Goal: Task Accomplishment & Management: Use online tool/utility

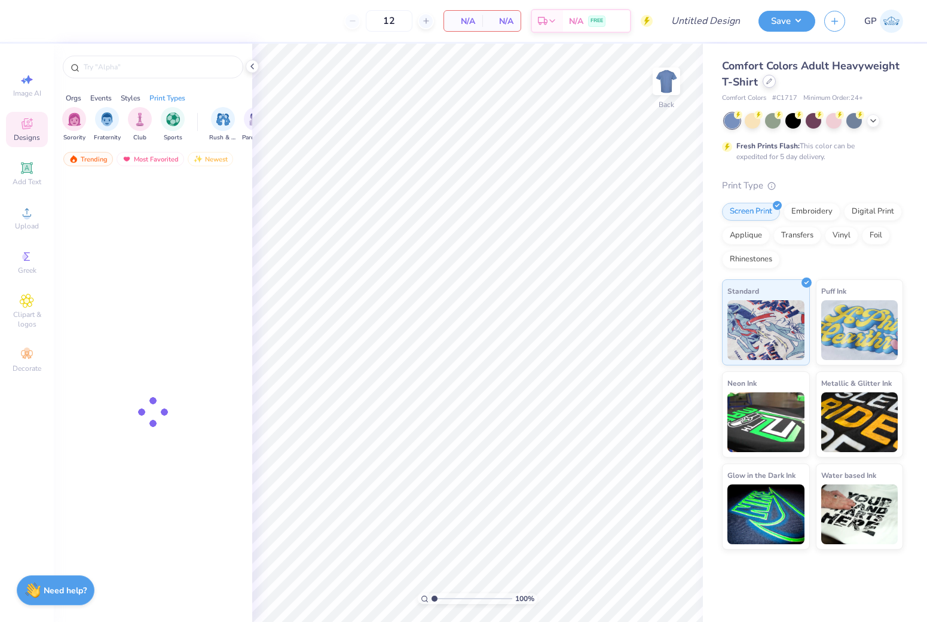
click at [769, 84] on div at bounding box center [769, 81] width 13 height 13
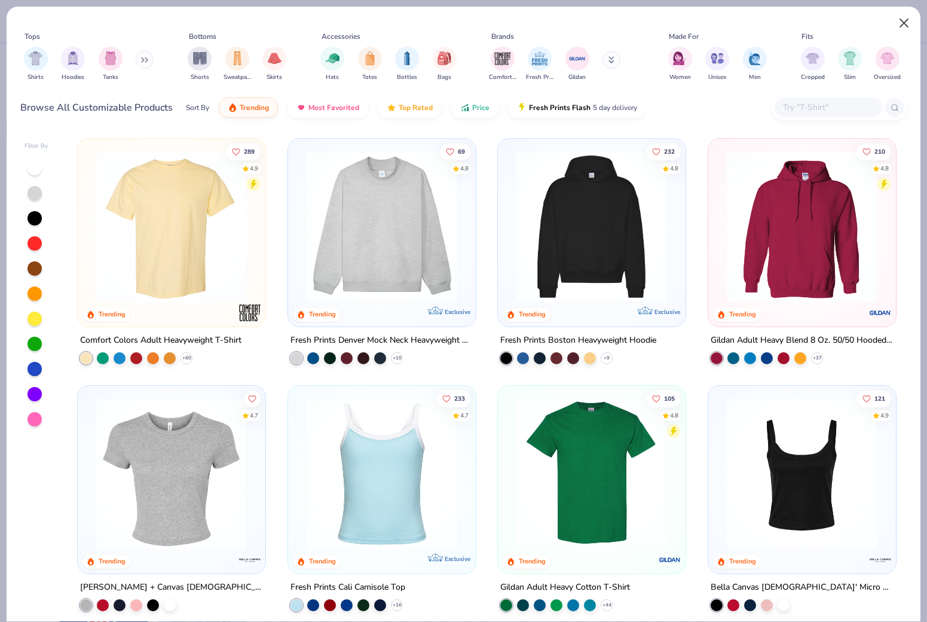
click at [907, 25] on button "Close" at bounding box center [904, 23] width 23 height 23
click at [905, 21] on button "Close" at bounding box center [904, 23] width 23 height 23
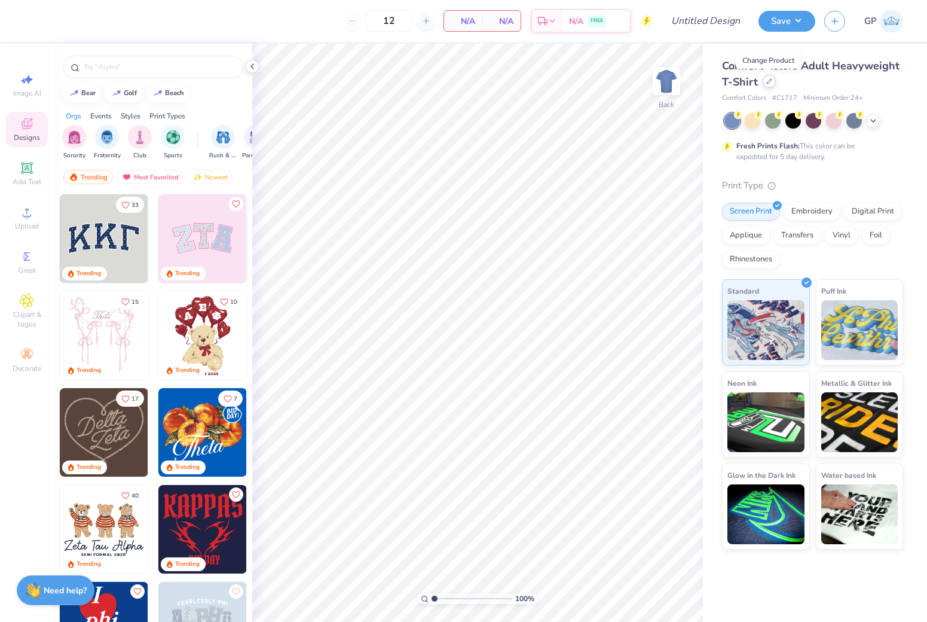
click at [764, 81] on div at bounding box center [769, 81] width 13 height 13
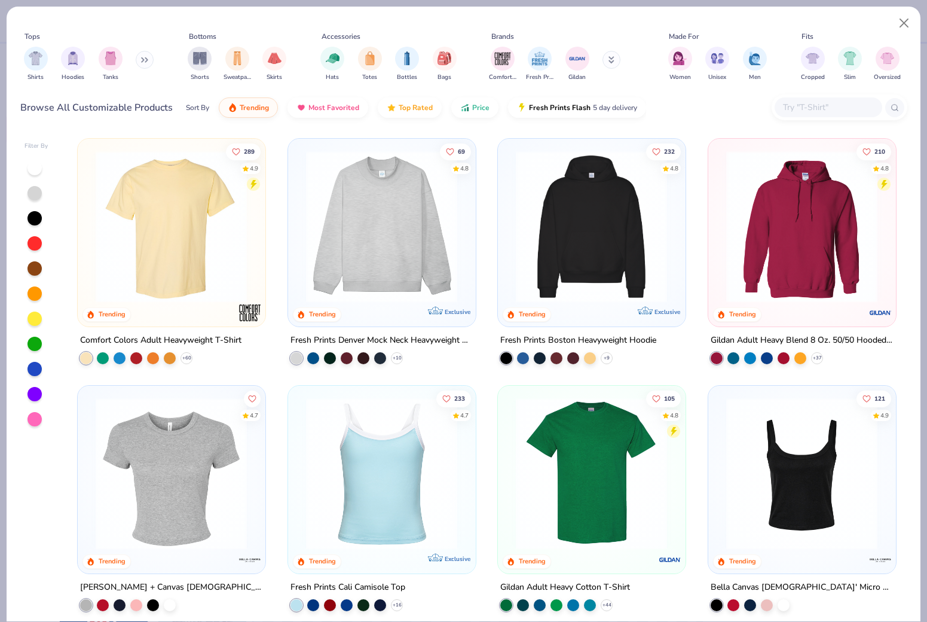
click at [682, 91] on div "Browse All Customizable Products Sort By Trending Most Favorited Top Rated Pric…" at bounding box center [463, 107] width 887 height 33
click at [203, 52] on img "filter for Shorts" at bounding box center [200, 57] width 14 height 14
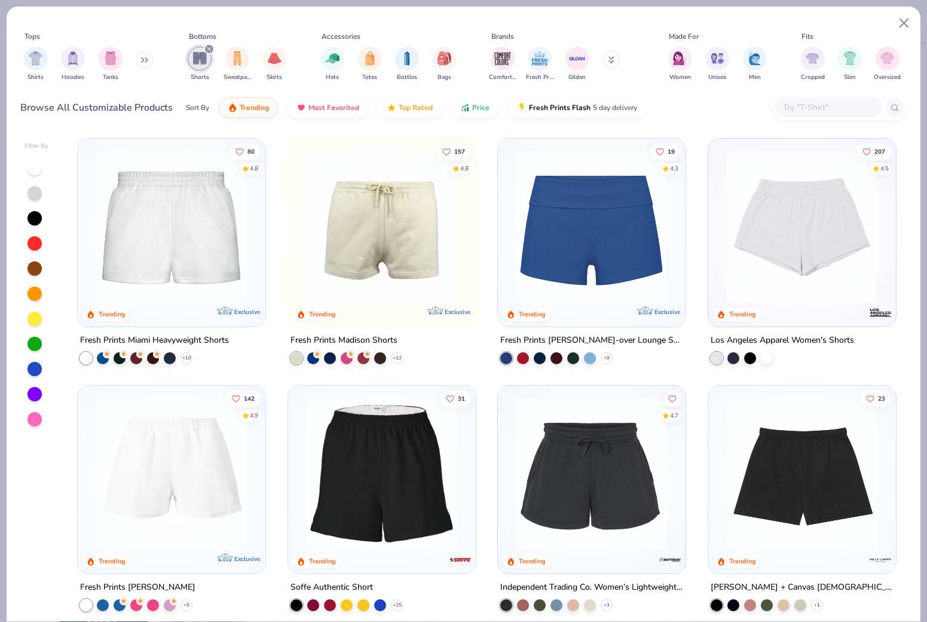
click at [572, 221] on img at bounding box center [591, 227] width 163 height 152
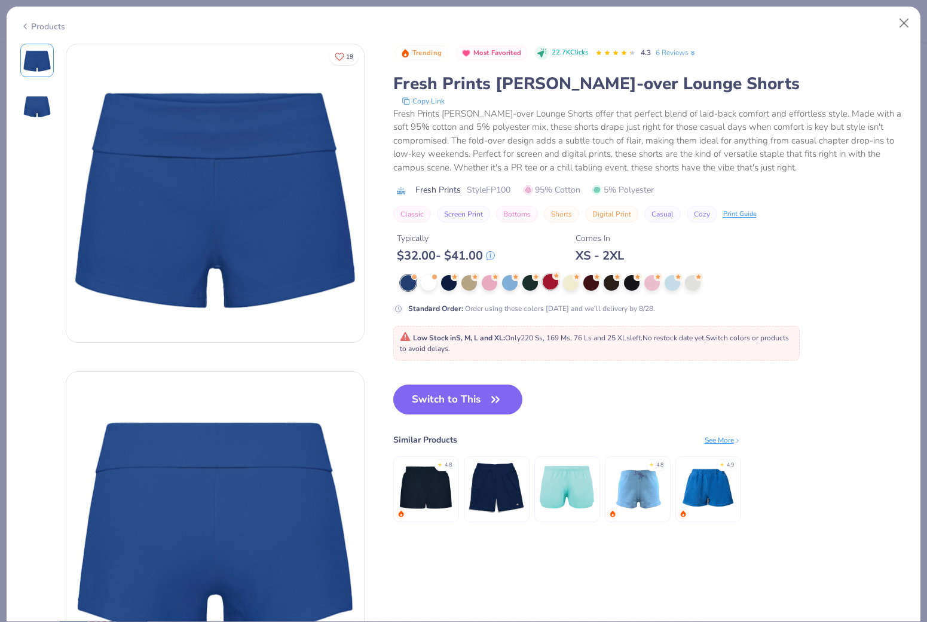
click at [543, 284] on div at bounding box center [551, 282] width 16 height 16
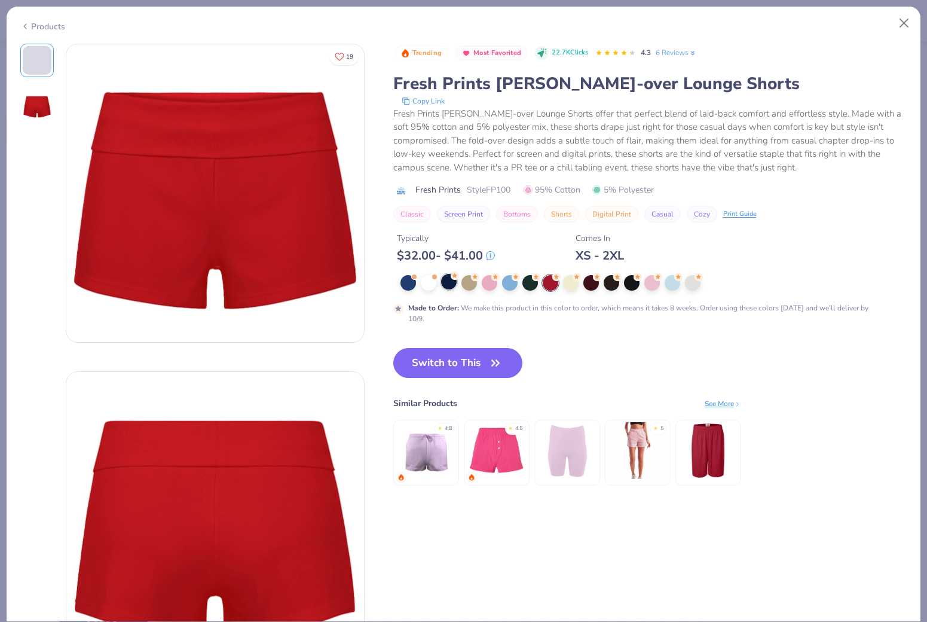
click at [441, 285] on div at bounding box center [449, 282] width 16 height 16
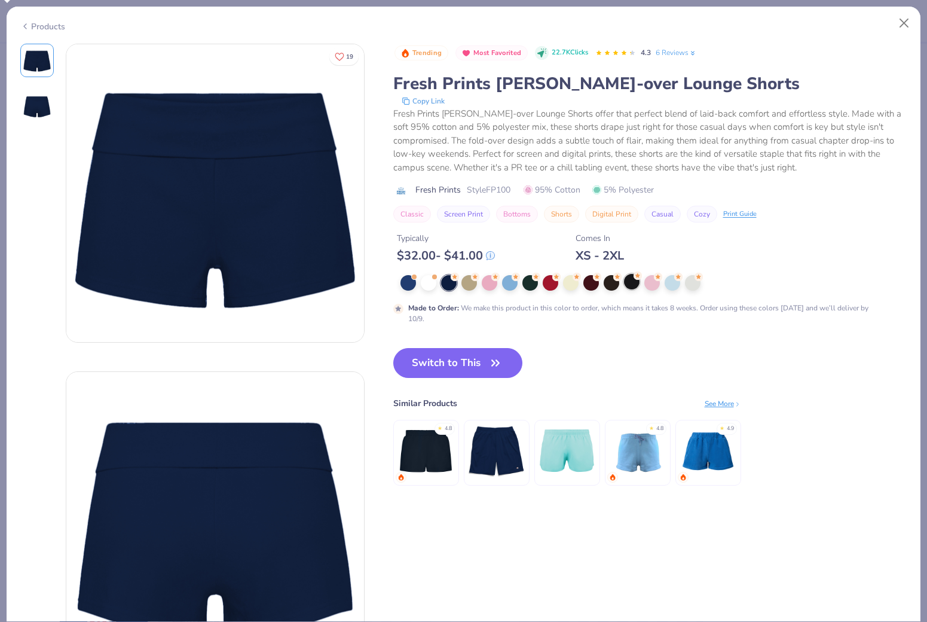
click at [624, 283] on div at bounding box center [632, 282] width 16 height 16
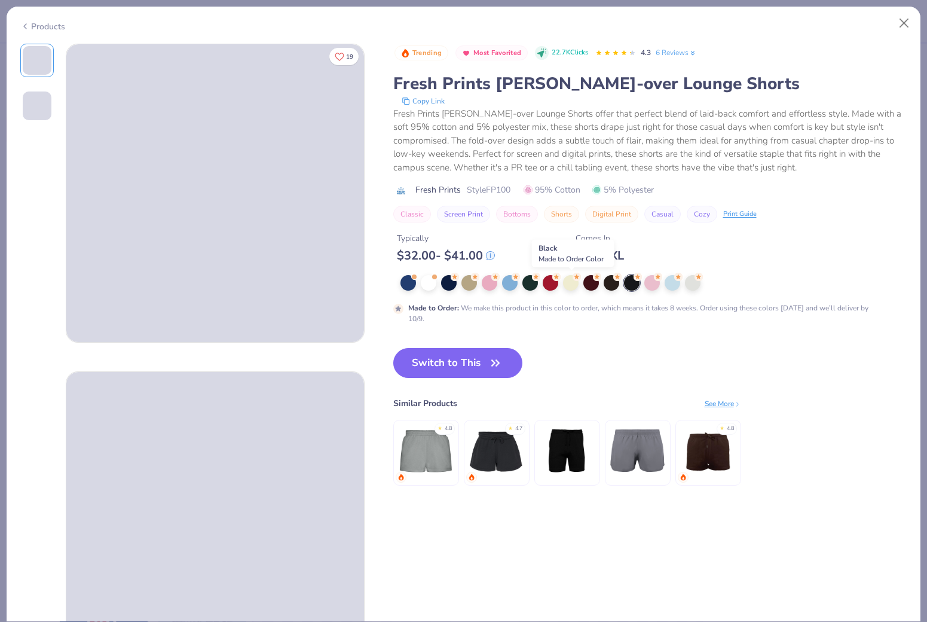
click at [624, 283] on div at bounding box center [632, 283] width 16 height 16
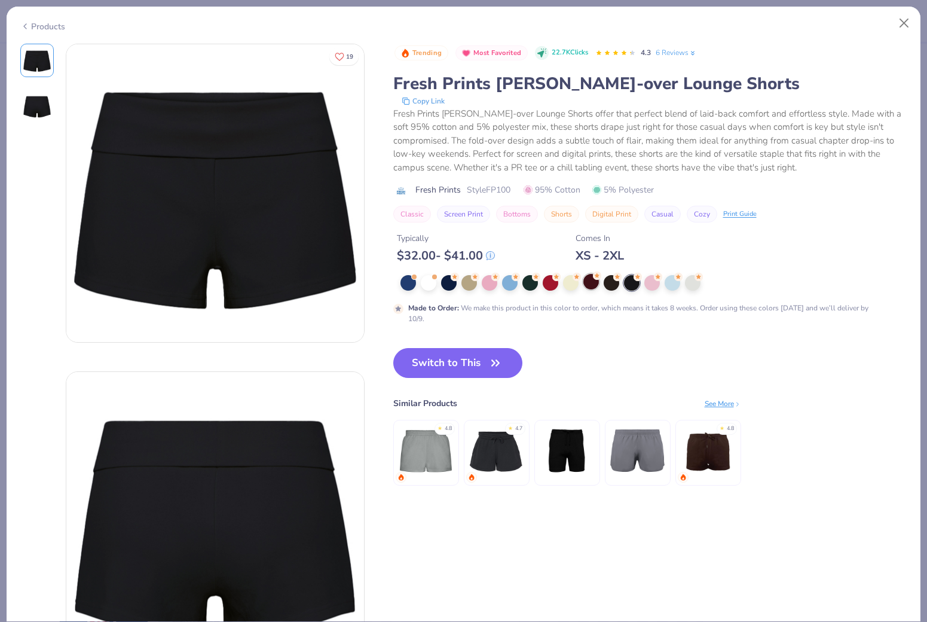
click at [584, 283] on div at bounding box center [592, 282] width 16 height 16
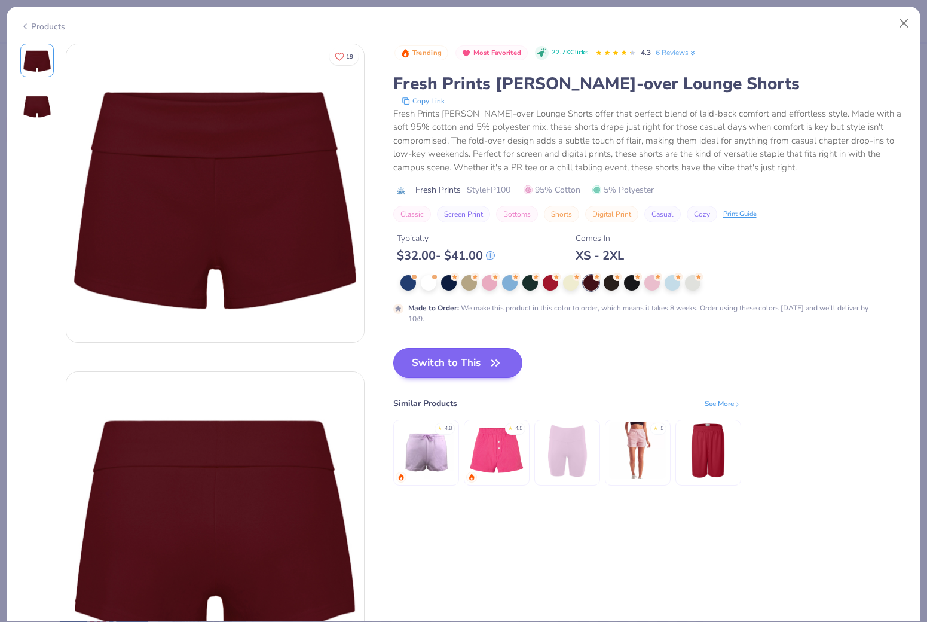
click at [413, 365] on button "Switch to This" at bounding box center [458, 363] width 130 height 30
type input "50"
click at [410, 363] on button "Switch to This" at bounding box center [458, 363] width 130 height 30
click at [487, 362] on icon "button" at bounding box center [495, 363] width 17 height 17
click at [393, 362] on button "Switch to This" at bounding box center [458, 363] width 130 height 30
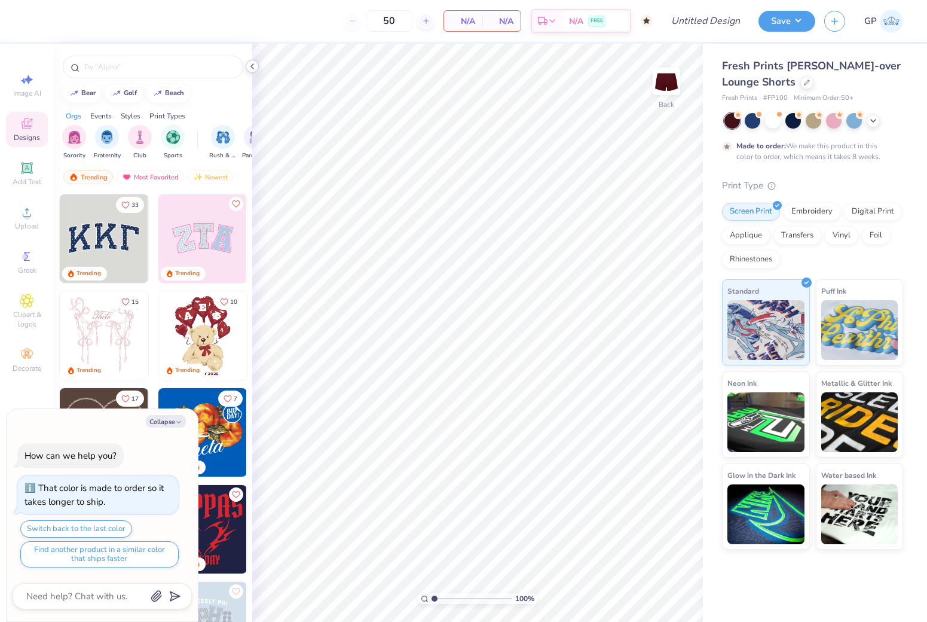
click at [252, 63] on icon at bounding box center [253, 67] width 10 height 10
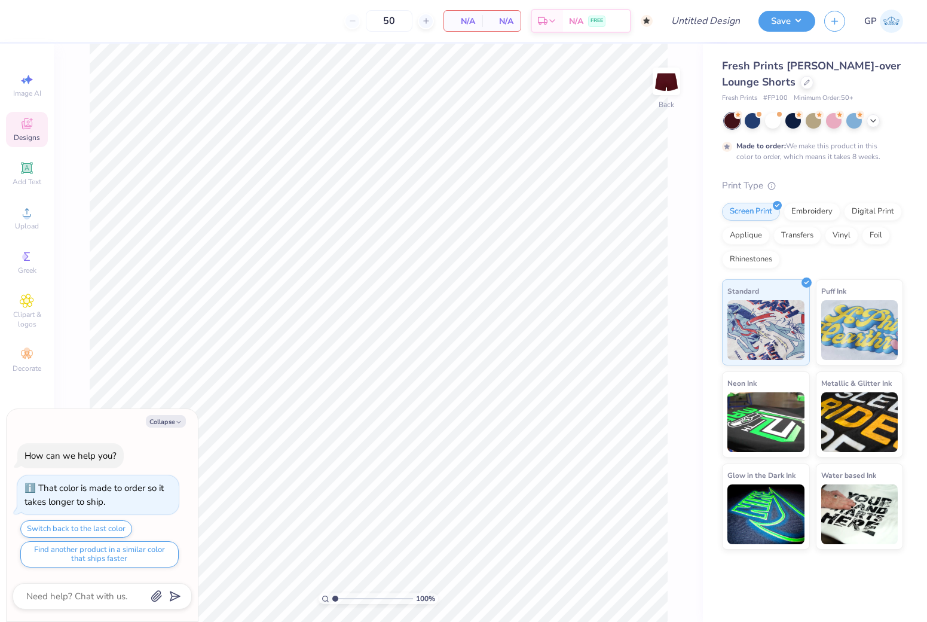
click at [172, 414] on div "Collapse How can we help you? That color is made to order so it takes longer to…" at bounding box center [102, 515] width 191 height 213
click at [172, 424] on button "Collapse" at bounding box center [166, 421] width 40 height 13
type textarea "x"
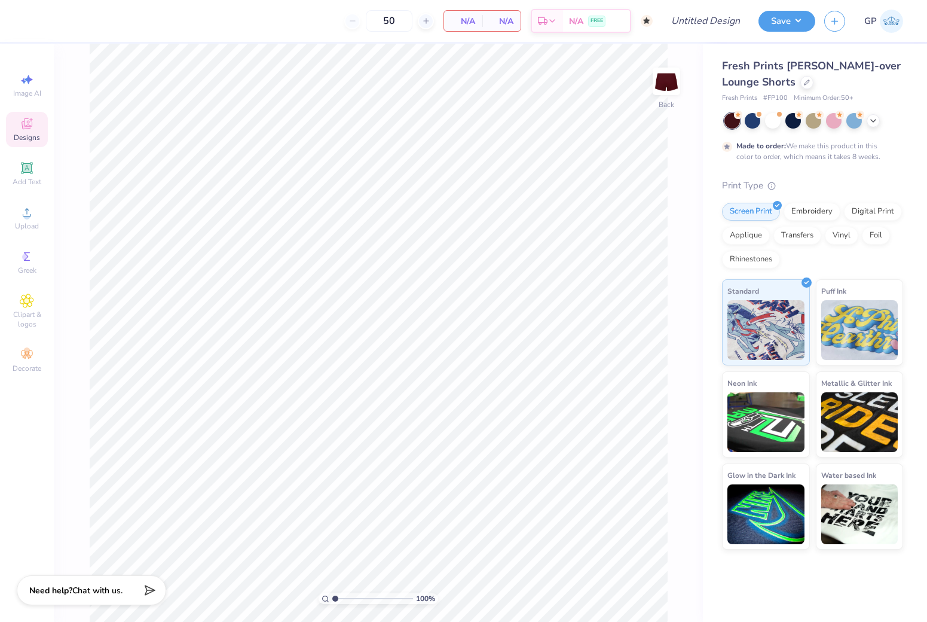
click at [21, 131] on div "Designs" at bounding box center [27, 129] width 42 height 35
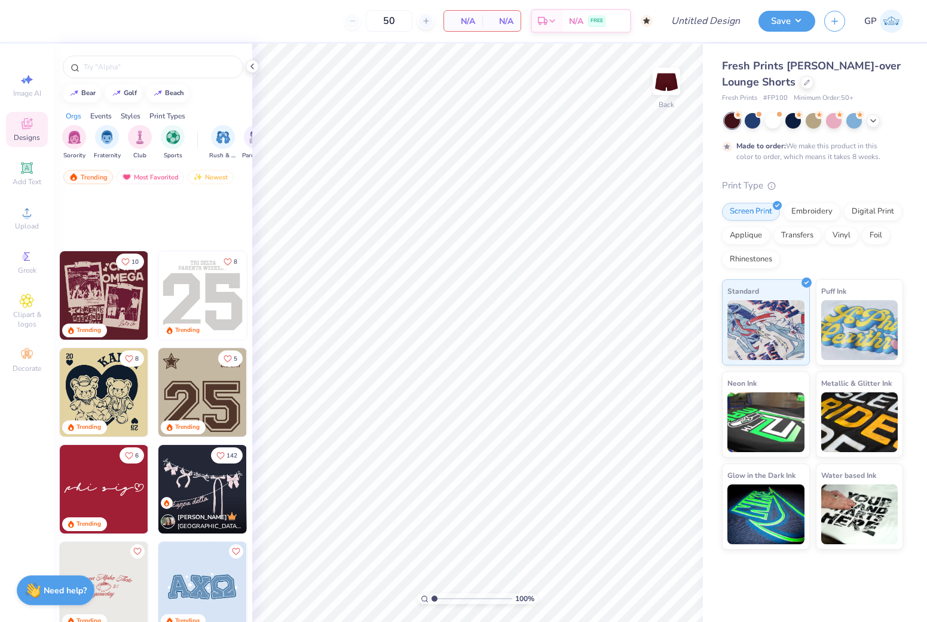
scroll to position [1449, 0]
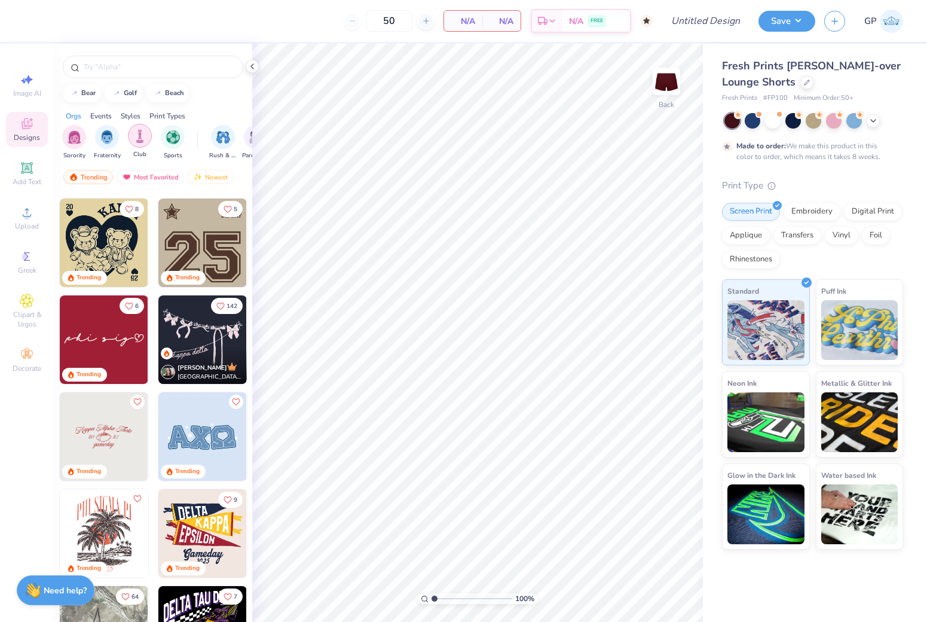
click at [176, 138] on img "filter for Sports" at bounding box center [173, 137] width 14 height 14
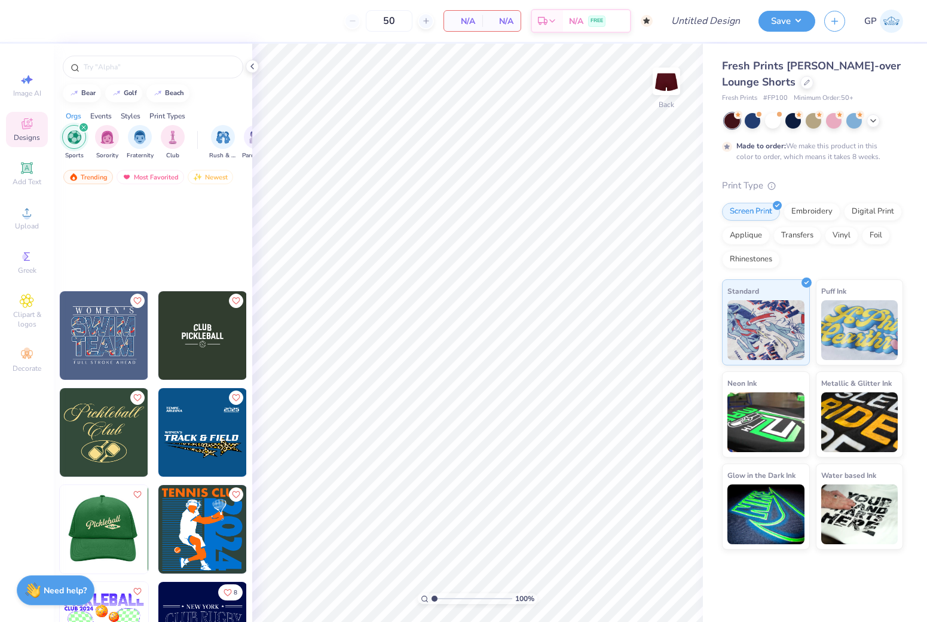
scroll to position [326, 0]
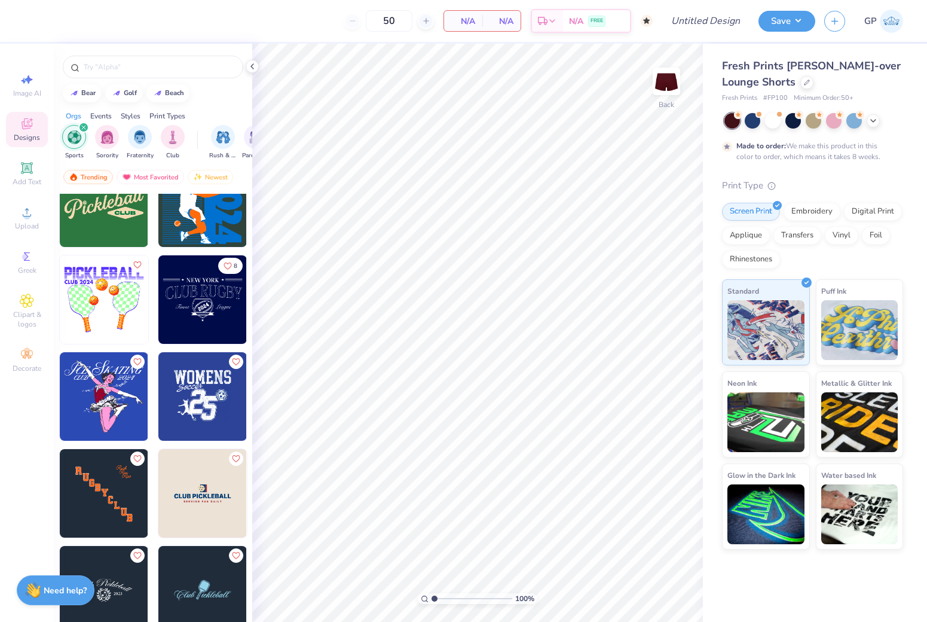
click at [84, 129] on icon "filter for Sports" at bounding box center [83, 127] width 5 height 5
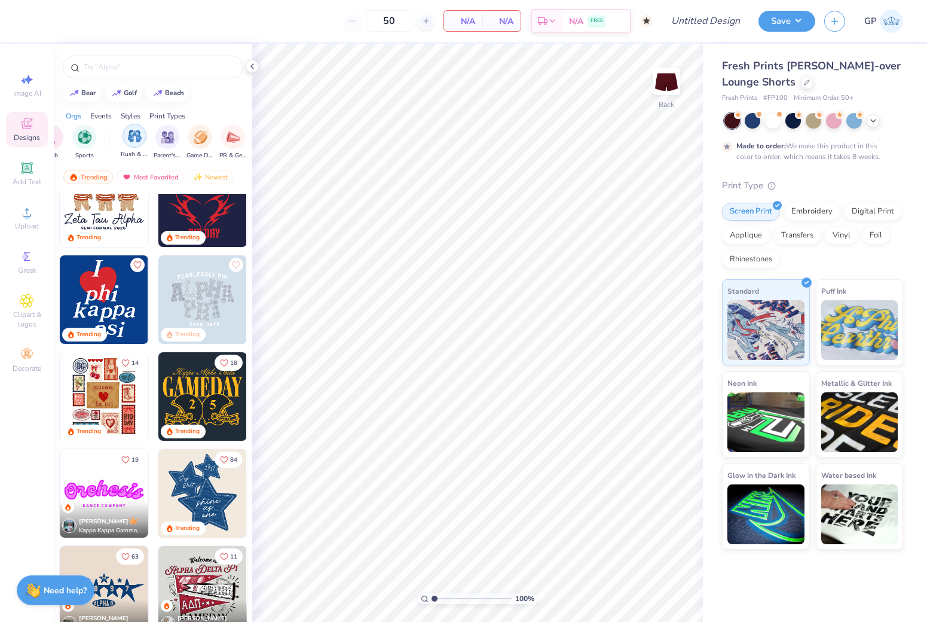
scroll to position [0, 89]
click at [202, 135] on img "filter for Game Day" at bounding box center [200, 136] width 14 height 14
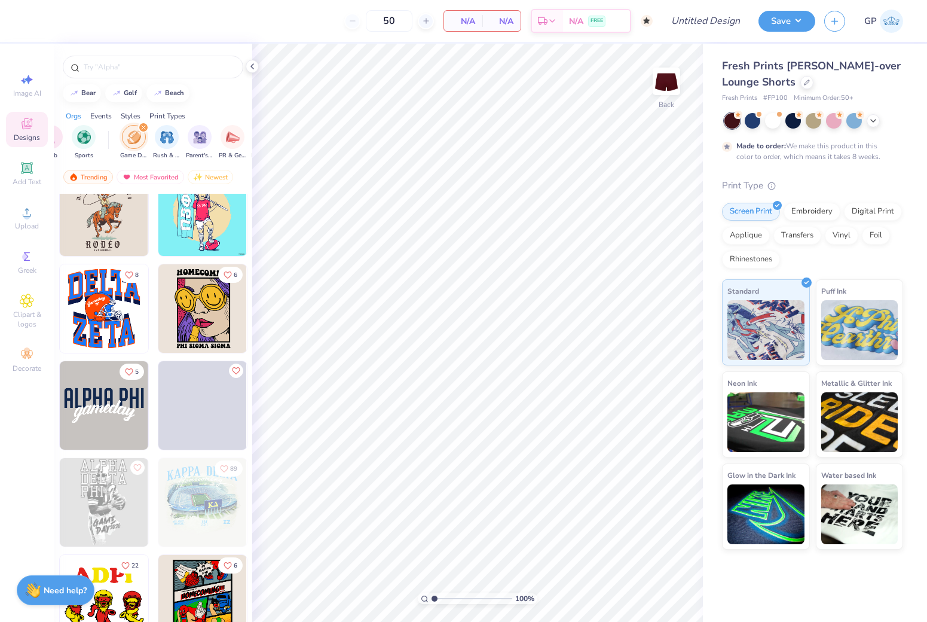
scroll to position [7902, 0]
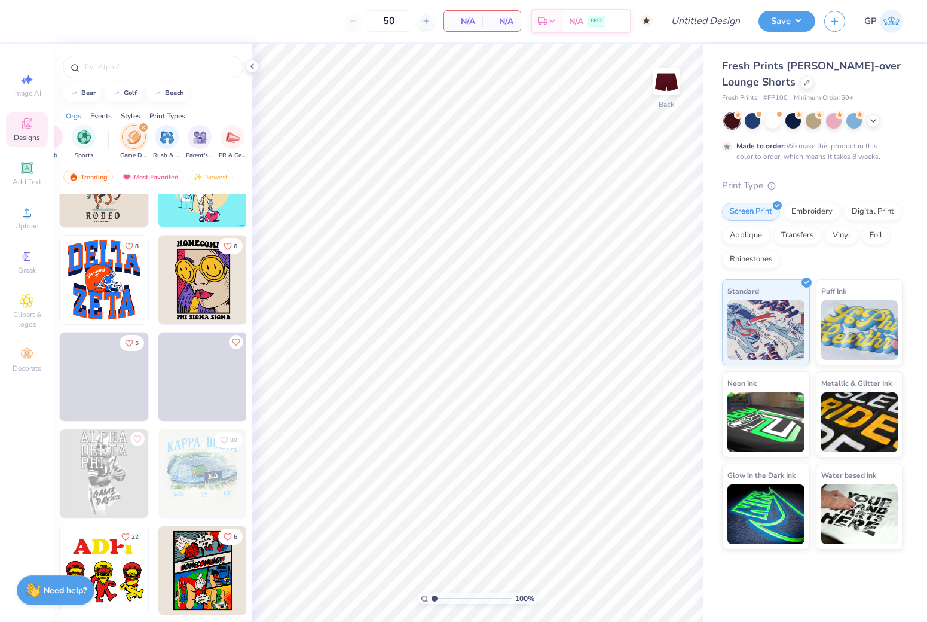
click at [132, 372] on div at bounding box center [103, 376] width 265 height 88
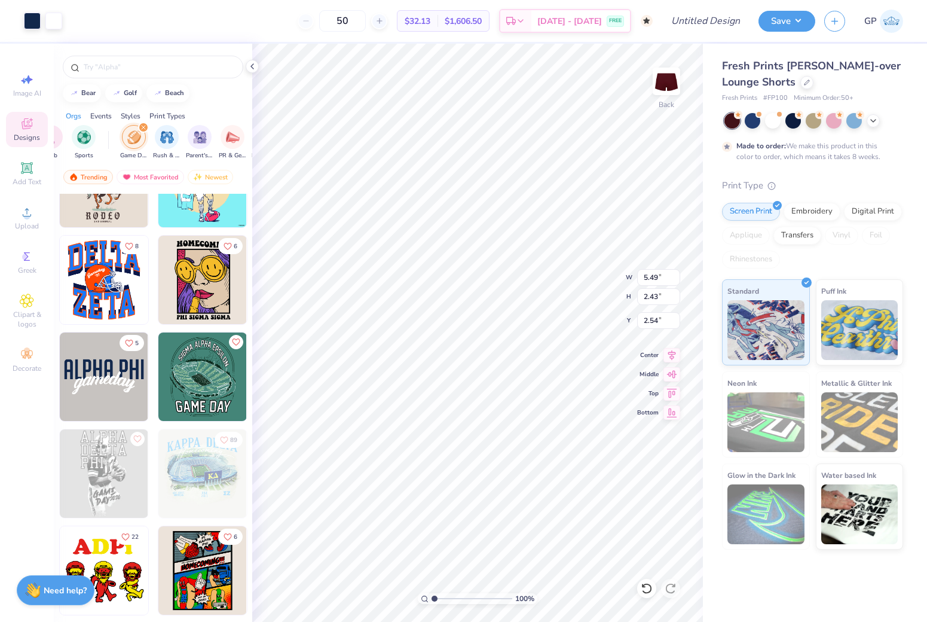
type input "4.16"
type input "1.83"
type input "2.70"
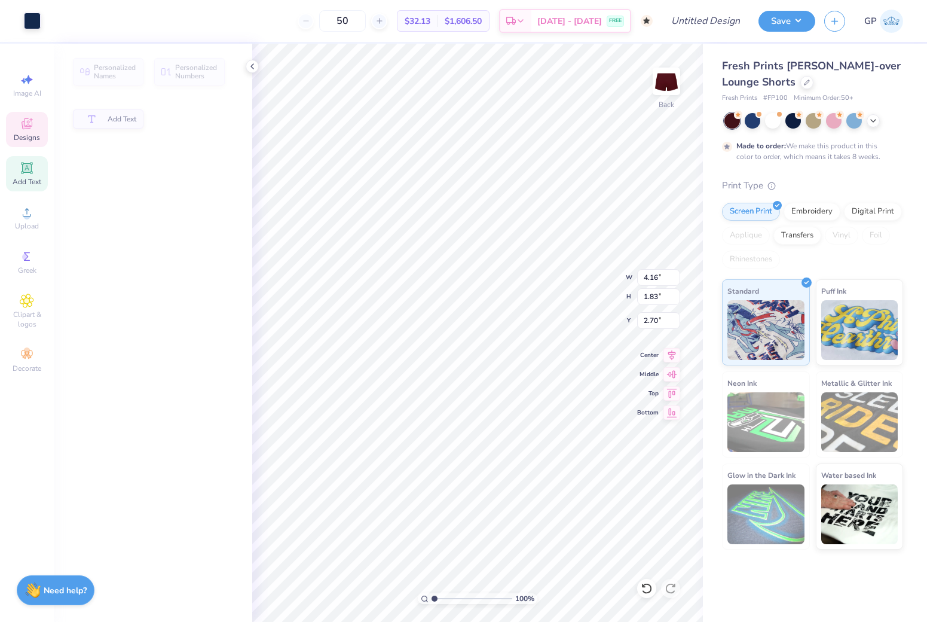
type input "1.05"
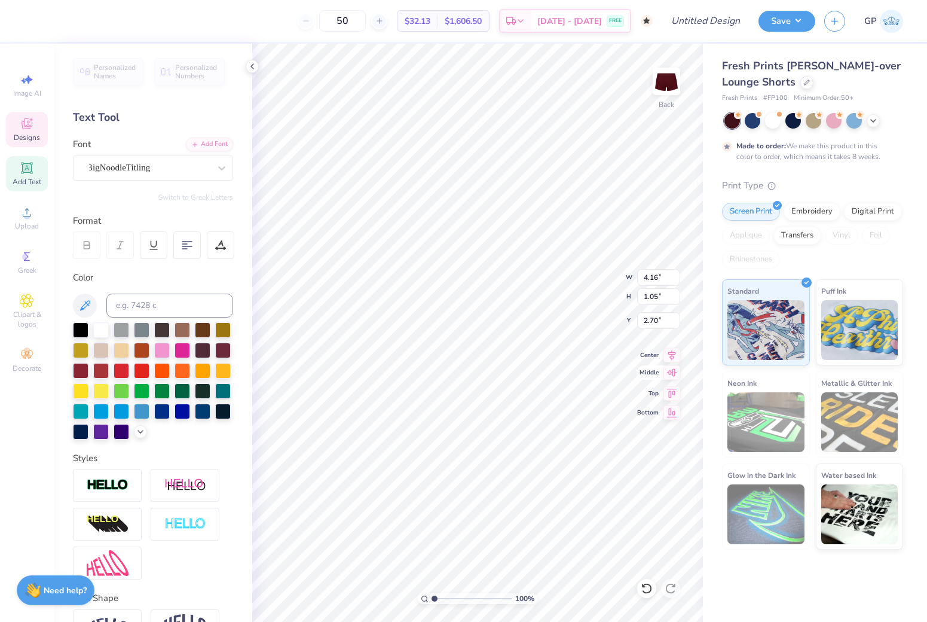
scroll to position [0, 1]
click at [677, 377] on div "100 % Back W 4.16 4.16 " H 1.05 1.05 " Y 2.70 2.70 " Center Middle Top Bottom" at bounding box center [477, 333] width 451 height 578
click at [664, 379] on div "100 % Back W 4.16 4.16 " H 1.05 1.05 " Y 2.70 2.70 " Center Middle Top Bottom" at bounding box center [477, 333] width 451 height 578
type textarea "[US_STATE]"
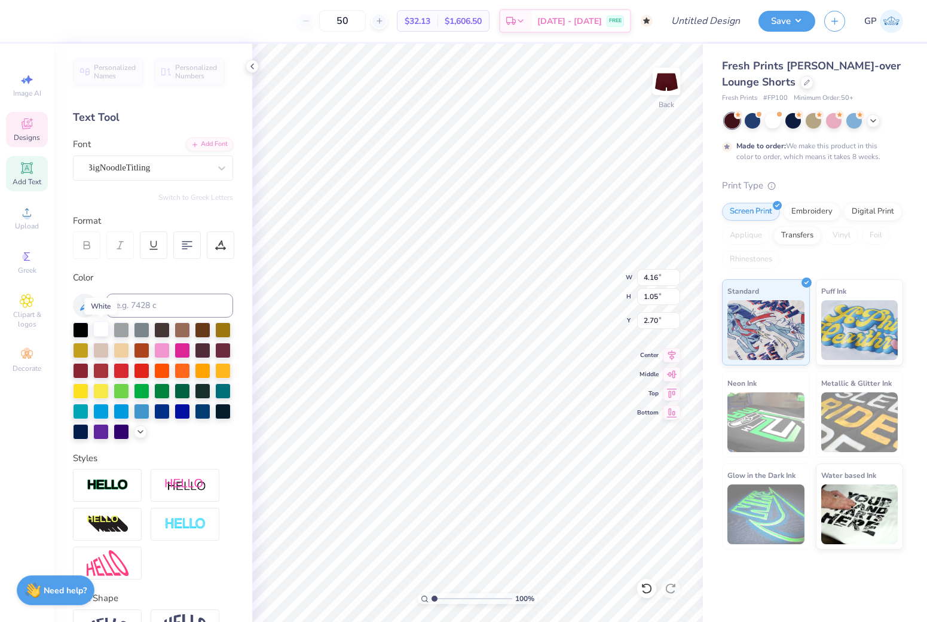
click at [100, 329] on div at bounding box center [101, 329] width 16 height 16
type input "4.62"
type input "0.70"
type input "2.62"
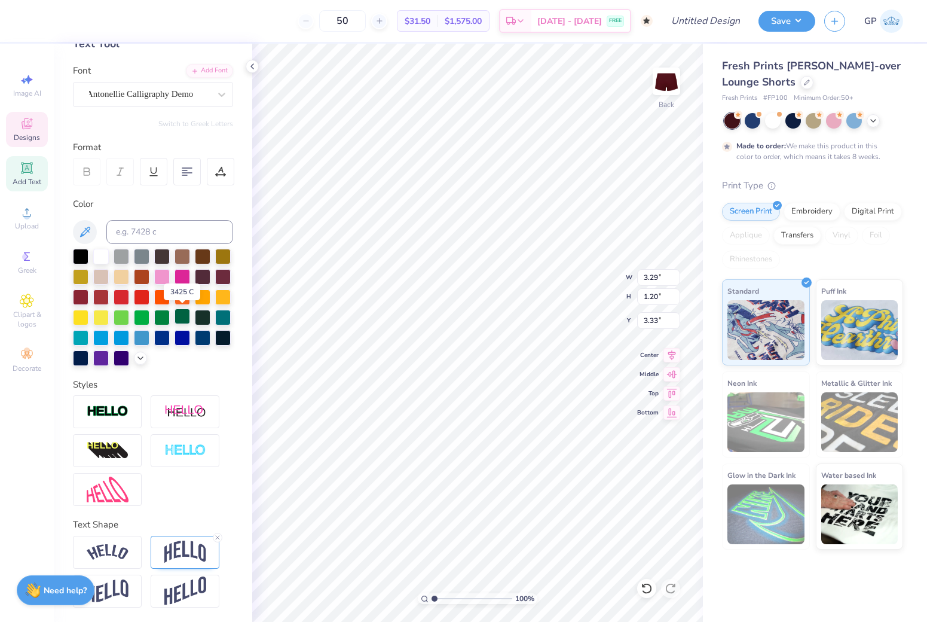
scroll to position [74, 0]
click at [178, 602] on img at bounding box center [185, 590] width 42 height 29
type input "1.39"
type input "3.05"
click at [120, 254] on div at bounding box center [122, 256] width 16 height 16
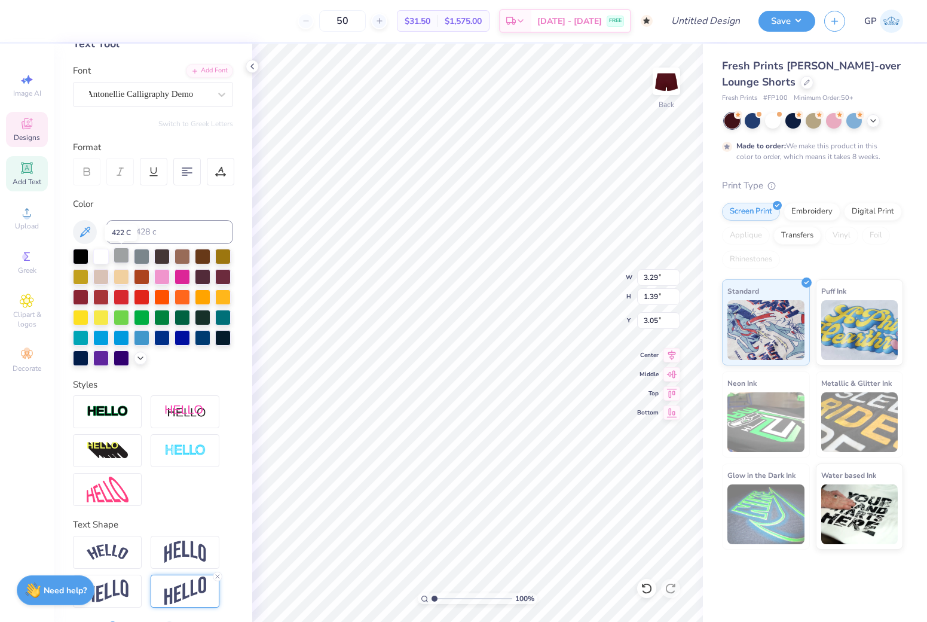
click at [120, 254] on div at bounding box center [122, 256] width 16 height 16
click at [161, 276] on div at bounding box center [162, 276] width 16 height 16
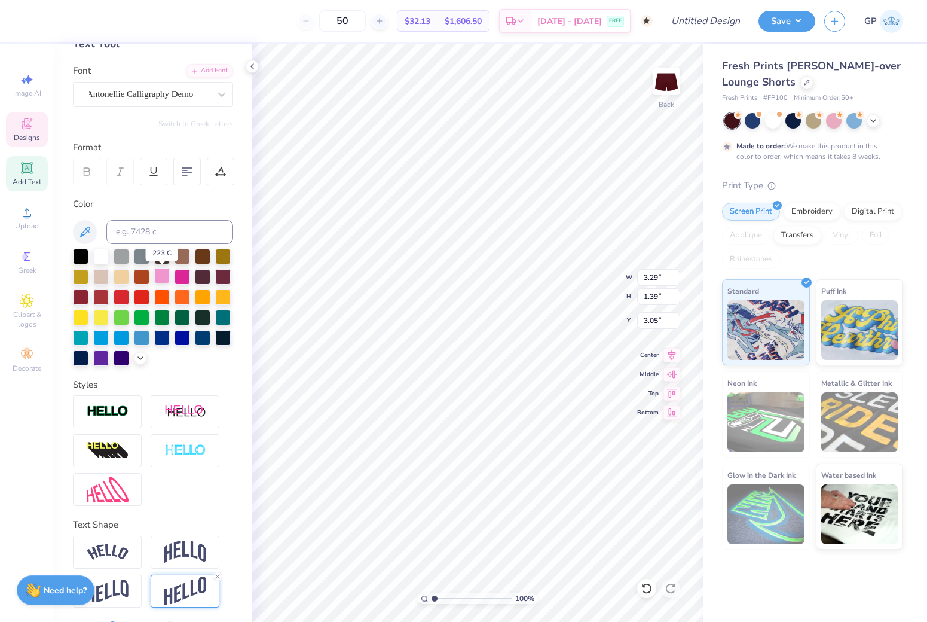
click at [161, 276] on div at bounding box center [162, 276] width 16 height 16
click at [99, 258] on div at bounding box center [101, 256] width 16 height 16
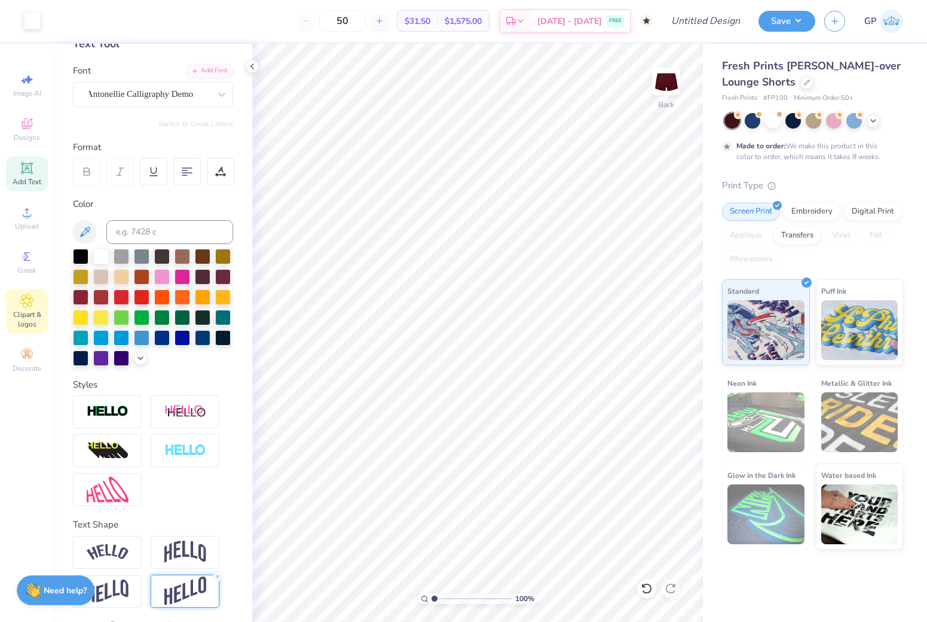
click at [29, 304] on icon at bounding box center [27, 301] width 14 height 14
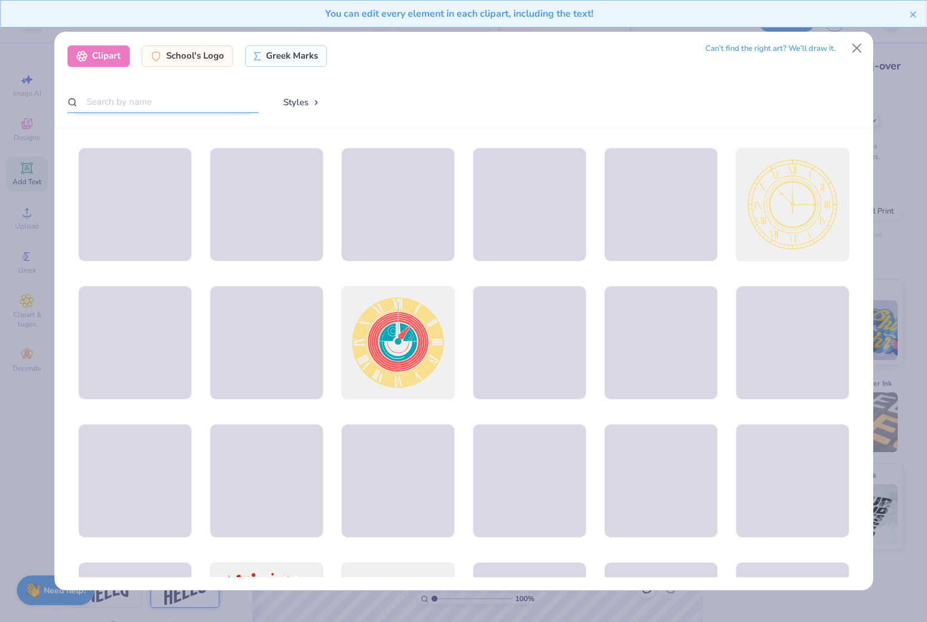
click at [165, 102] on input "text" at bounding box center [163, 102] width 191 height 22
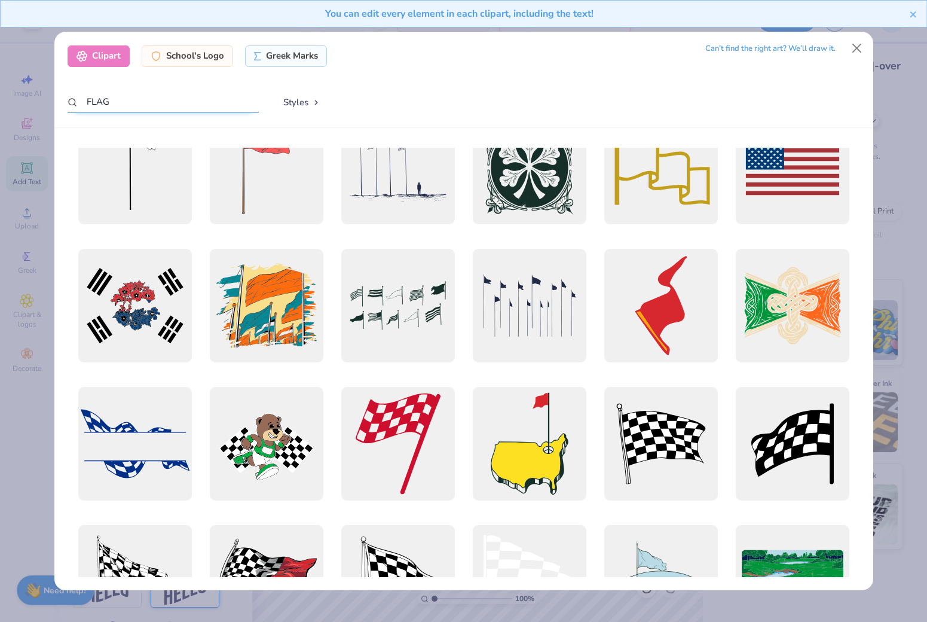
scroll to position [225, 0]
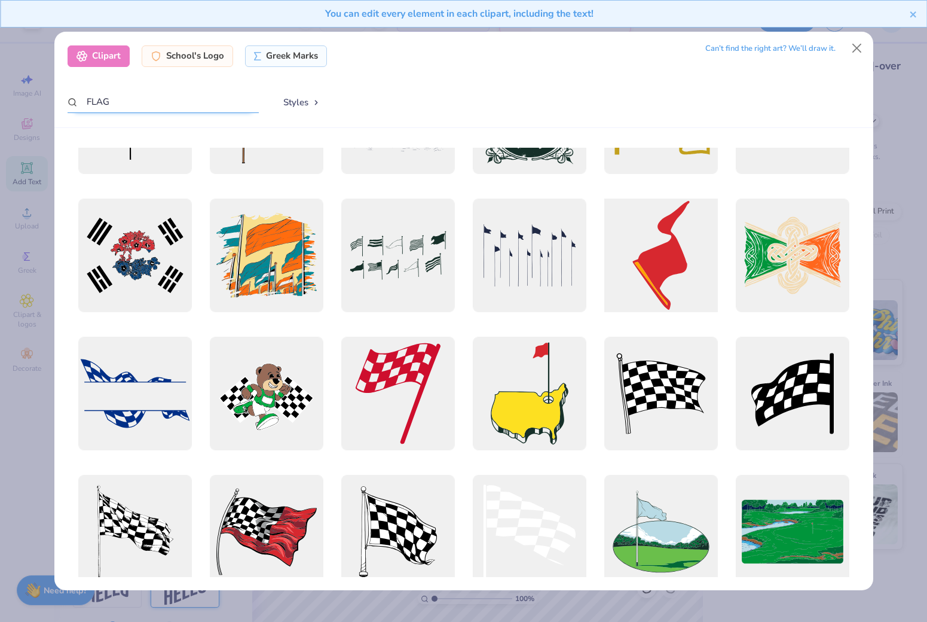
type input "FLAG"
click at [648, 270] on div at bounding box center [661, 255] width 125 height 125
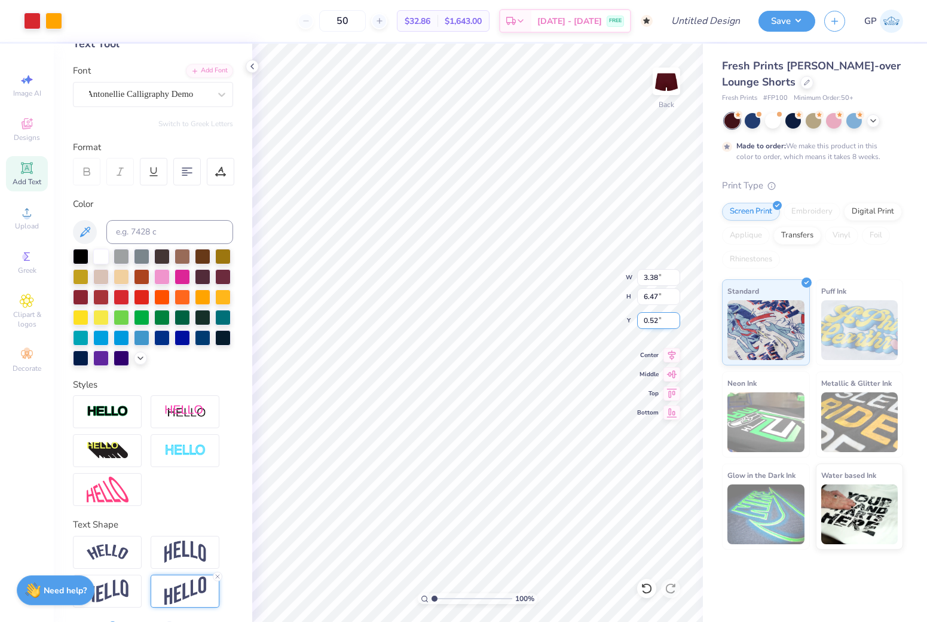
type input "1.82"
type input "3.47"
type input "2.82"
type input "2.32"
type input "0.78"
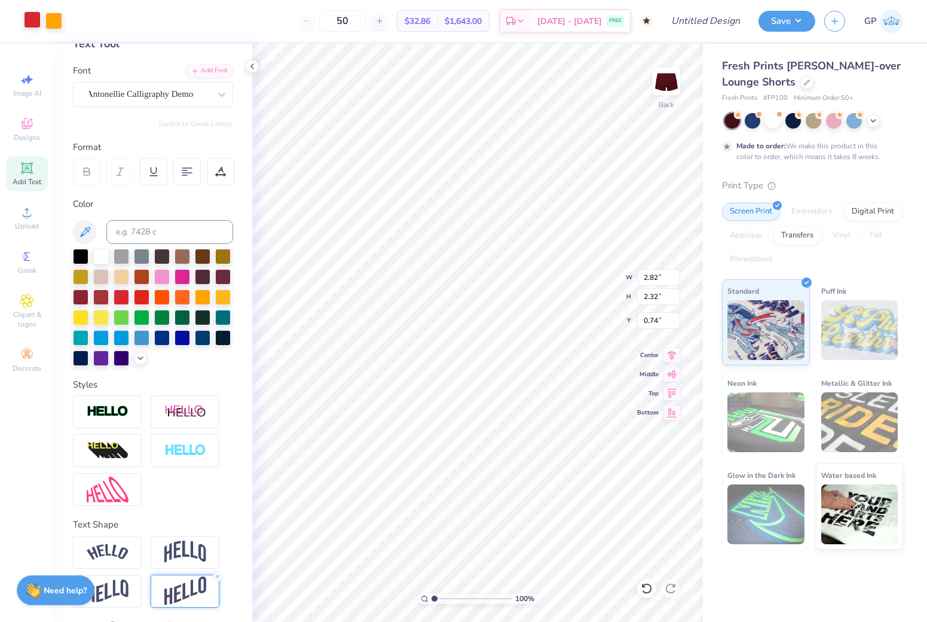
click at [29, 20] on div at bounding box center [32, 19] width 17 height 17
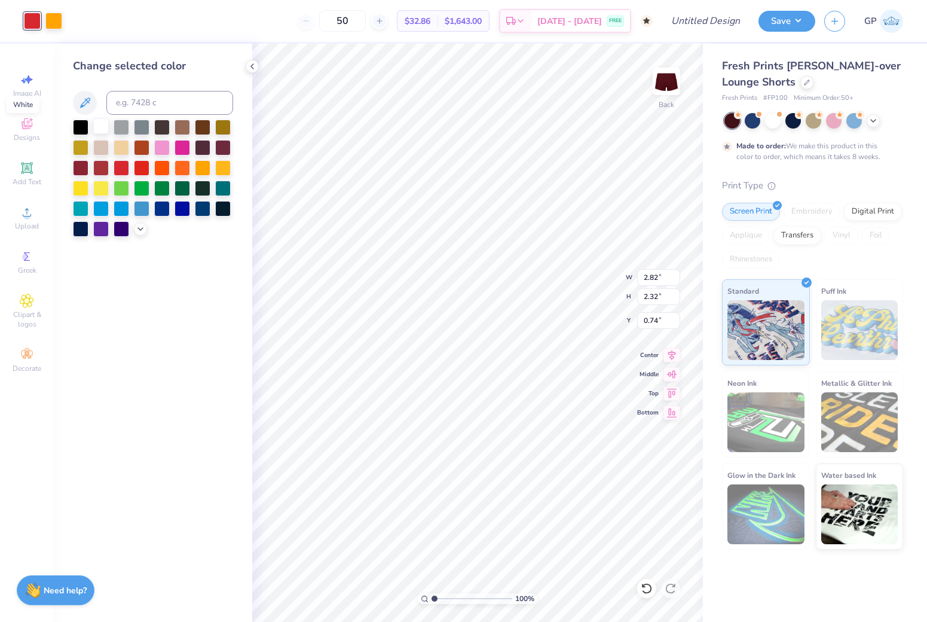
click at [95, 129] on div at bounding box center [101, 126] width 16 height 16
click at [132, 227] on div at bounding box center [153, 178] width 160 height 117
click at [136, 232] on icon at bounding box center [141, 228] width 10 height 10
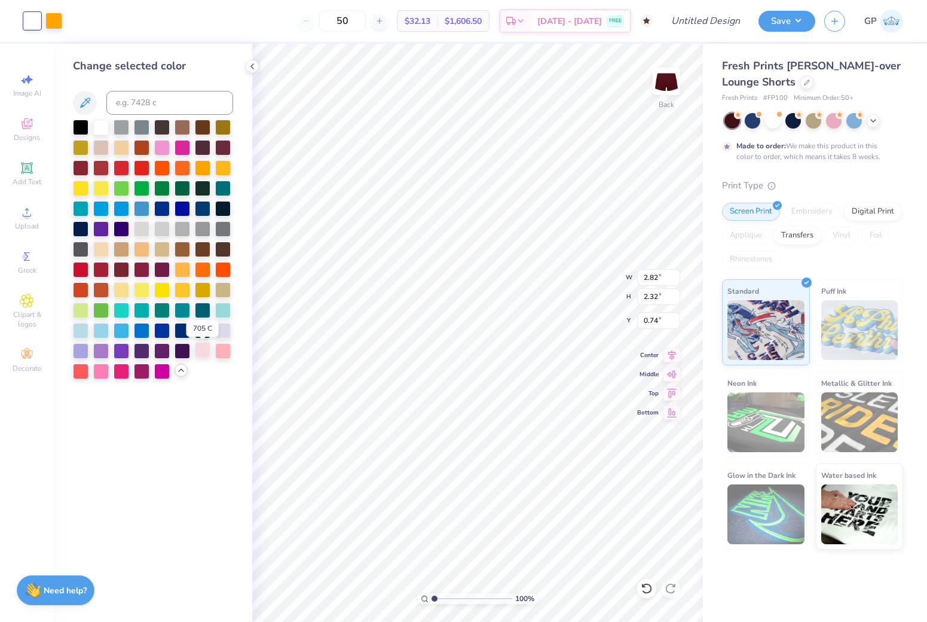
click at [203, 351] on div at bounding box center [203, 350] width 16 height 16
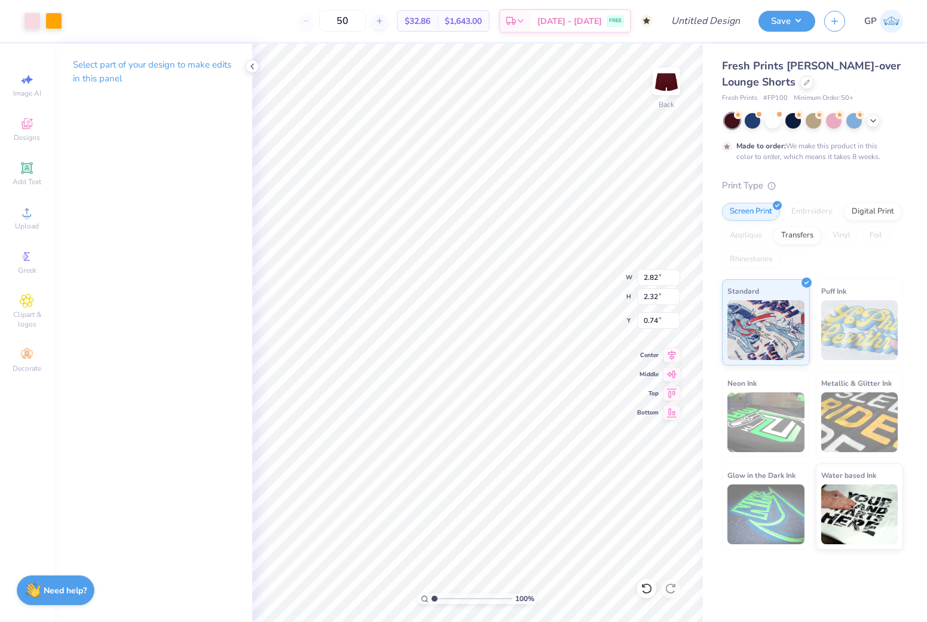
type input "0.90"
type input "1.59"
type input "1.31"
type input "1.97"
click at [578, 579] on li "Send Backward" at bounding box center [577, 583] width 94 height 23
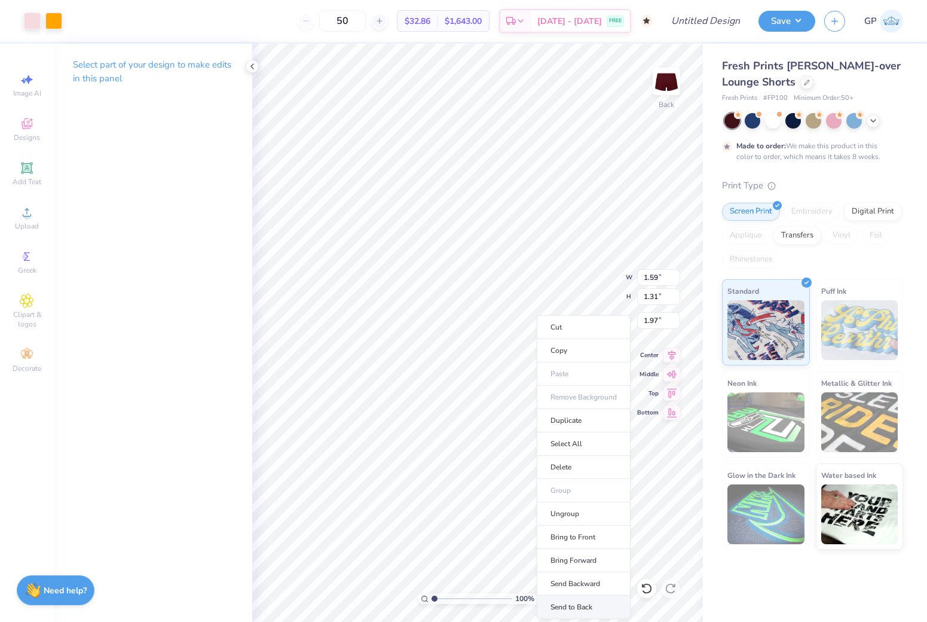
click at [580, 607] on li "Send to Back" at bounding box center [584, 607] width 94 height 23
type input "1.48"
type input "1.40"
type input "2.28"
type input "4.62"
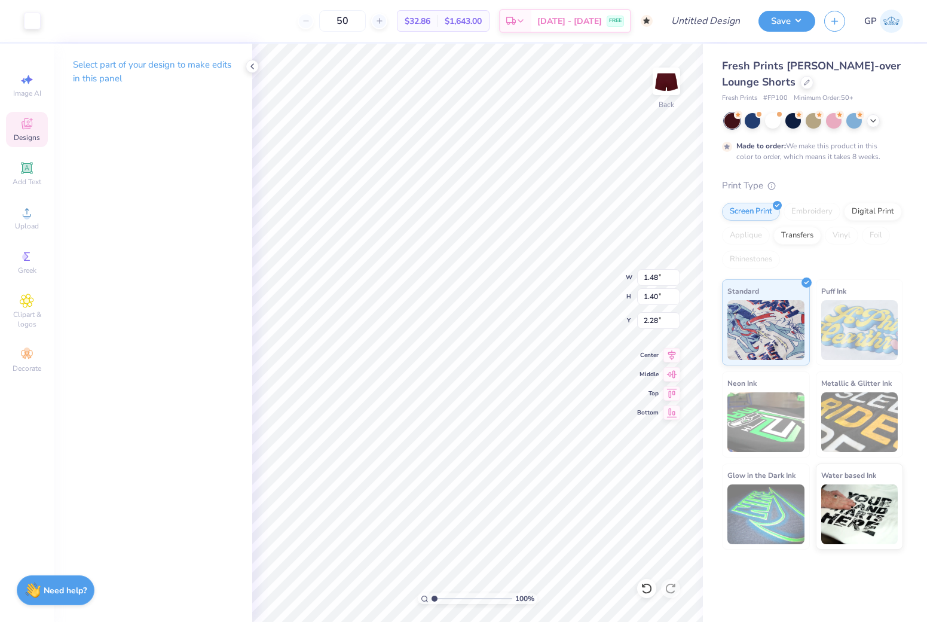
type input "0.70"
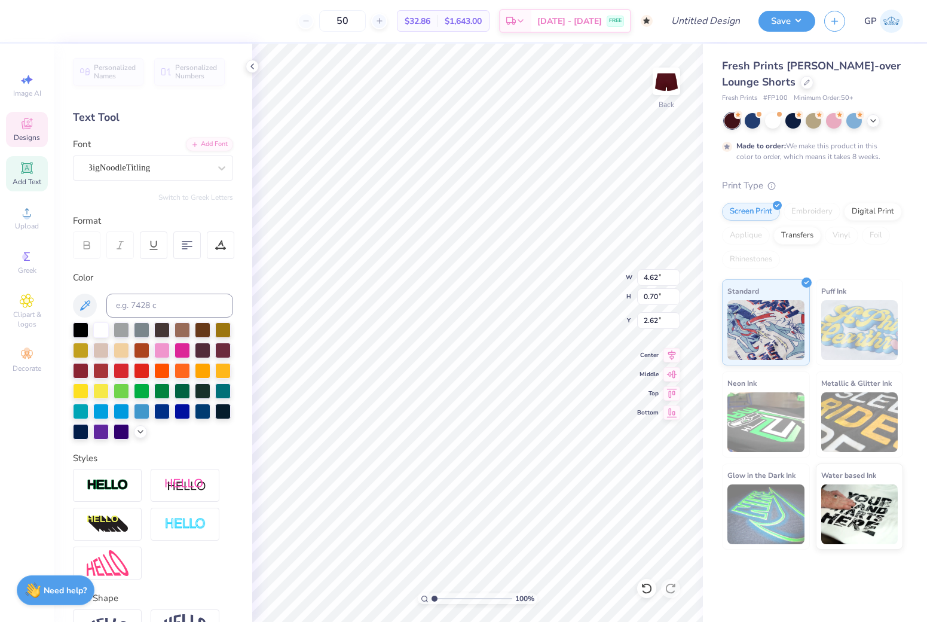
type input "2.63"
type input "1.48"
type input "1.40"
type input "2.35"
type input "2.70"
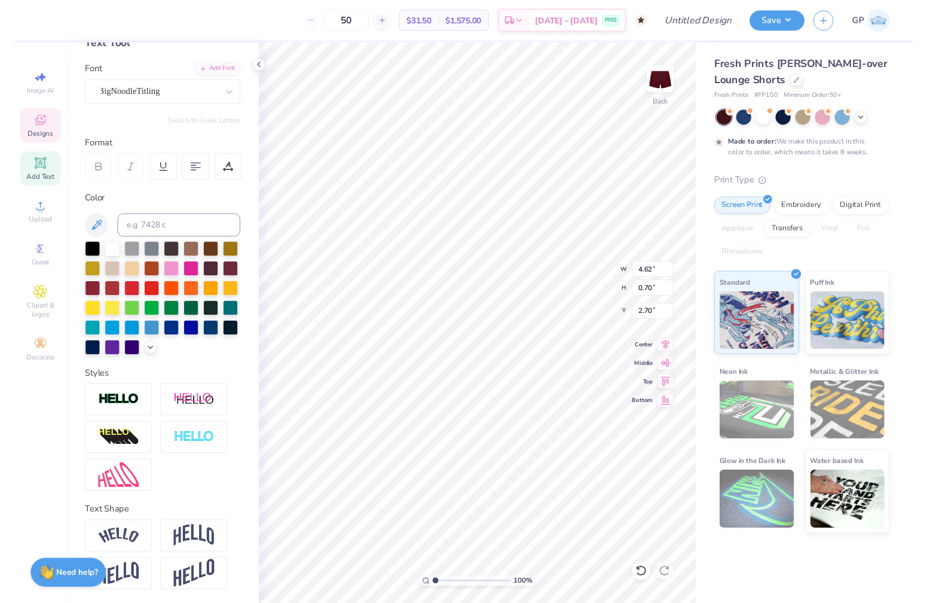
scroll to position [74, 0]
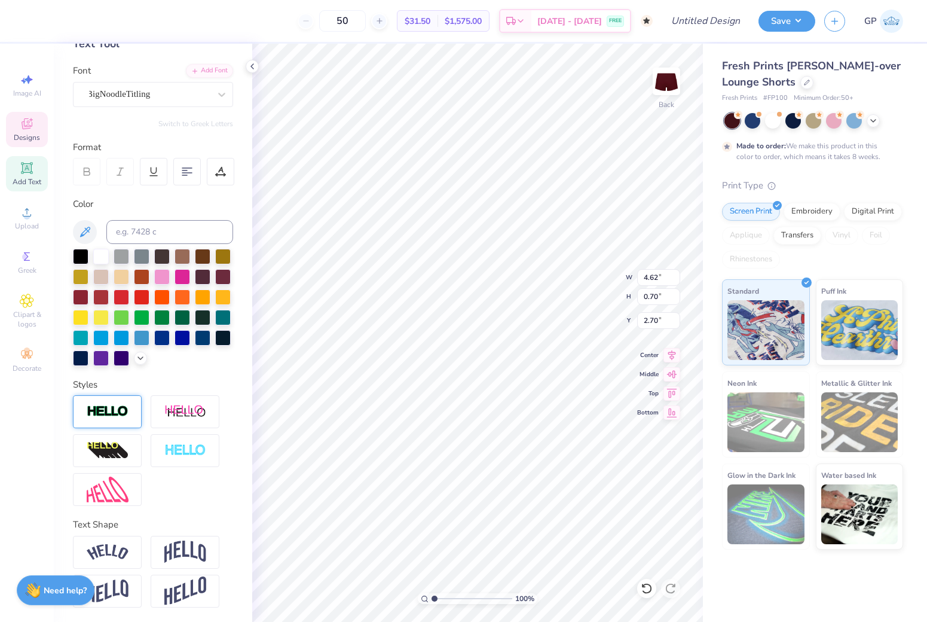
click at [124, 418] on img at bounding box center [108, 412] width 42 height 14
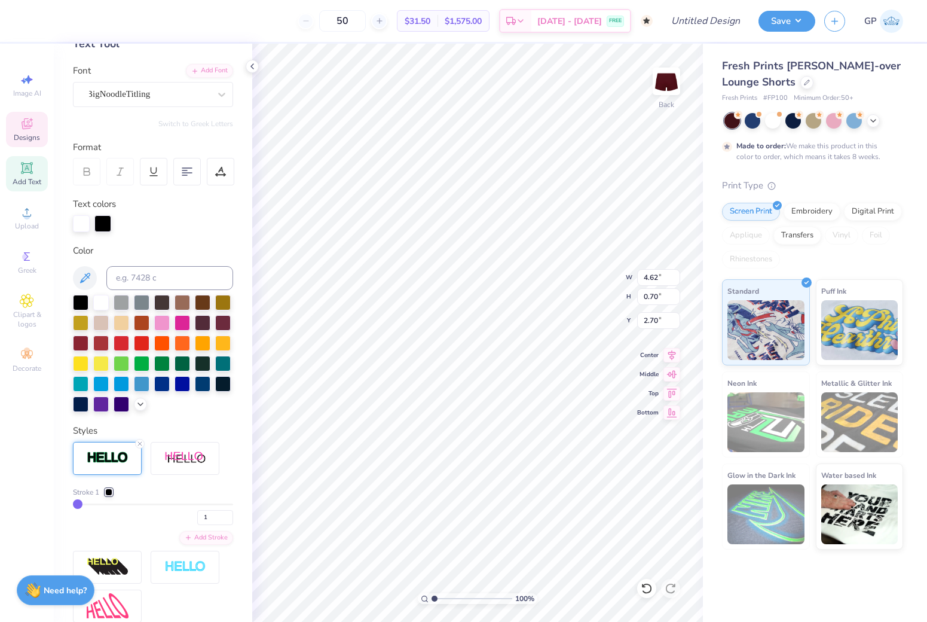
type input "4.63"
type input "0.72"
type input "2.69"
click at [100, 224] on div at bounding box center [102, 222] width 17 height 17
type input "3"
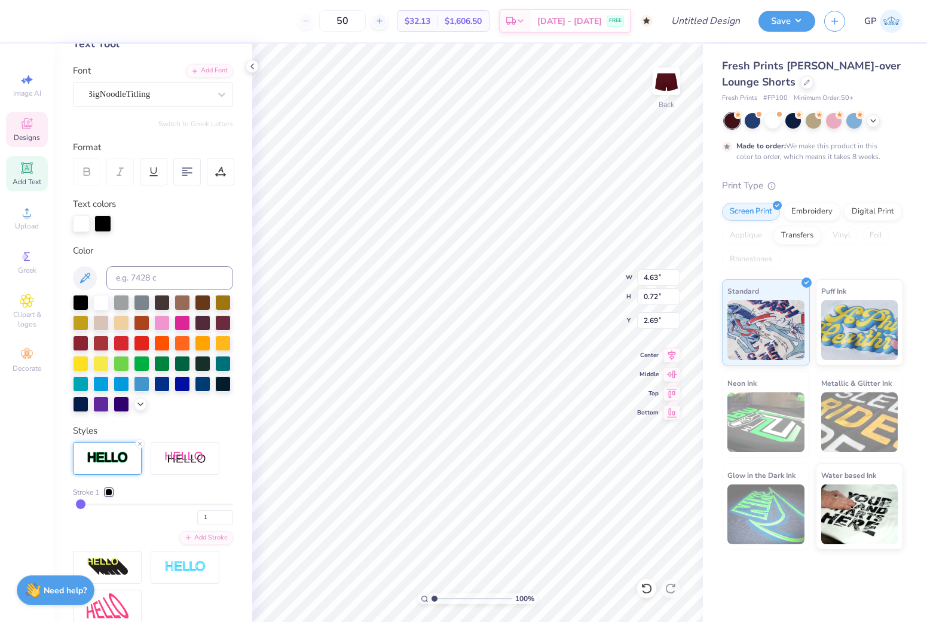
type input "3"
type input "4"
type input "5"
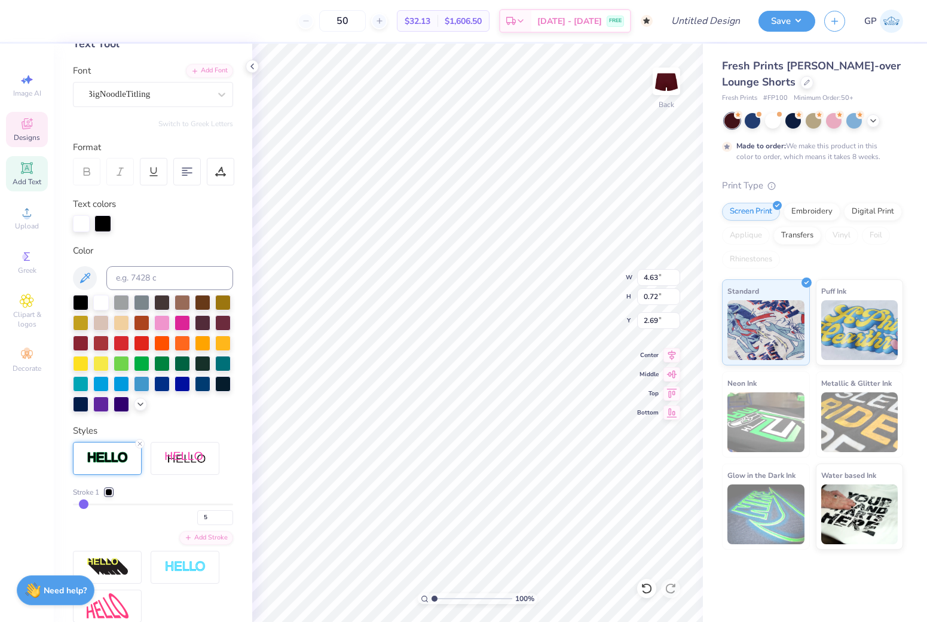
type input "6"
type input "7"
type input "8"
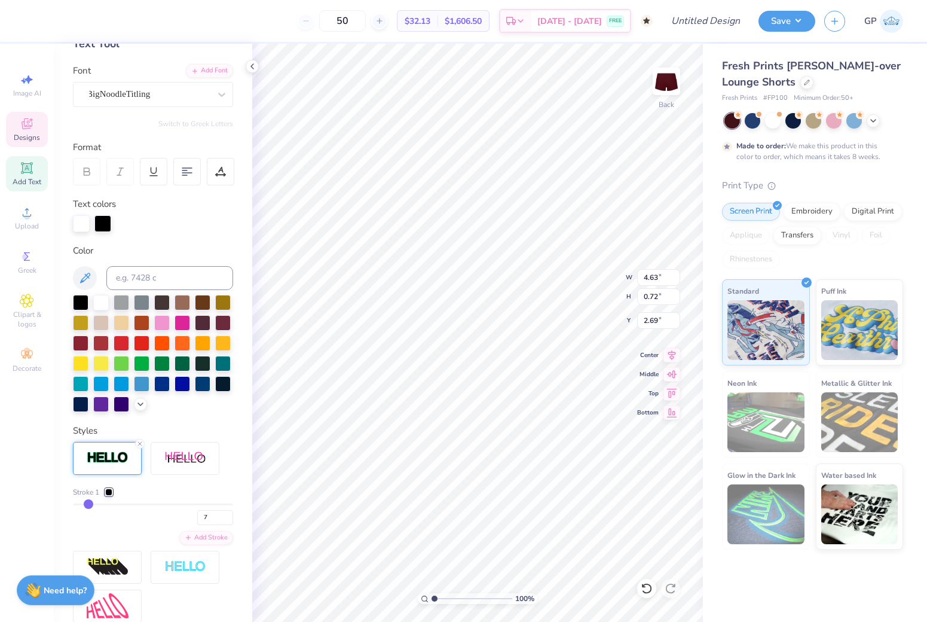
type input "8"
type input "9"
type input "10"
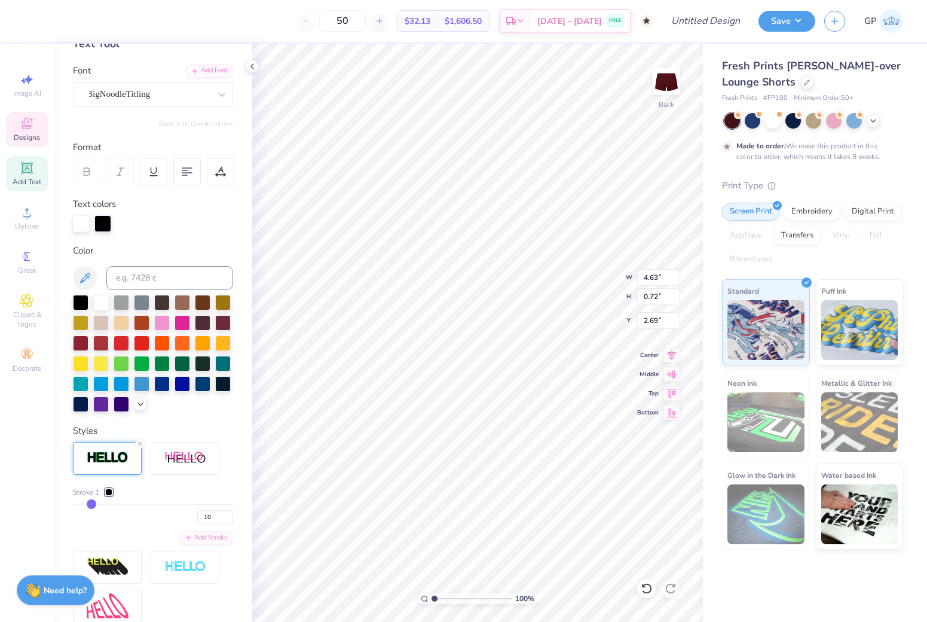
type input "11"
type input "12"
type input "13"
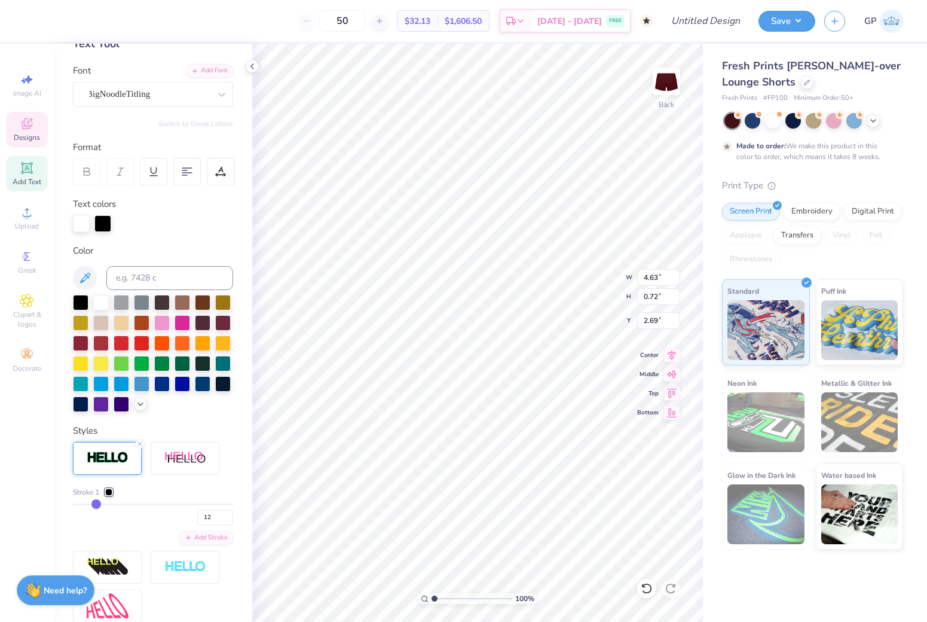
type input "13"
drag, startPoint x: 81, startPoint y: 502, endPoint x: 96, endPoint y: 513, distance: 19.3
type input "13"
click at [96, 513] on div "13" at bounding box center [153, 514] width 160 height 22
type input "4.79"
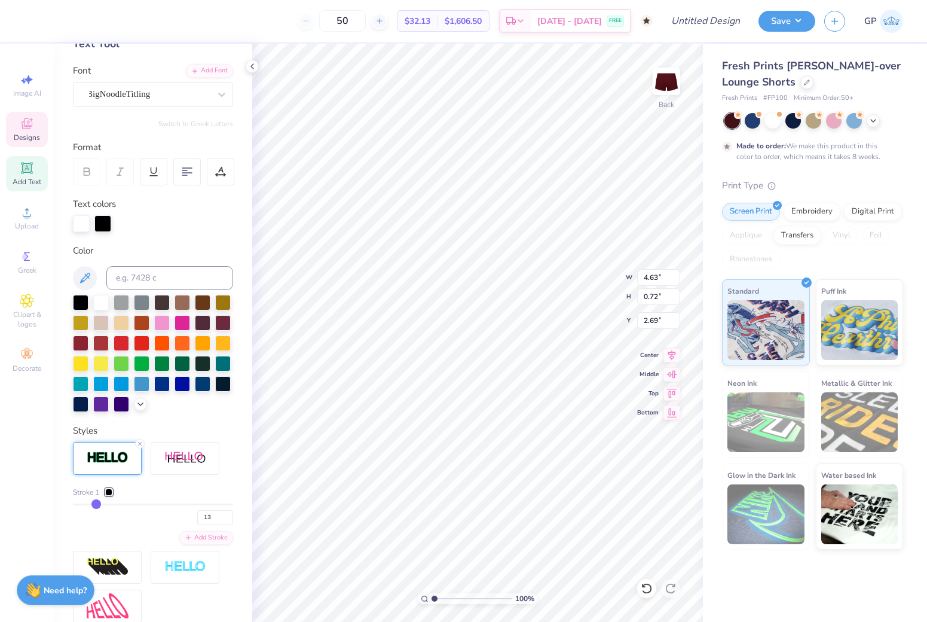
type input "0.87"
type input "2.62"
click at [85, 503] on div "Stroke 1 13" at bounding box center [153, 506] width 160 height 38
type input "4"
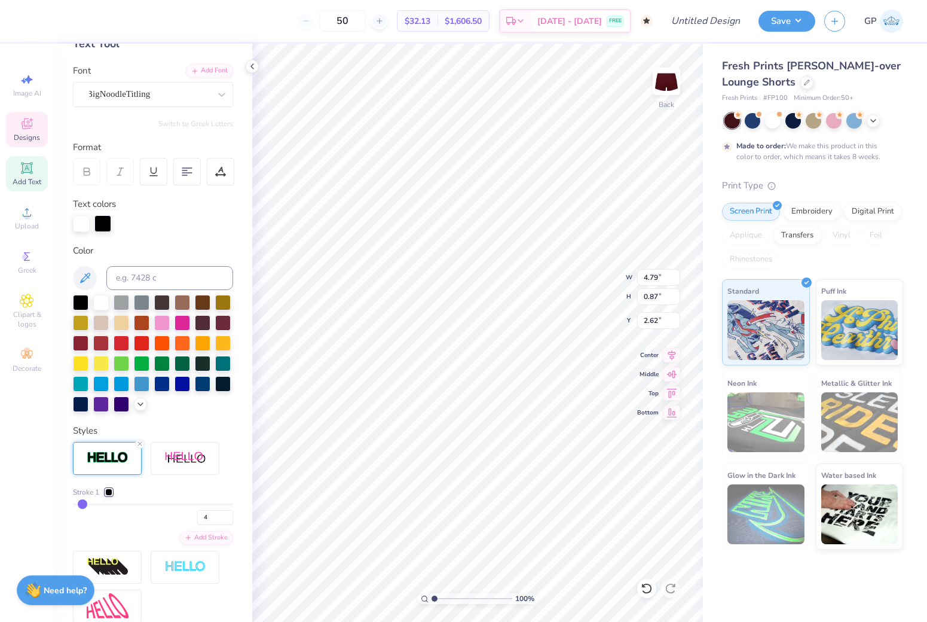
type input "4"
click at [83, 505] on input "range" at bounding box center [153, 504] width 160 height 2
type input "4.67"
type input "0.76"
type input "2.68"
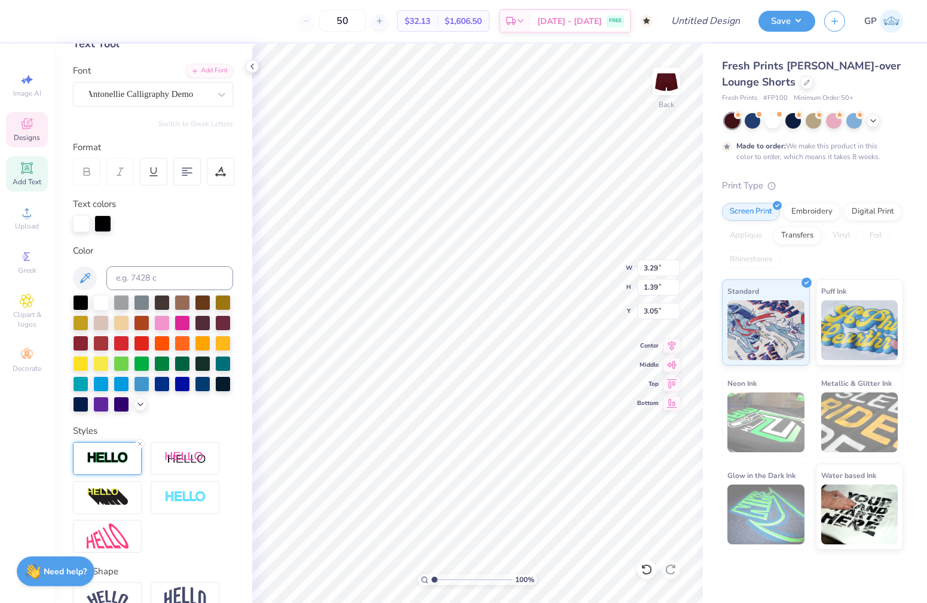
type input "3.30"
type input "1.40"
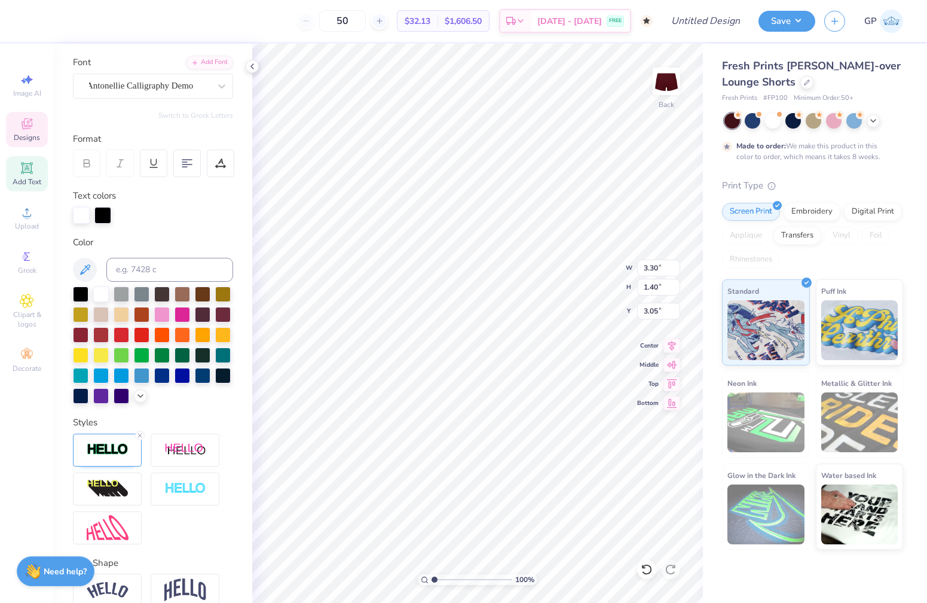
type input "4.67"
type input "0.76"
type input "2.68"
click at [103, 211] on div at bounding box center [102, 214] width 17 height 17
click at [122, 301] on div at bounding box center [122, 293] width 16 height 16
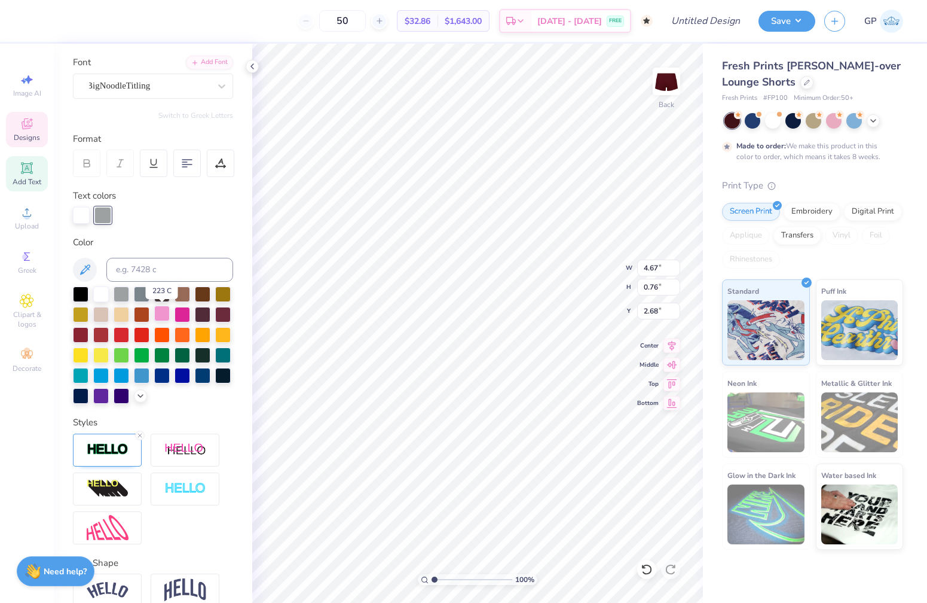
click at [160, 314] on div at bounding box center [162, 314] width 16 height 16
click at [141, 435] on icon at bounding box center [139, 435] width 7 height 7
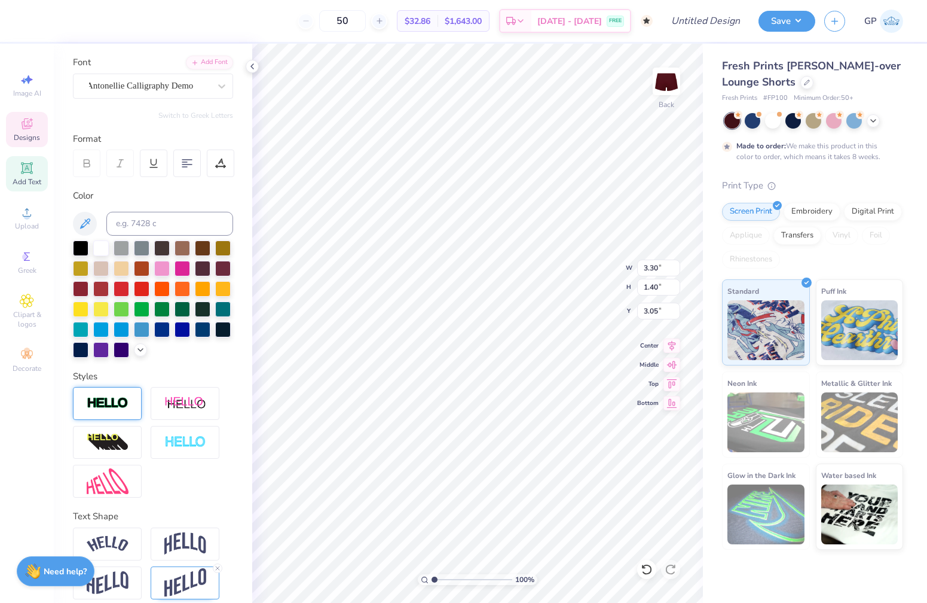
type input "3.29"
type input "1.39"
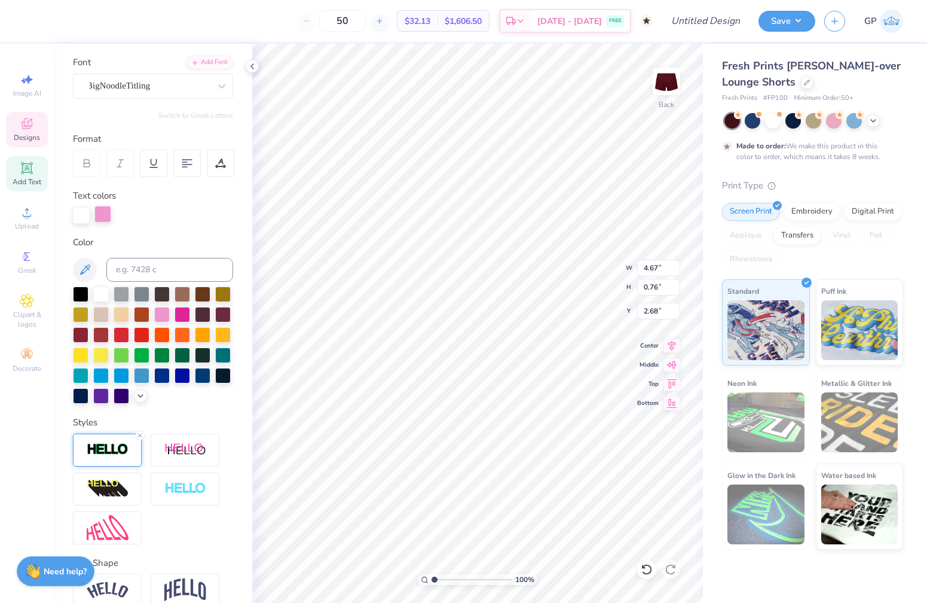
click at [99, 216] on div at bounding box center [102, 214] width 17 height 17
click at [144, 396] on icon at bounding box center [141, 395] width 10 height 10
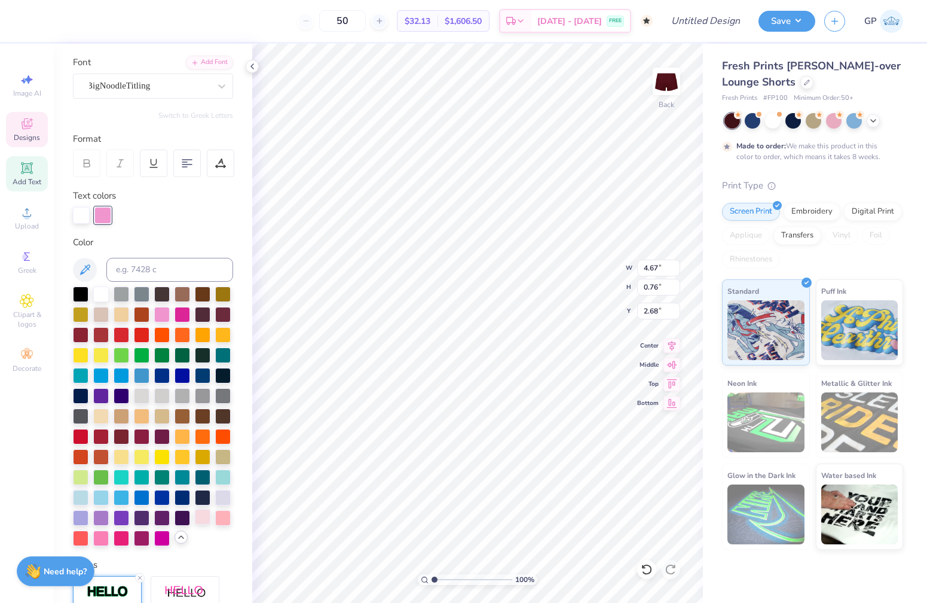
click at [206, 519] on div at bounding box center [203, 517] width 16 height 16
click at [206, 518] on div at bounding box center [203, 517] width 16 height 16
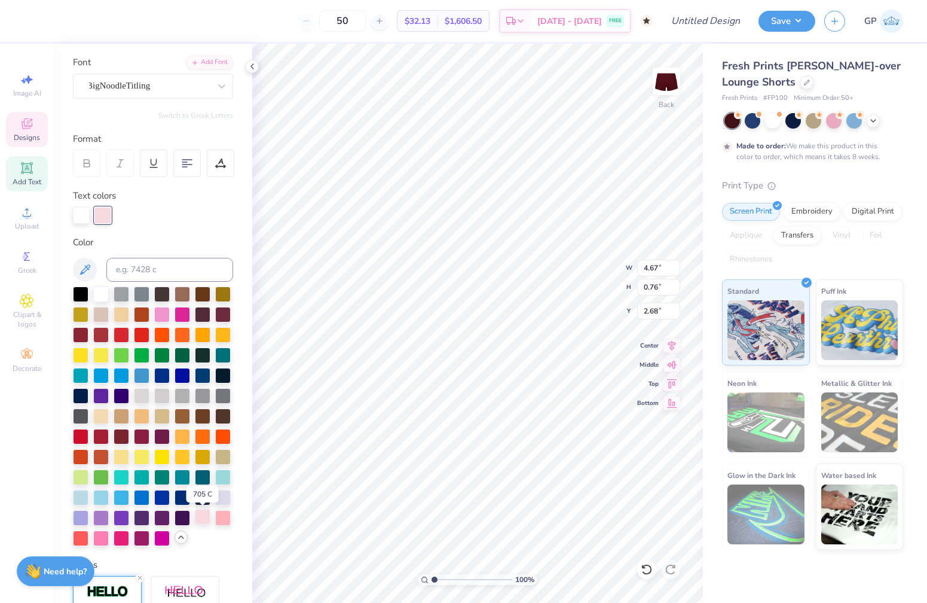
click at [206, 518] on div at bounding box center [203, 517] width 16 height 16
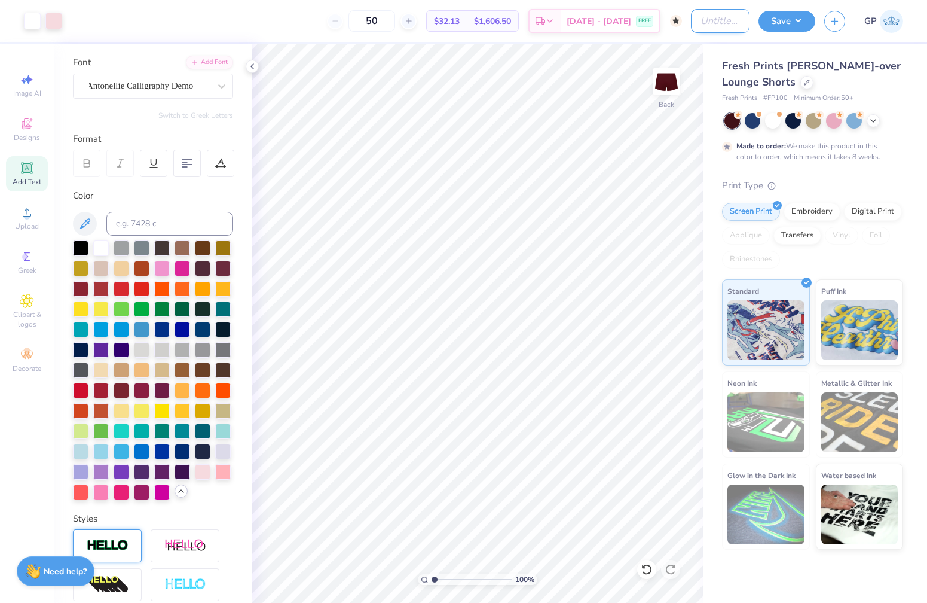
click at [697, 17] on input "Design Title" at bounding box center [720, 21] width 59 height 24
type input "USC Gameday Set"
click at [787, 24] on button "Save" at bounding box center [787, 19] width 57 height 21
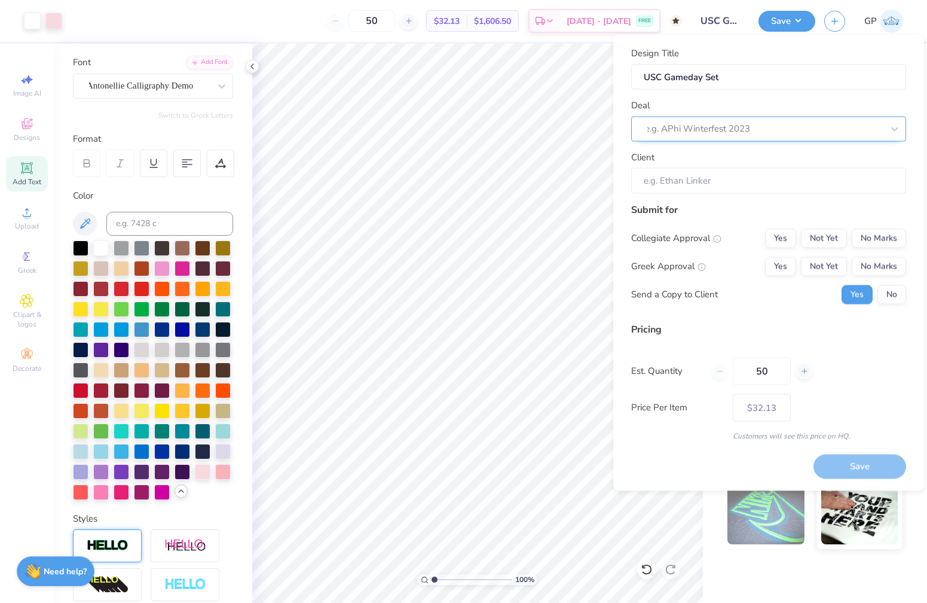
click at [724, 132] on div "e.g. APhi Winterfest 2023" at bounding box center [764, 129] width 238 height 14
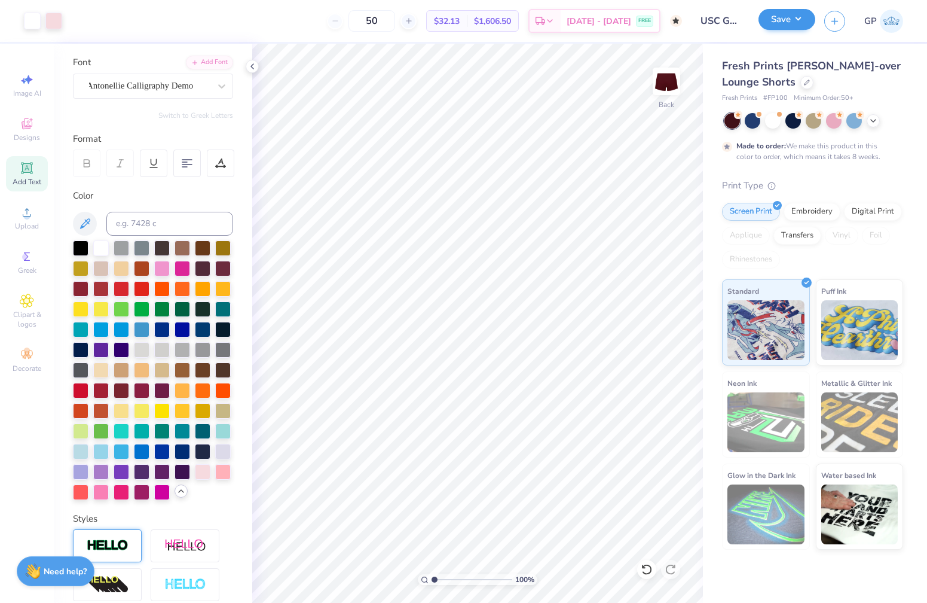
click at [777, 18] on button "Save" at bounding box center [787, 19] width 57 height 21
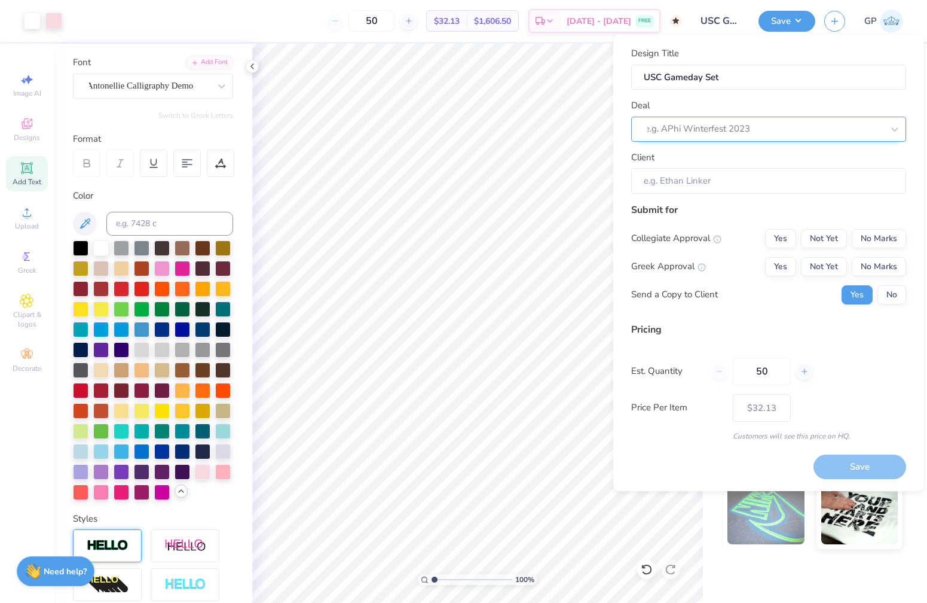
click at [720, 127] on div "e.g. APhi Winterfest 2023" at bounding box center [764, 129] width 238 height 14
click at [688, 201] on div "Alpha Chi Gameday Merch Drop" at bounding box center [768, 204] width 265 height 20
type input "gameda"
type input "[PERSON_NAME]"
type input "$37.81"
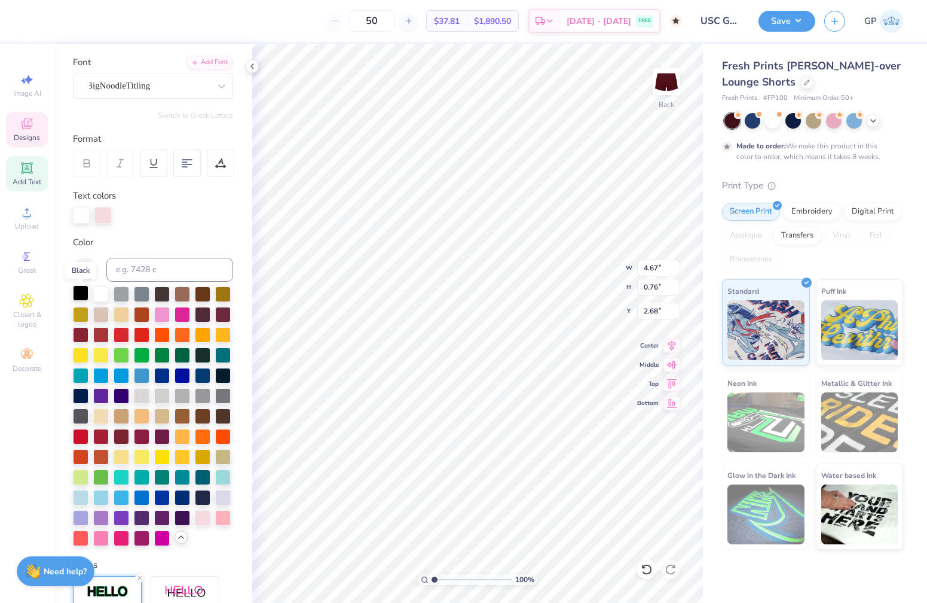
click at [78, 291] on div at bounding box center [81, 293] width 16 height 16
click at [79, 292] on div at bounding box center [81, 293] width 16 height 16
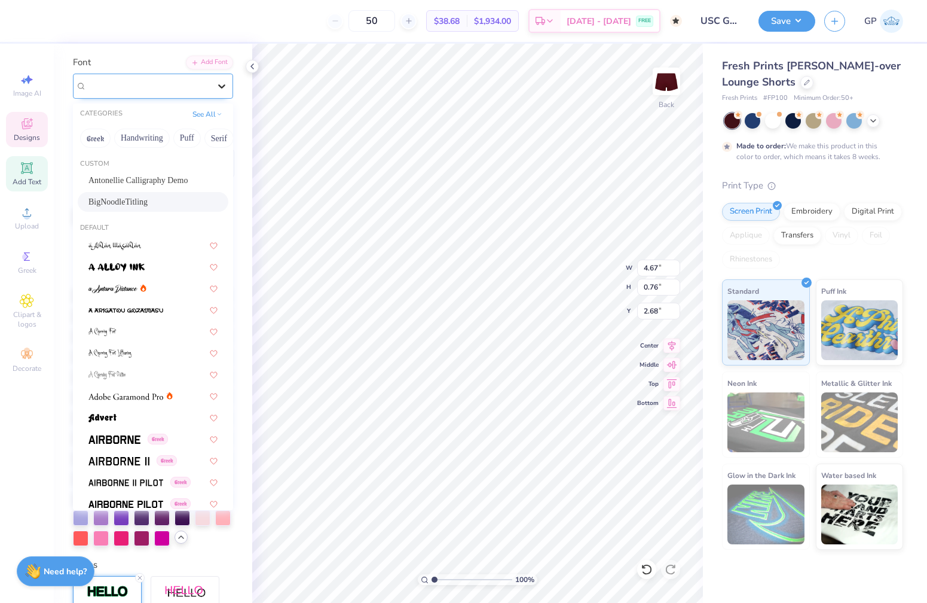
click at [219, 84] on icon at bounding box center [222, 86] width 12 height 12
click at [175, 182] on span "Antonellie Calligraphy Demo" at bounding box center [137, 180] width 99 height 13
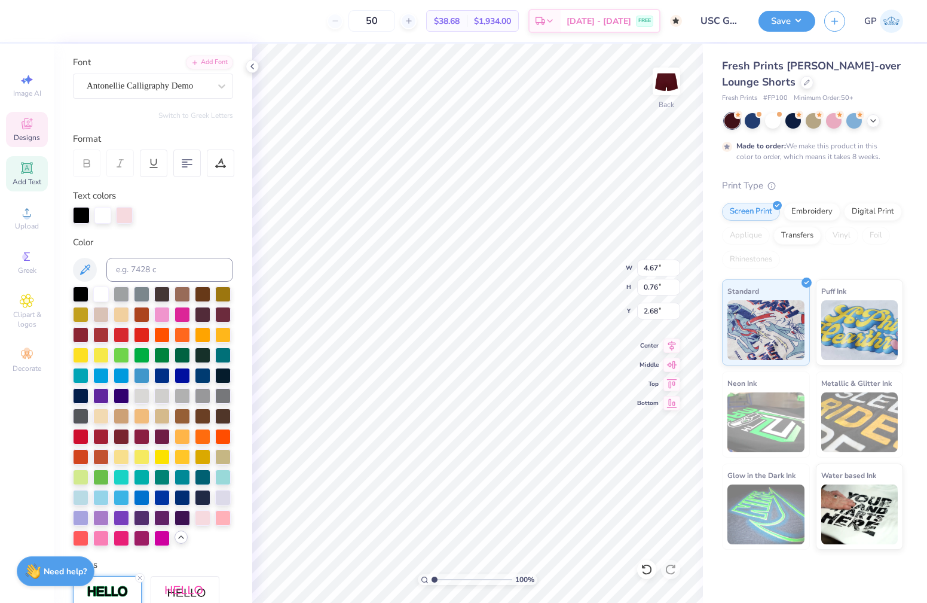
type input "6.99"
type input "0.67"
type input "2.66"
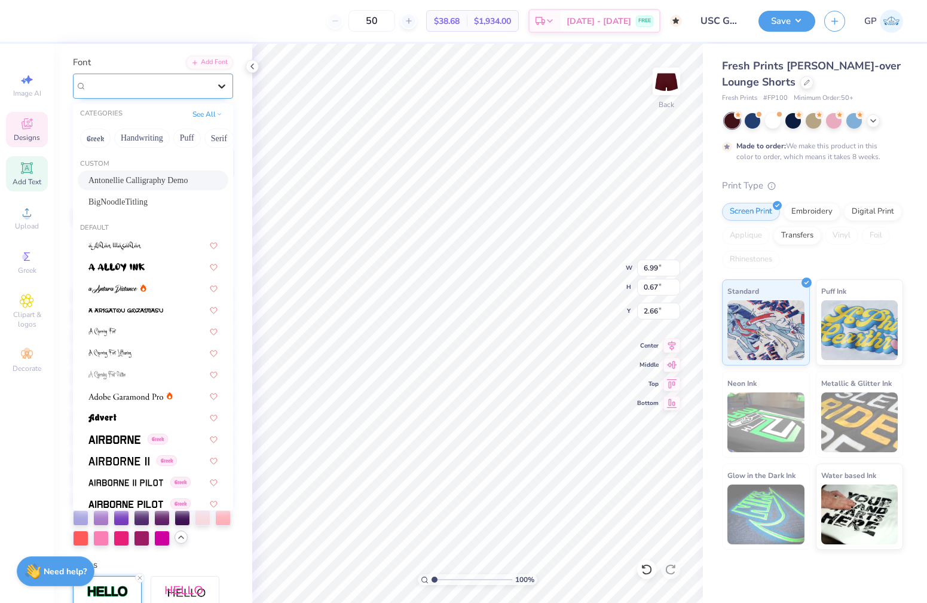
click at [219, 88] on icon at bounding box center [222, 86] width 12 height 12
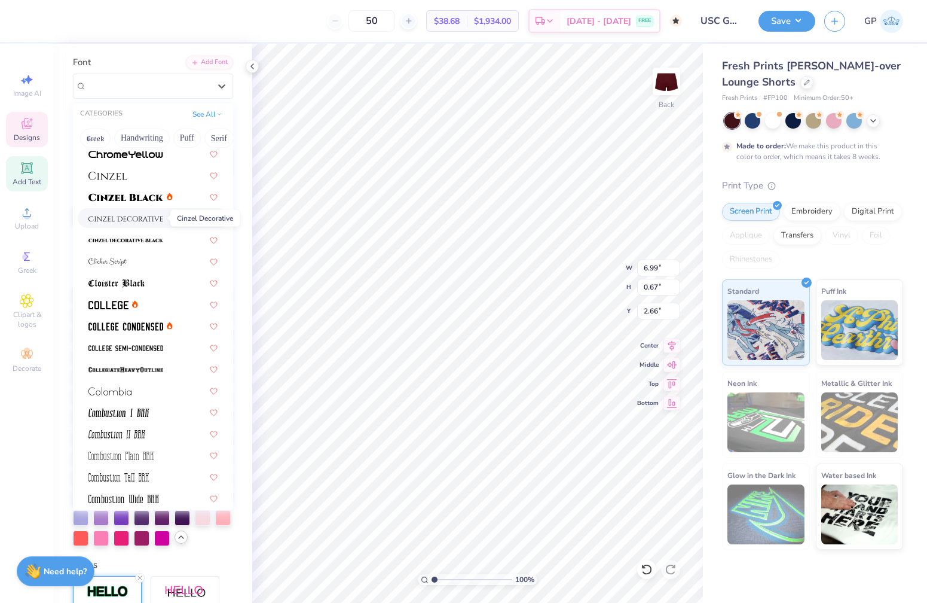
scroll to position [1491, 0]
click at [135, 329] on img at bounding box center [125, 326] width 75 height 8
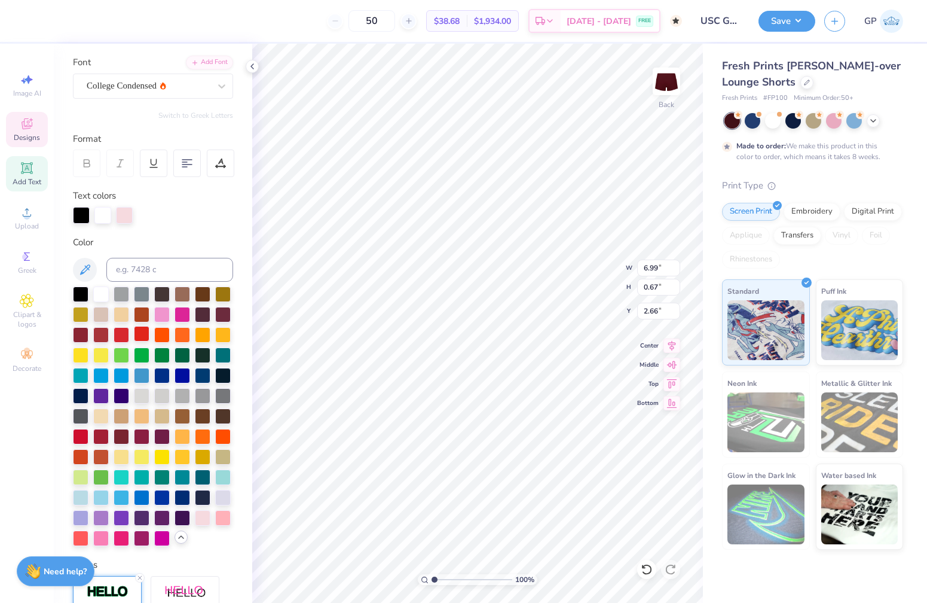
type input "3.85"
type input "0.47"
type input "2.81"
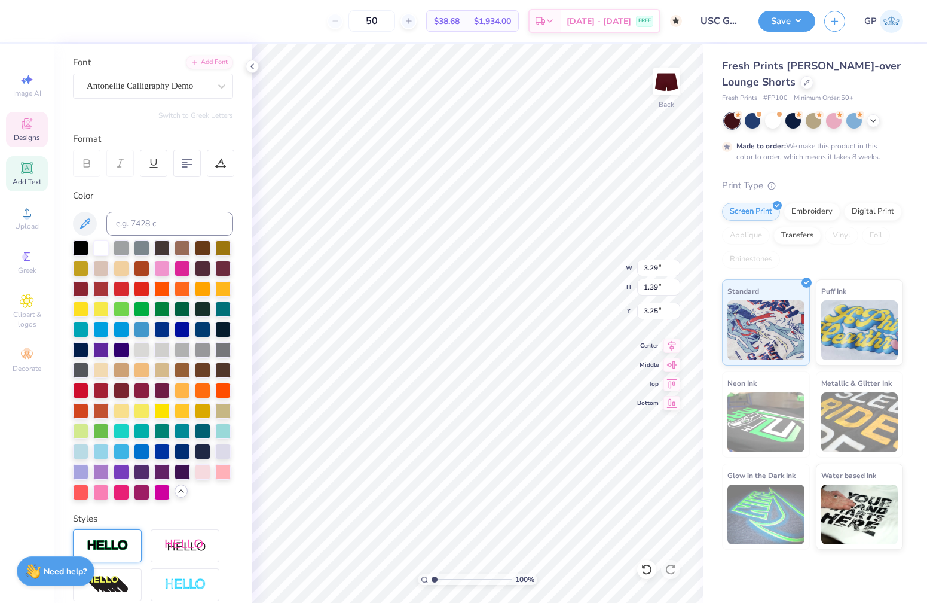
type input "3.88"
type input "1.64"
type textarea "Gamecocks"
type input "3.85"
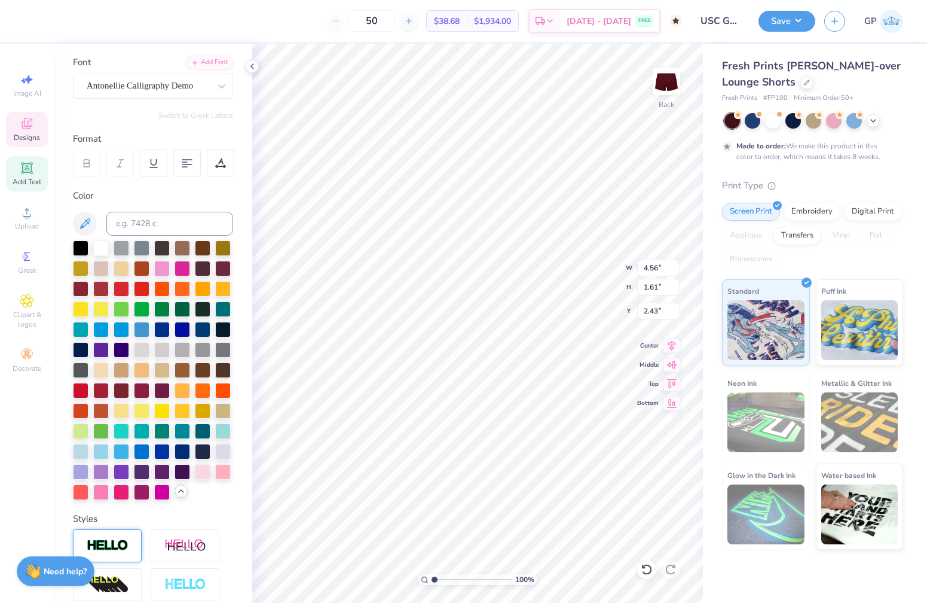
type input "0.47"
type input "2.20"
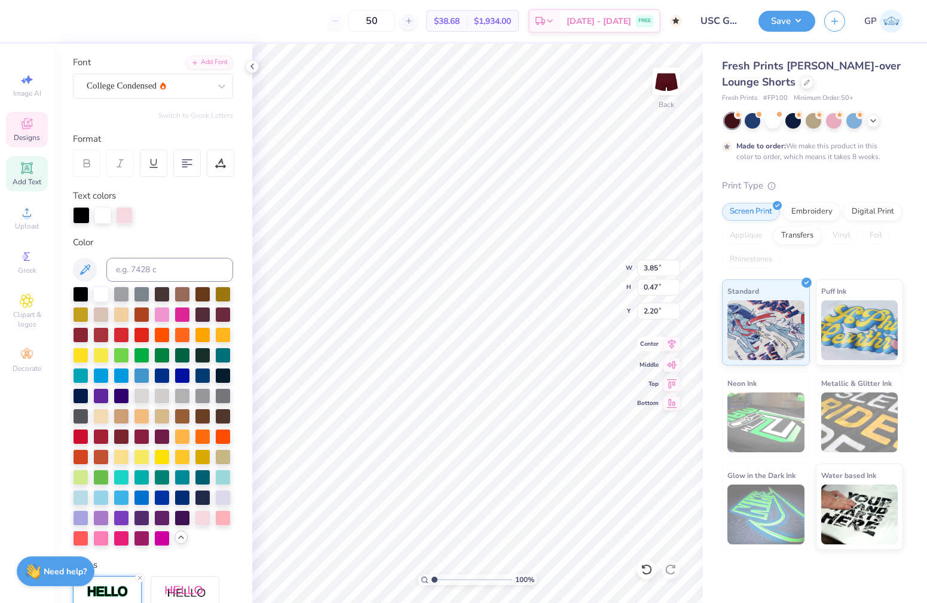
scroll to position [0, 0]
type textarea "USC"
type input "2.11"
type input "1.26"
type input "0.76"
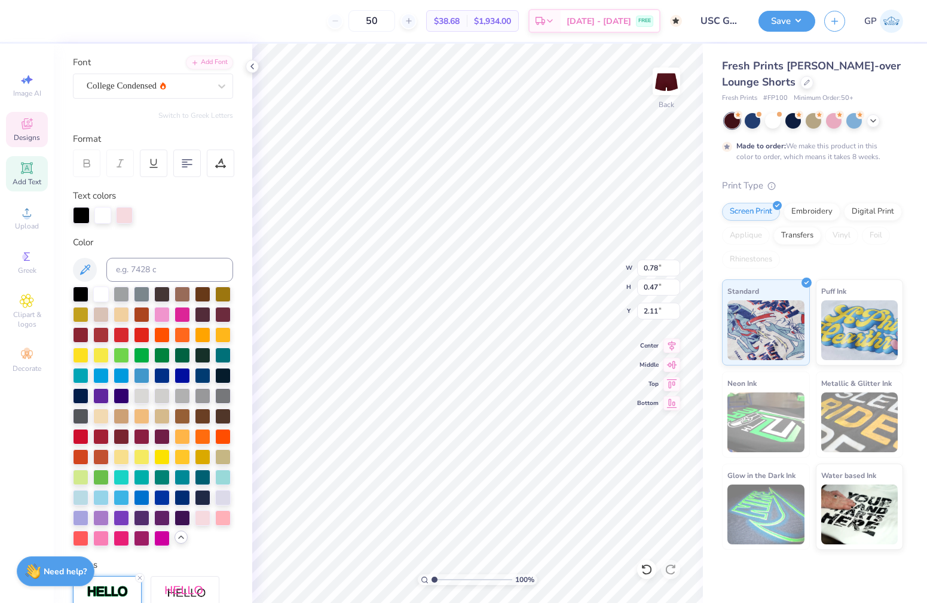
type input "1.83"
type input "2.06"
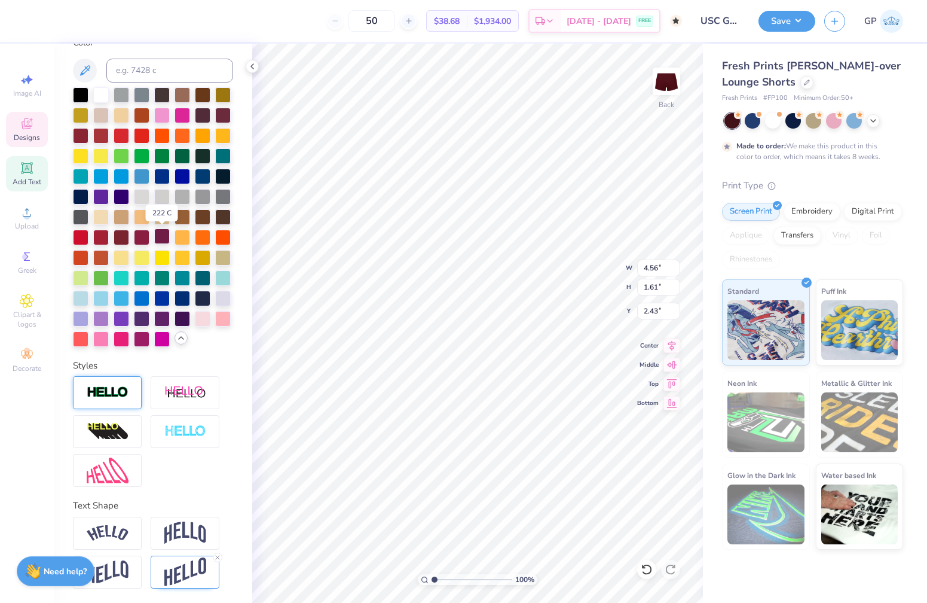
scroll to position [235, 0]
click at [189, 567] on img at bounding box center [185, 571] width 42 height 29
click at [189, 569] on img at bounding box center [185, 571] width 42 height 29
click at [217, 555] on icon at bounding box center [217, 557] width 7 height 7
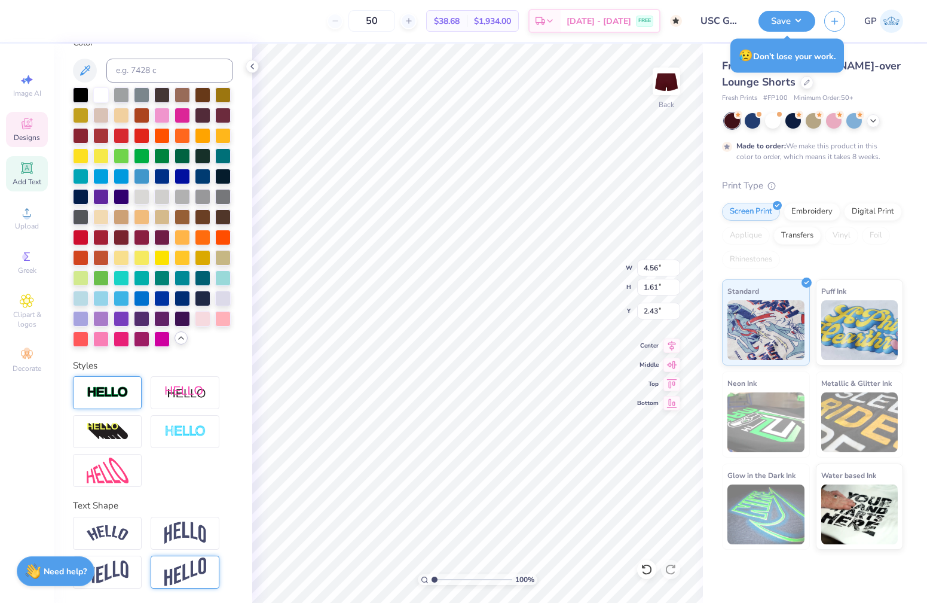
type input "1.17"
type input "2.66"
click at [192, 566] on img at bounding box center [185, 571] width 42 height 29
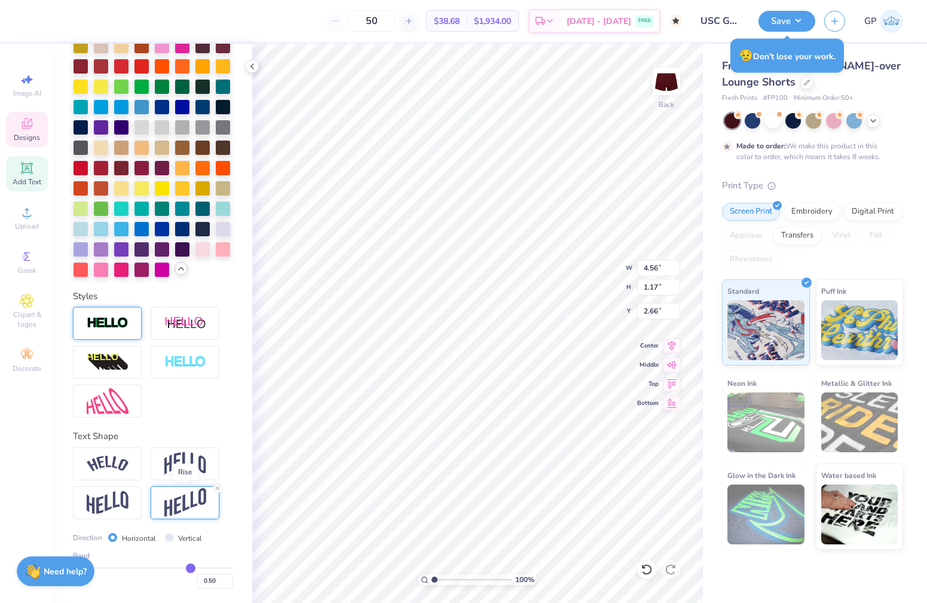
type input "2.28"
type input "2.10"
type input "0.53"
type input "0.71"
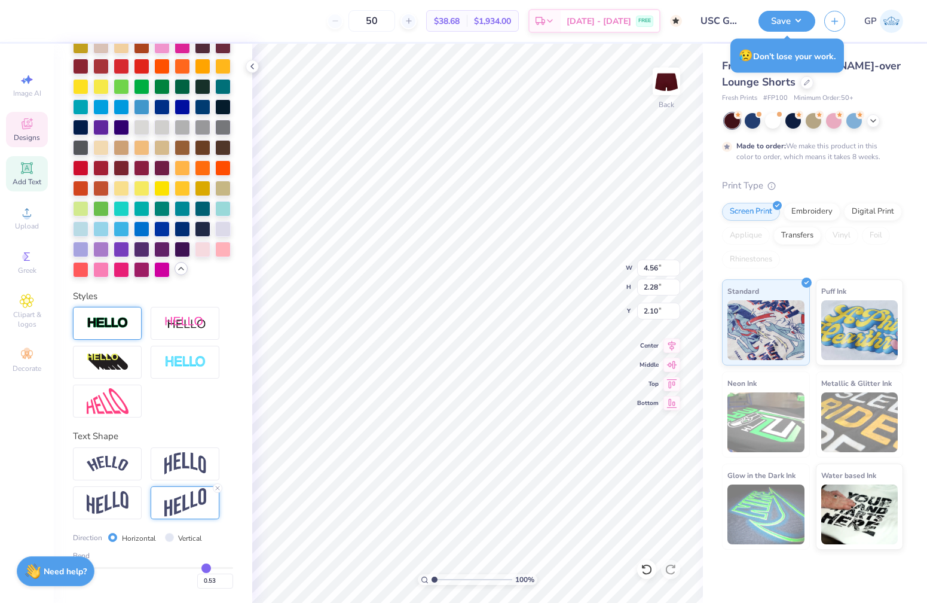
type input "0.71"
type input "0.72"
type input "0.73"
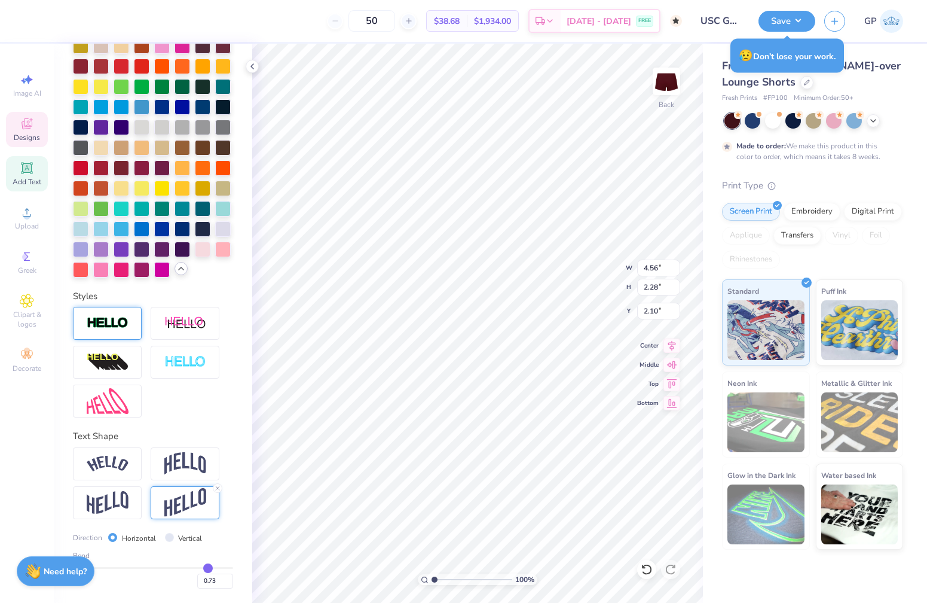
type input "0.74"
type input "0.75"
type input "0.76"
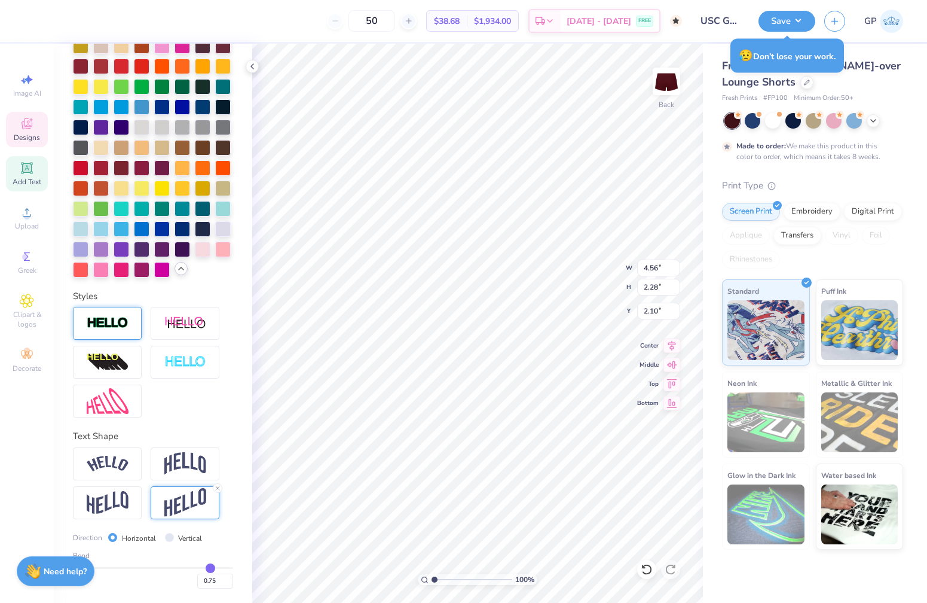
type input "0.76"
type input "0.77"
type input "0.78"
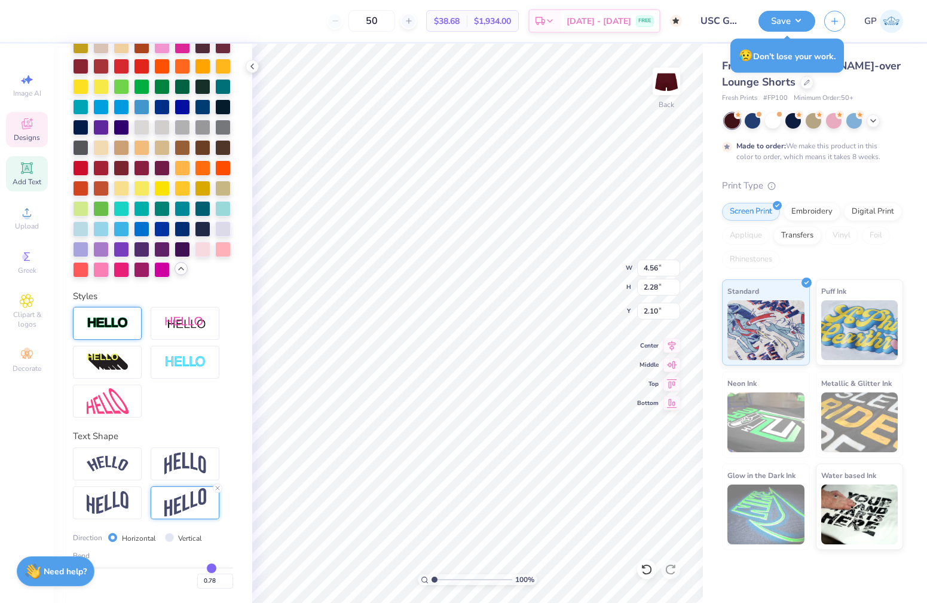
type input "0.79"
type input "0.8"
type input "0.80"
type input "0.81"
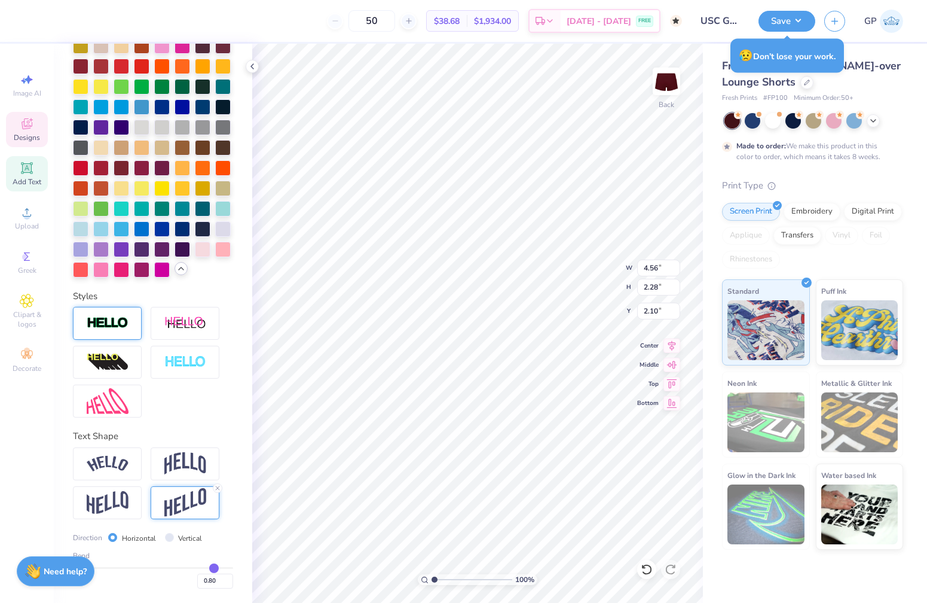
type input "0.81"
type input "0.82"
type input "0.83"
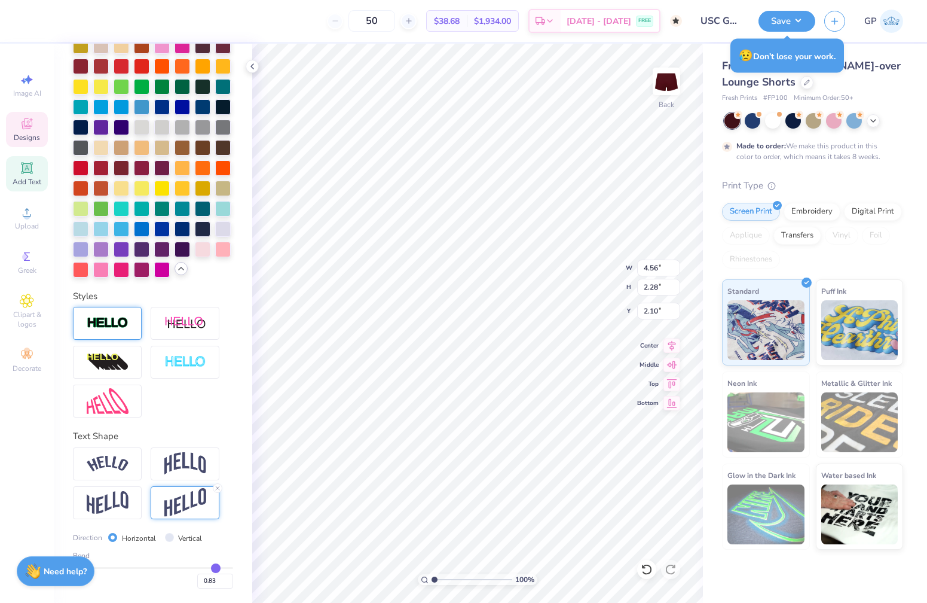
type input "0.84"
type input "0.85"
type input "0.86"
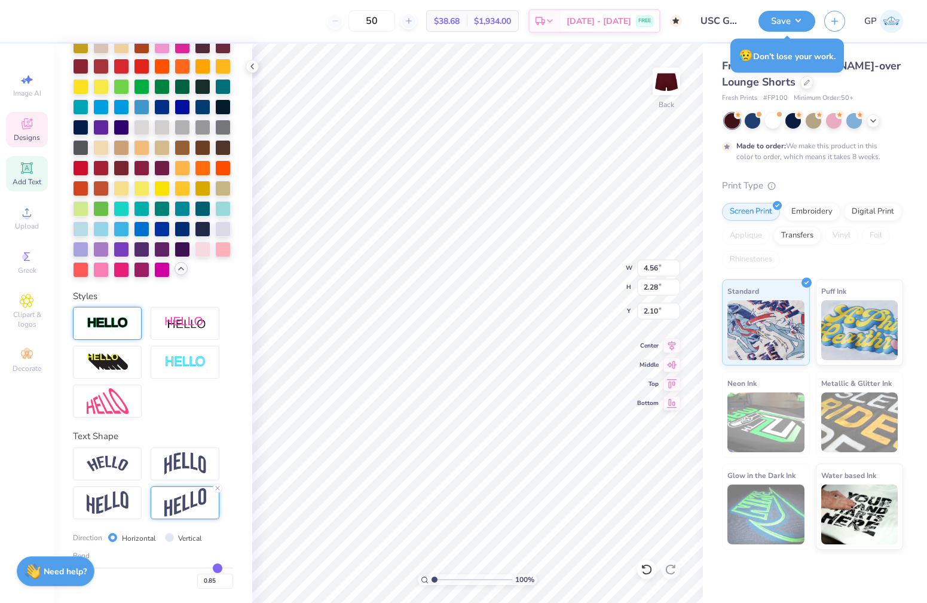
type input "0.86"
type input "0.87"
type input "0.88"
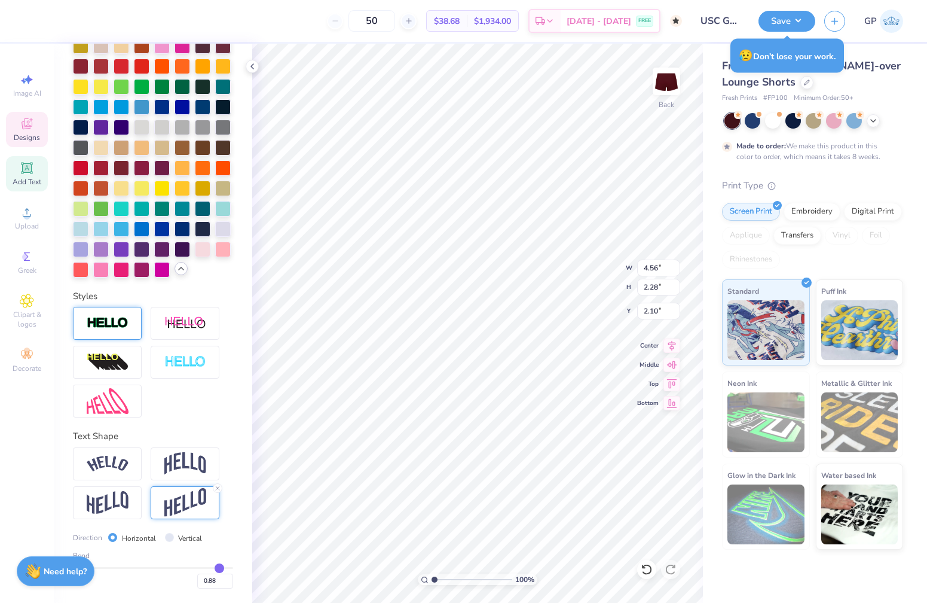
drag, startPoint x: 193, startPoint y: 566, endPoint x: 219, endPoint y: 568, distance: 26.4
type input "0.88"
click at [219, 568] on input "range" at bounding box center [153, 568] width 160 height 2
type input "3.13"
type input "1.68"
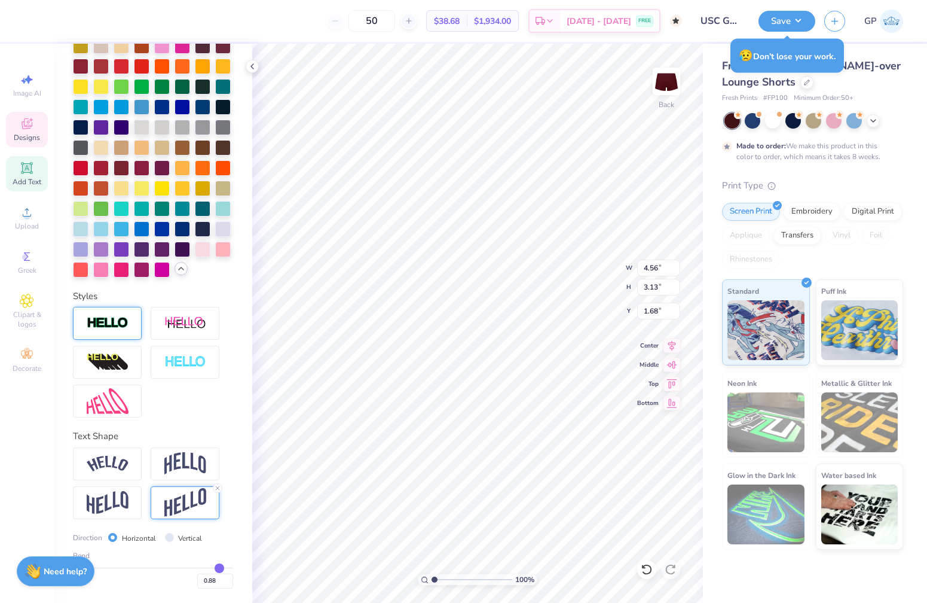
click at [181, 565] on div "Bend 0.88" at bounding box center [153, 569] width 160 height 38
type input "0.29"
click at [175, 567] on input "range" at bounding box center [153, 568] width 160 height 2
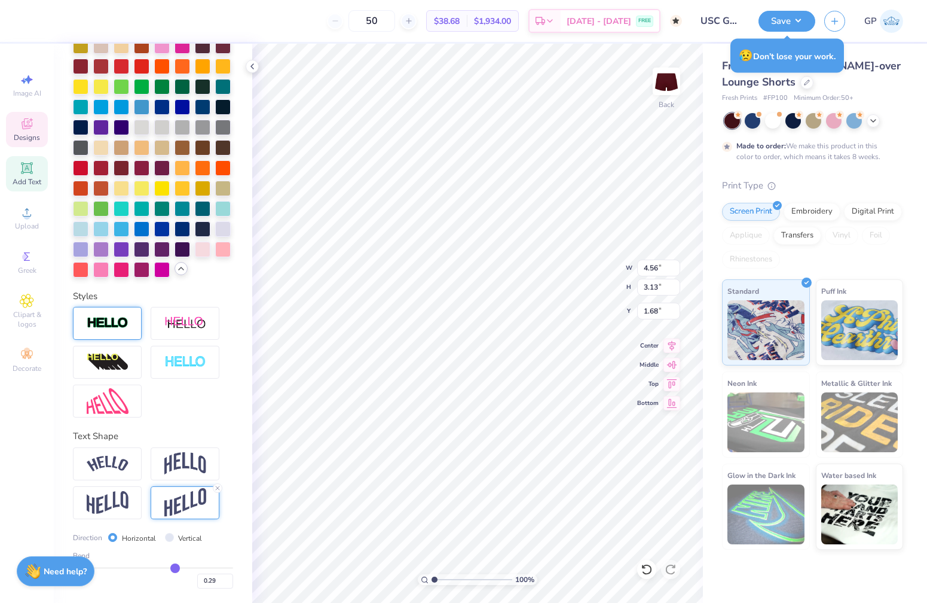
type input "1.81"
type input "2.33"
type input "0.38"
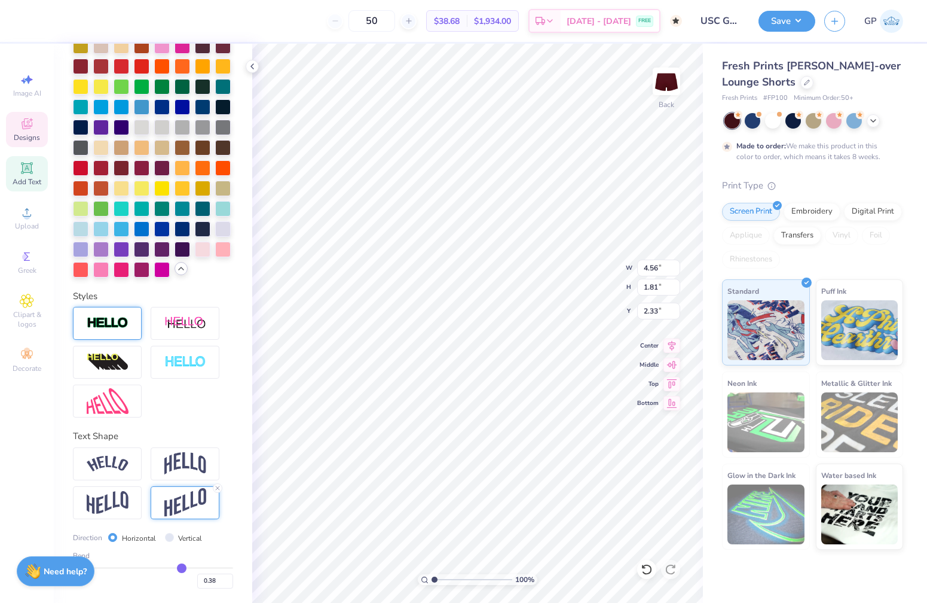
click at [182, 567] on input "range" at bounding box center [153, 568] width 160 height 2
type input "2.01"
type input "2.23"
type input "2.53"
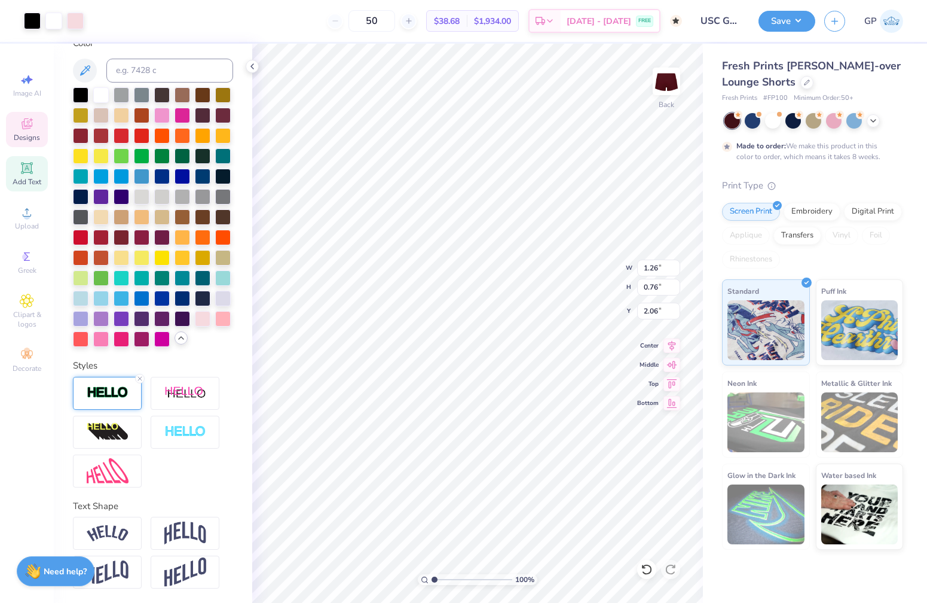
scroll to position [281, 0]
type input "2.40"
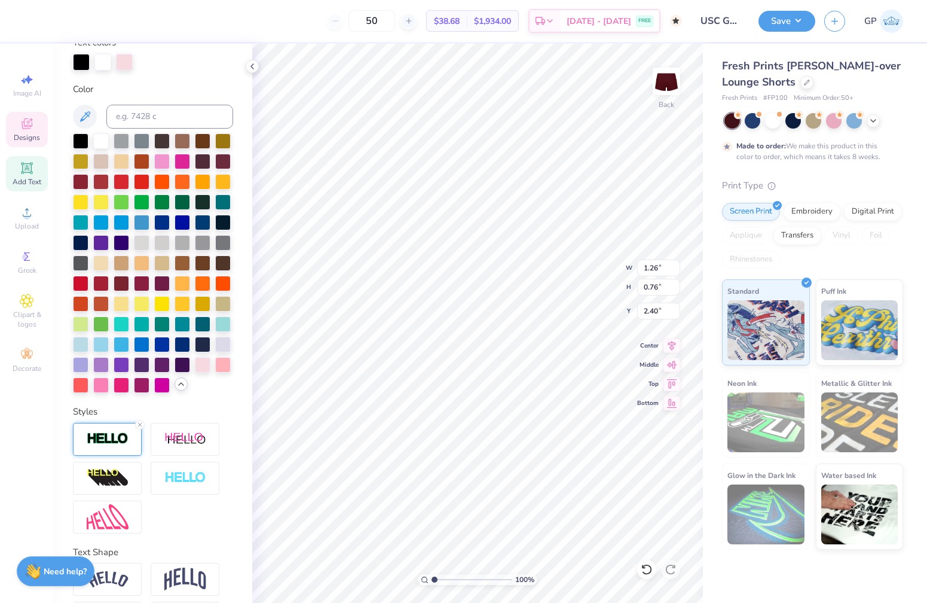
type input "1.00"
type input "0.60"
type input "2.55"
type input "4.56"
type input "2.01"
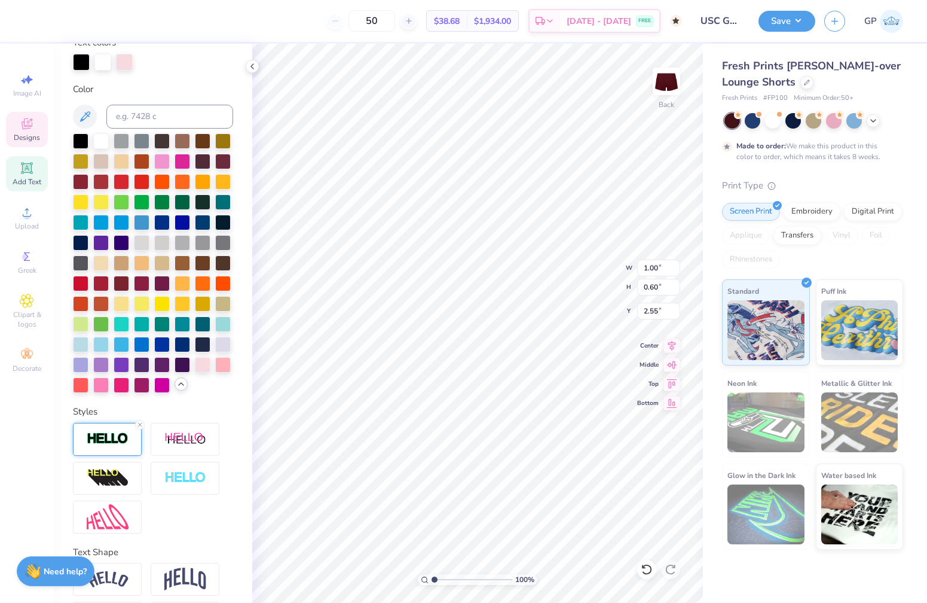
type input "2.53"
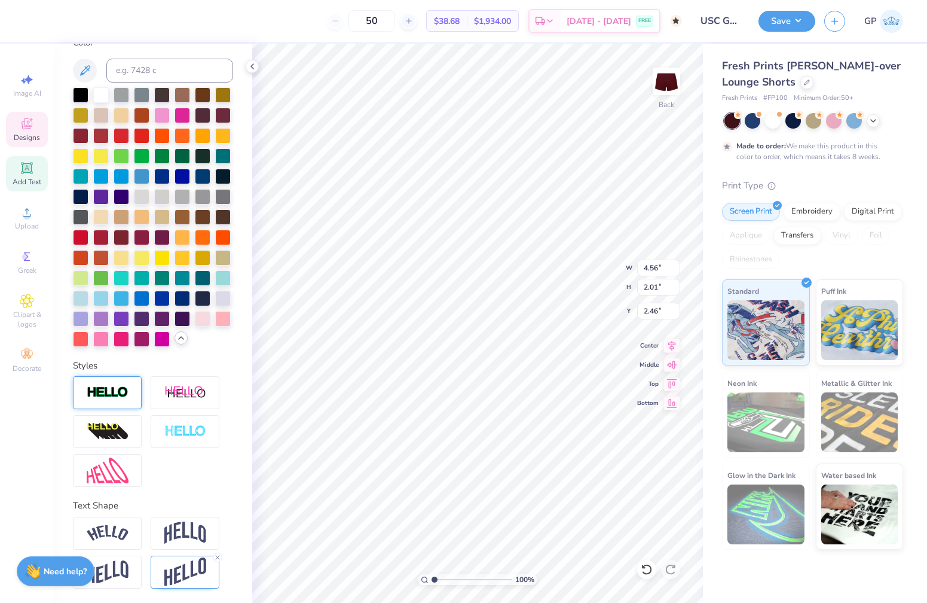
scroll to position [0, 1]
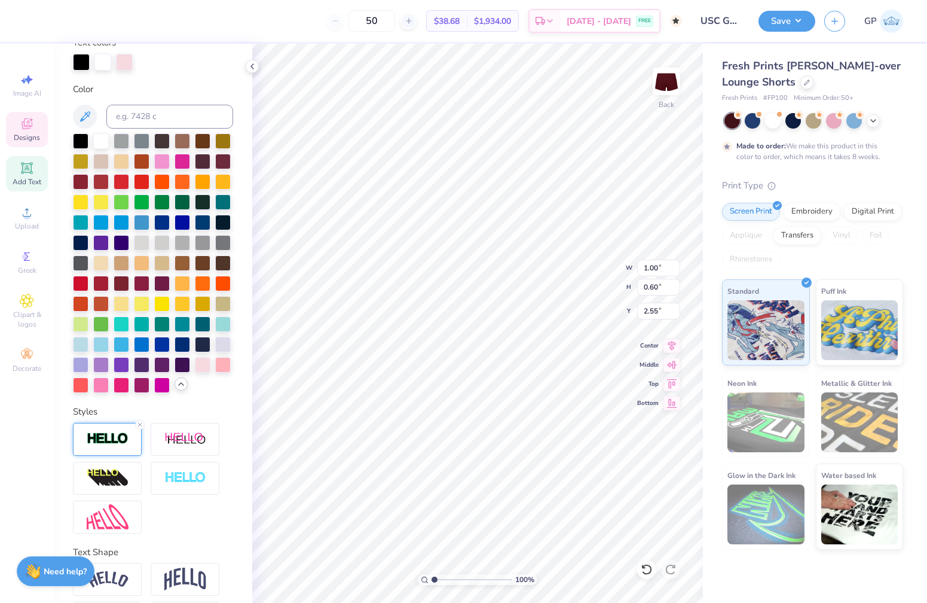
type input "1.00"
type input "0.60"
type input "2.54"
type input "4.56"
type input "2.01"
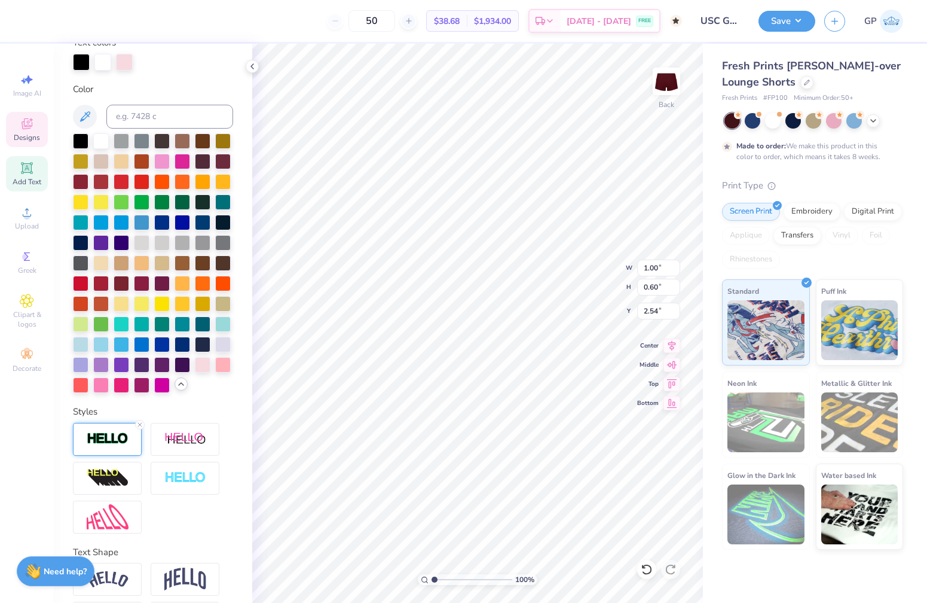
type input "3.56"
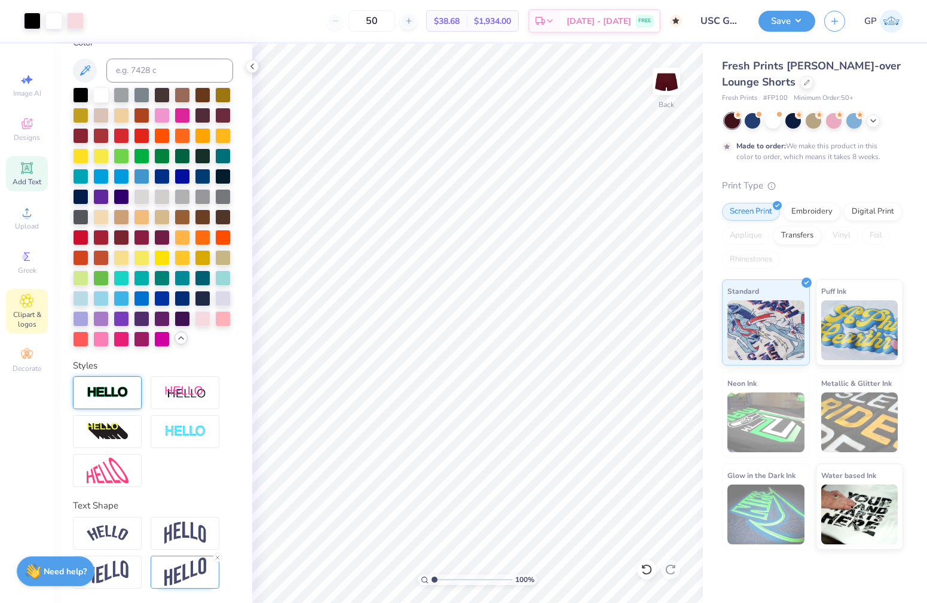
click at [27, 306] on icon at bounding box center [27, 301] width 14 height 14
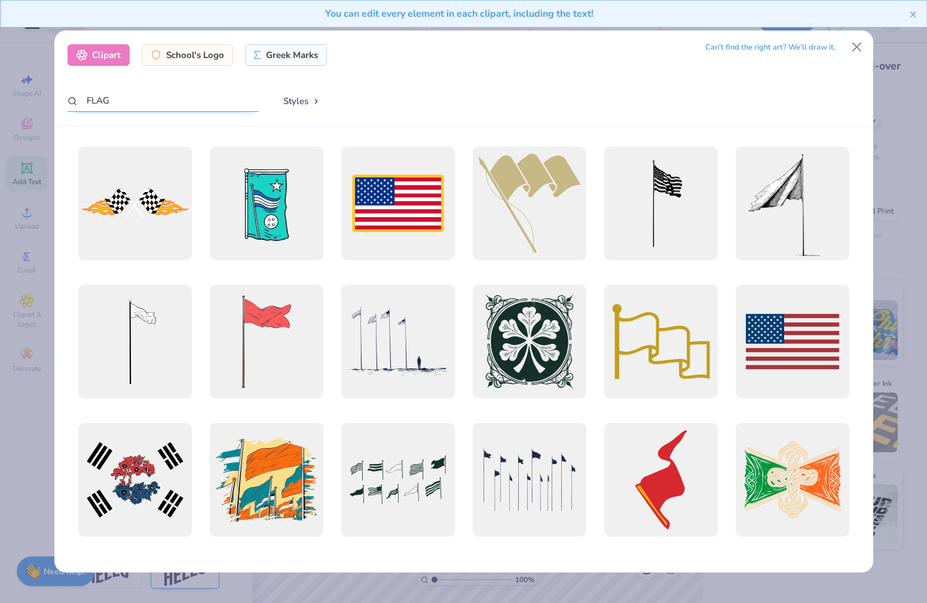
click at [110, 106] on input "FLAG" at bounding box center [163, 101] width 191 height 22
drag, startPoint x: 115, startPoint y: 97, endPoint x: 25, endPoint y: 95, distance: 90.3
click at [25, 96] on div "Clipart School's Logo Greek Marks Can’t find the right art? We’ll draw it. FLAG…" at bounding box center [463, 301] width 927 height 603
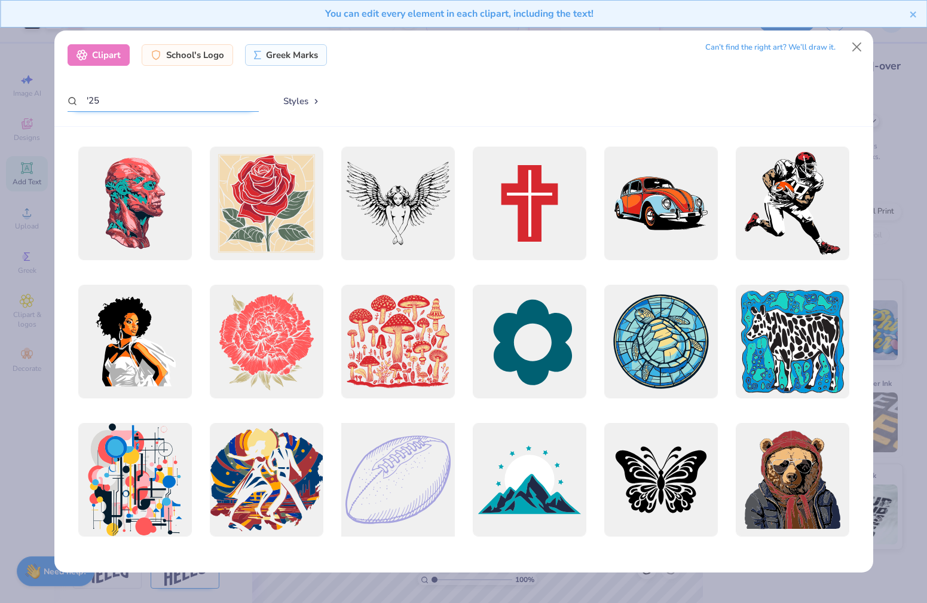
scroll to position [140, 0]
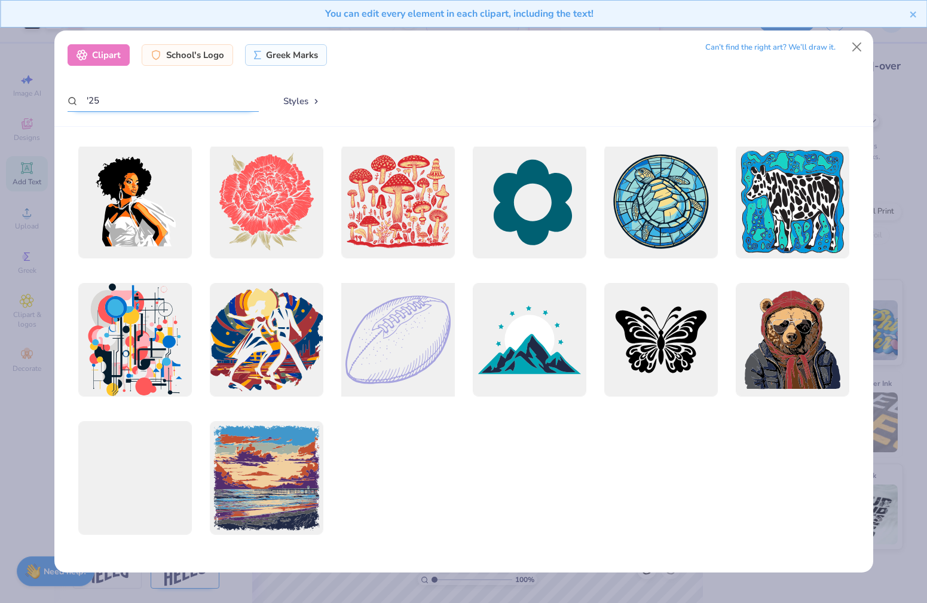
type input "'25"
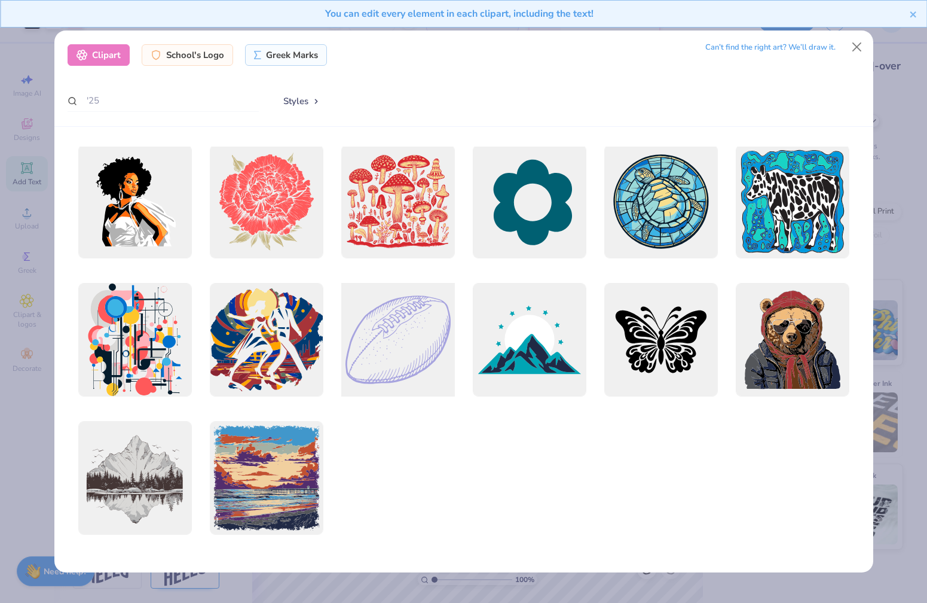
click at [404, 341] on div at bounding box center [397, 339] width 125 height 125
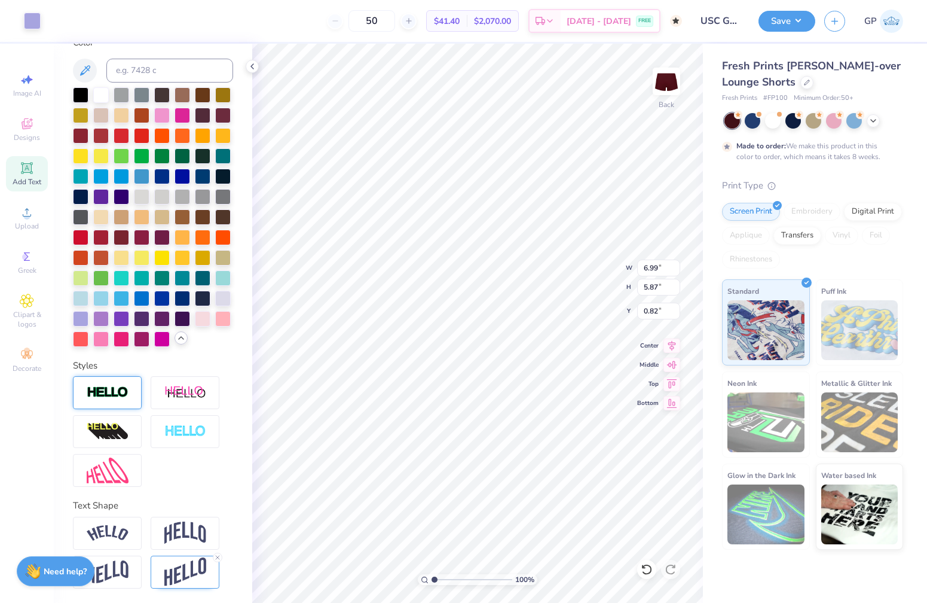
type input "2.26"
type input "1.90"
type input "3.02"
click at [98, 94] on div at bounding box center [101, 94] width 16 height 16
click at [100, 91] on div at bounding box center [101, 94] width 16 height 16
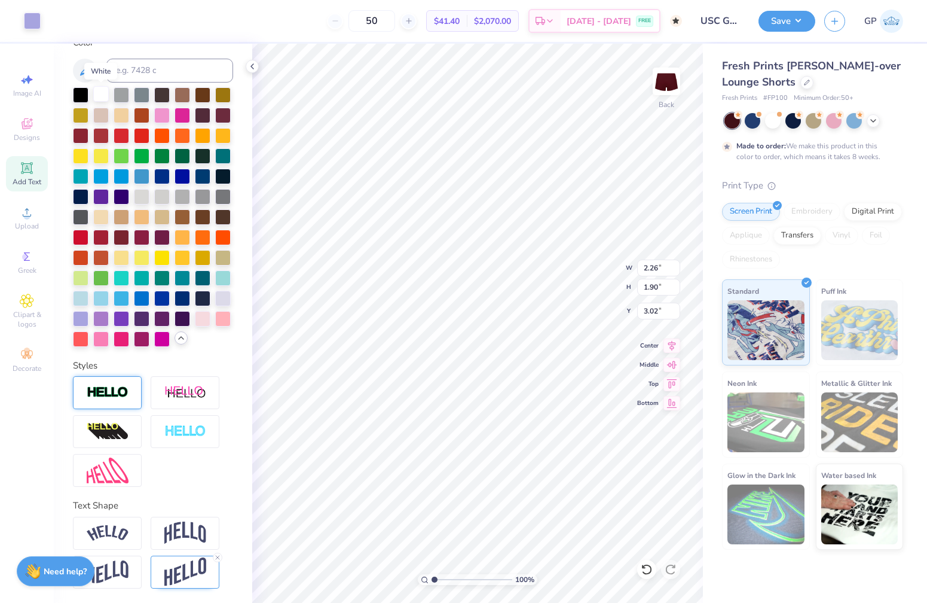
click at [100, 91] on div at bounding box center [101, 94] width 16 height 16
click at [102, 90] on div at bounding box center [101, 94] width 16 height 16
click at [102, 91] on div at bounding box center [101, 94] width 16 height 16
click at [102, 94] on div at bounding box center [101, 94] width 16 height 16
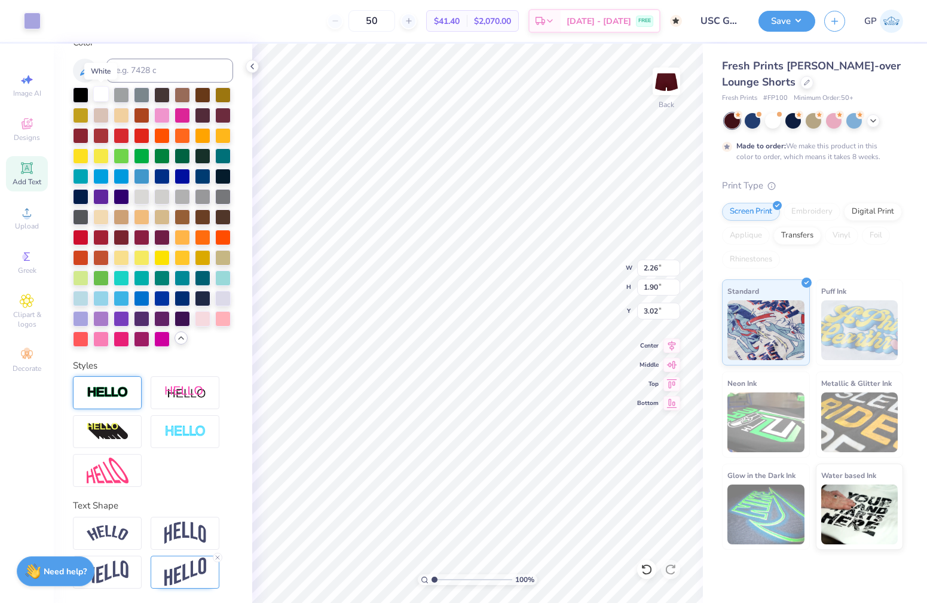
click at [102, 94] on div at bounding box center [101, 94] width 16 height 16
click at [35, 22] on div at bounding box center [32, 19] width 17 height 17
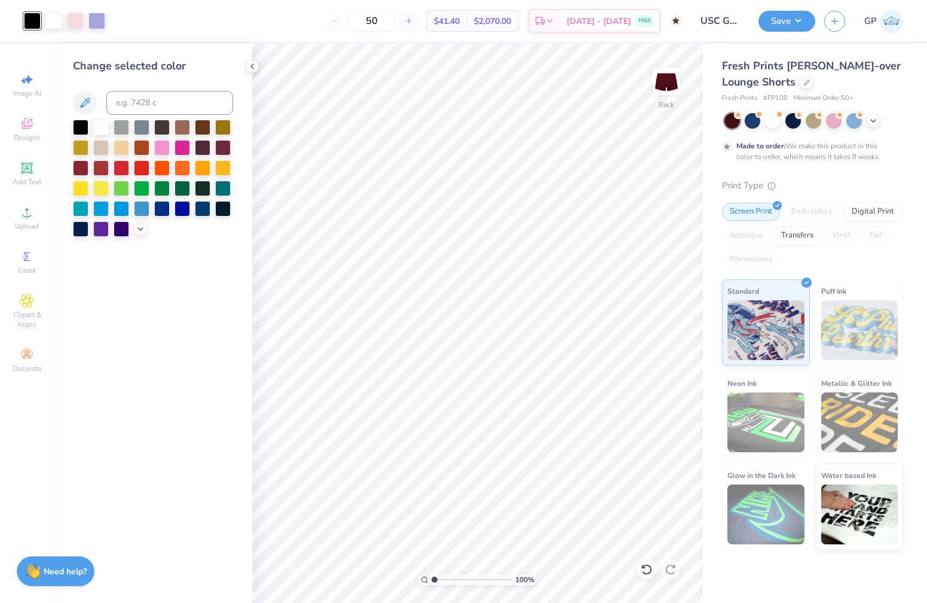
click at [30, 23] on div at bounding box center [32, 21] width 17 height 17
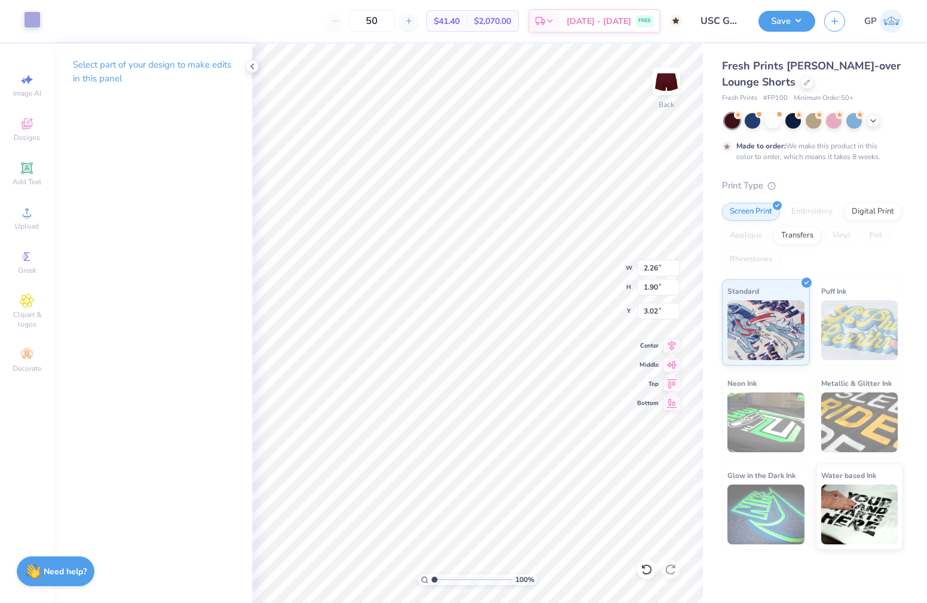
click at [29, 18] on div at bounding box center [32, 19] width 17 height 17
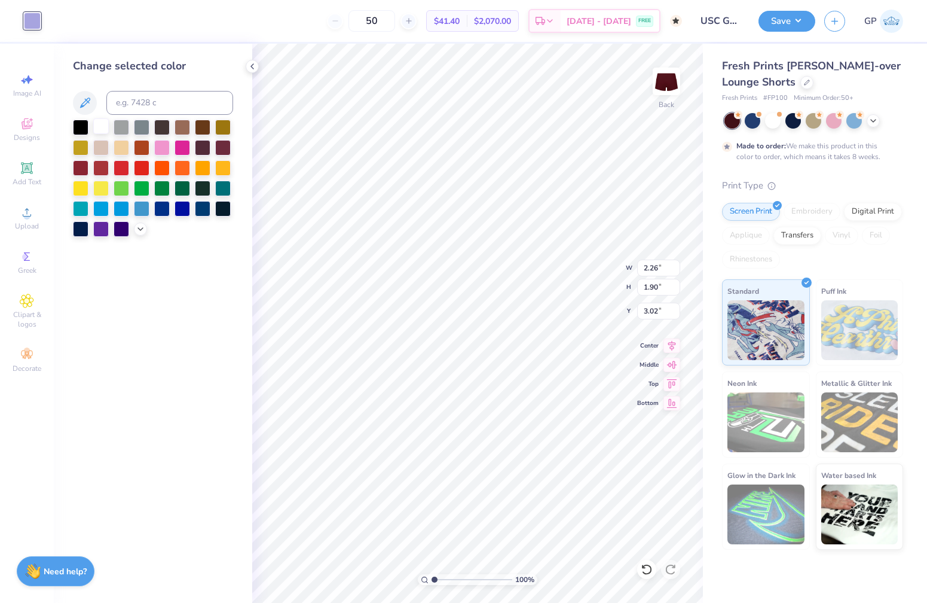
click at [100, 132] on div at bounding box center [101, 126] width 16 height 16
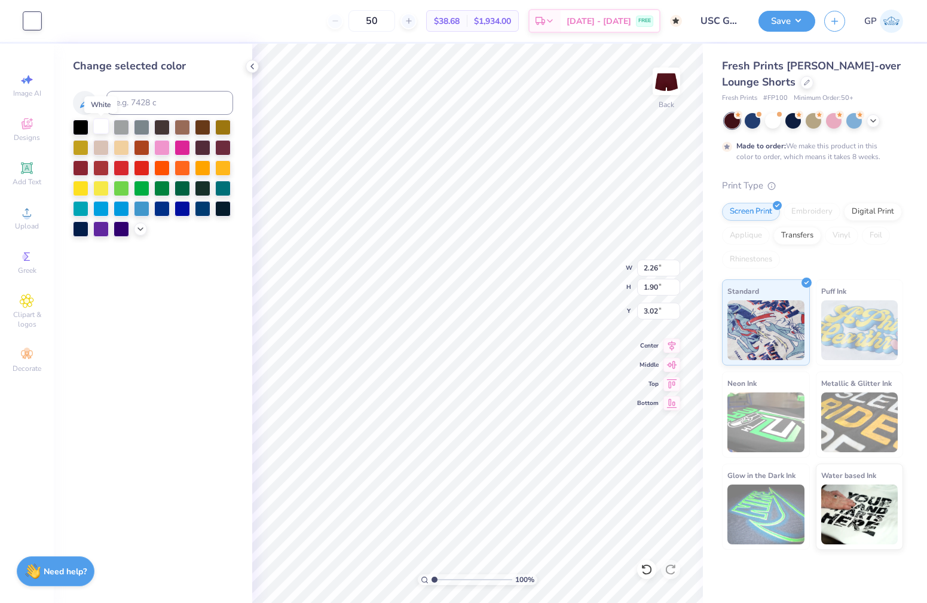
click at [100, 132] on div at bounding box center [101, 126] width 16 height 16
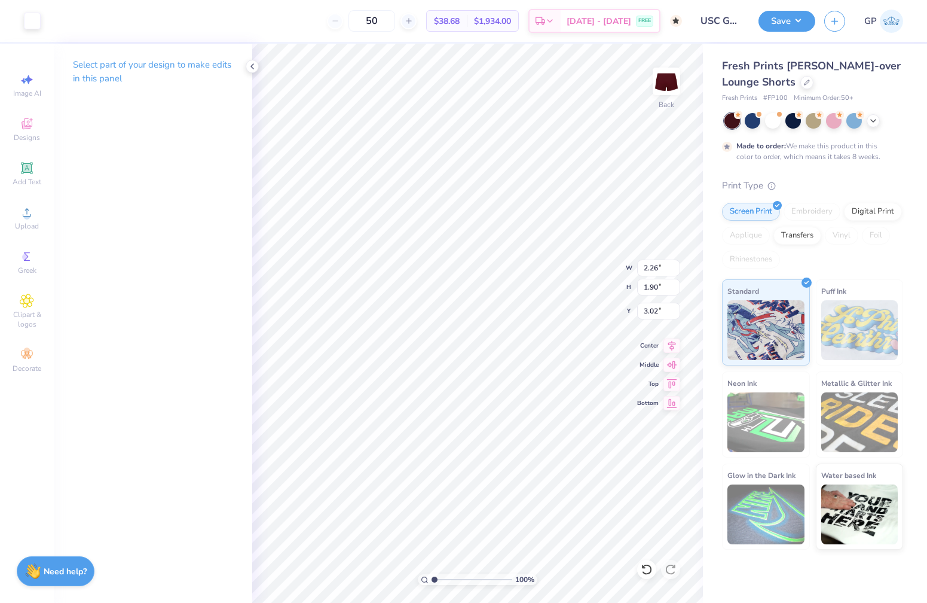
click at [661, 408] on div "100 % Back W 2.26 2.26 " H 1.90 1.90 " Y 3.02 3.02 " Center Middle Top Bottom" at bounding box center [477, 323] width 451 height 559
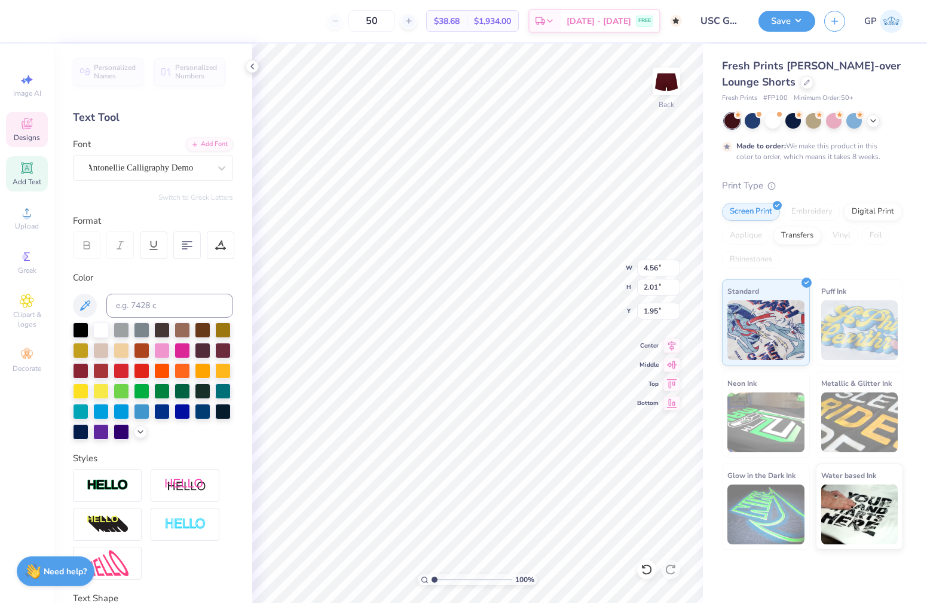
scroll to position [0, 1]
type input "1.30"
type input "1.09"
type input "3.21"
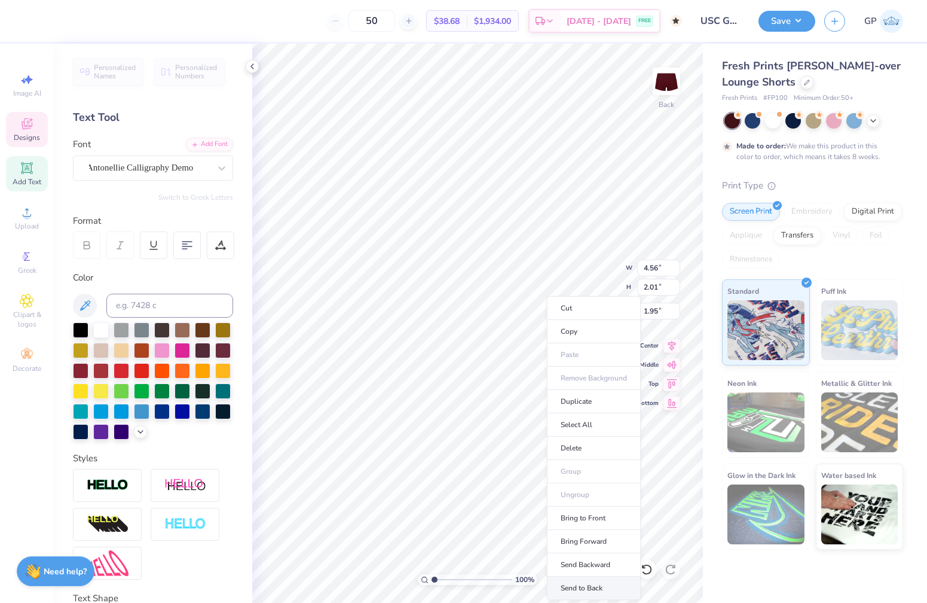
click at [608, 580] on li "Send to Back" at bounding box center [594, 587] width 94 height 23
type input "1.00"
type input "0.60"
type input "2.09"
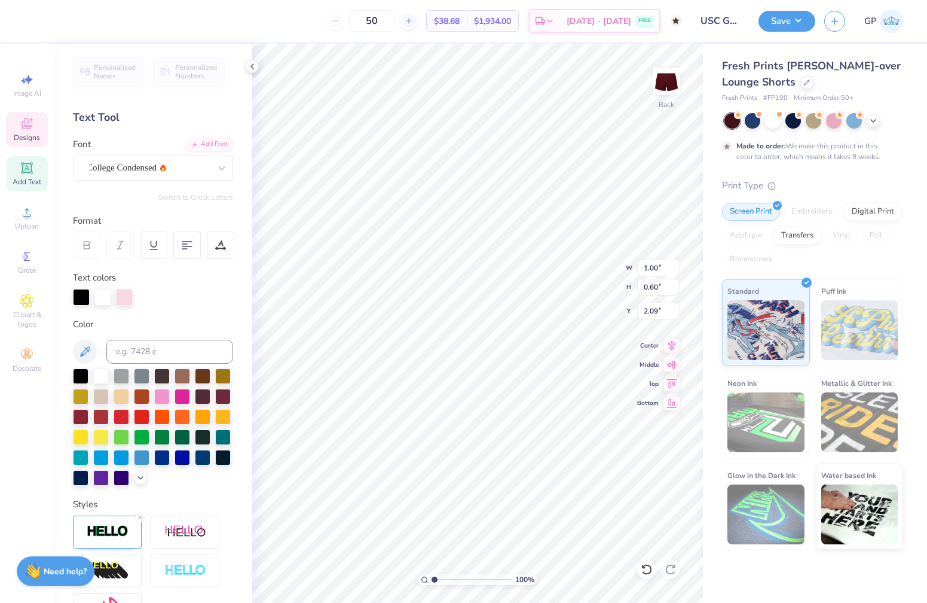
type input "0.87"
type input "0.52"
type input "2.17"
click at [647, 387] on div "100 % Back W 1.30 1.30 " H 1.09 1.09 " Y 3.21 3.21 " Center Middle Top Bottom" at bounding box center [477, 323] width 451 height 559
type input "4.56"
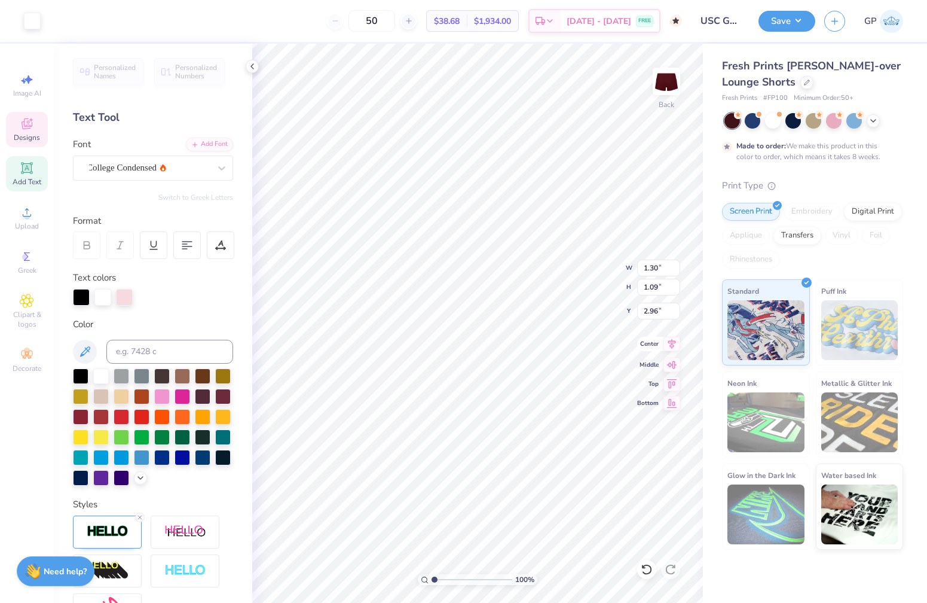
type input "2.01"
type input "1.95"
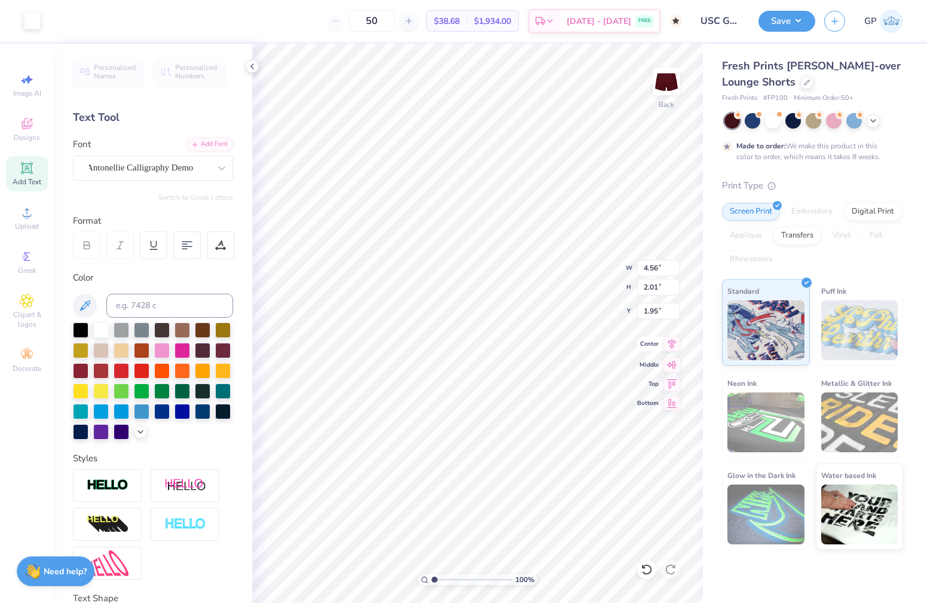
type input "1.30"
type input "1.09"
type input "2.96"
type input "4.56"
type input "2.01"
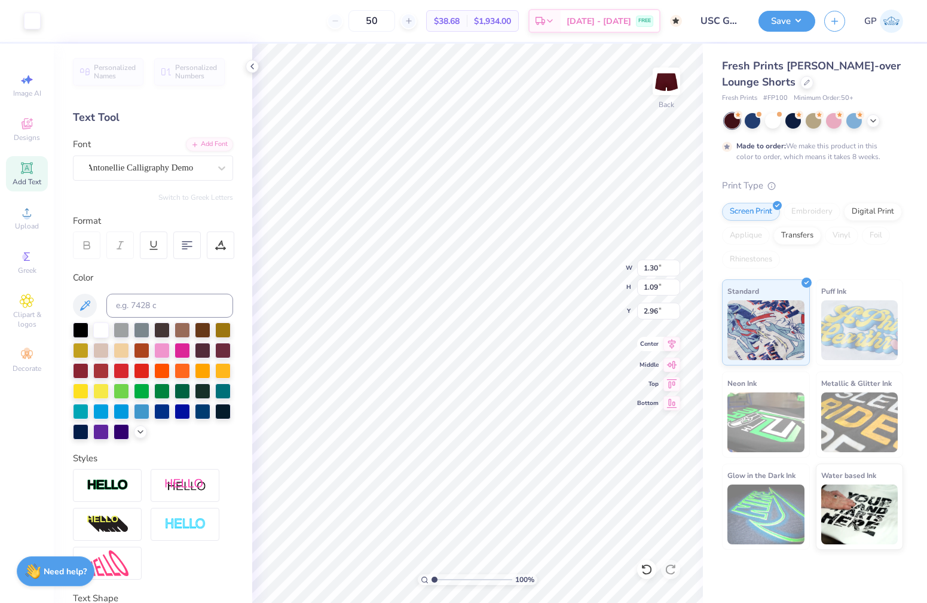
type input "1.95"
type input "4.05"
click at [642, 378] on div "100 % Back W 1.30 1.30 " H 1.09 1.09 " Y 4.05 4.05 " Center Middle Top Bottom" at bounding box center [477, 323] width 451 height 559
type input "1.36"
type input "1.03"
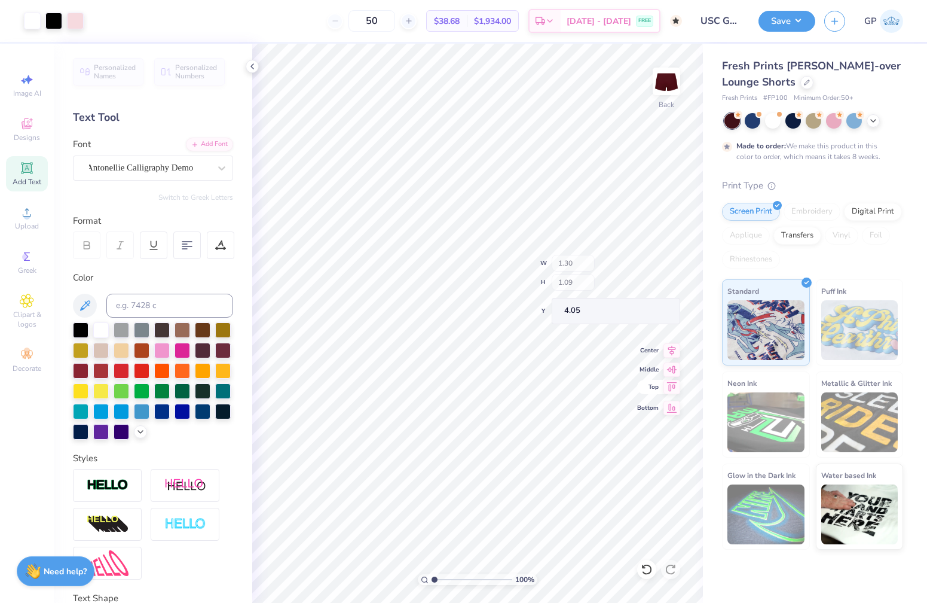
type input "4.08"
click at [640, 382] on div "100 % Back W 1.36 1.36 " H 1.03 1.03 " Y 4.08 4.08 " Center Middle Top Bottom" at bounding box center [477, 323] width 451 height 559
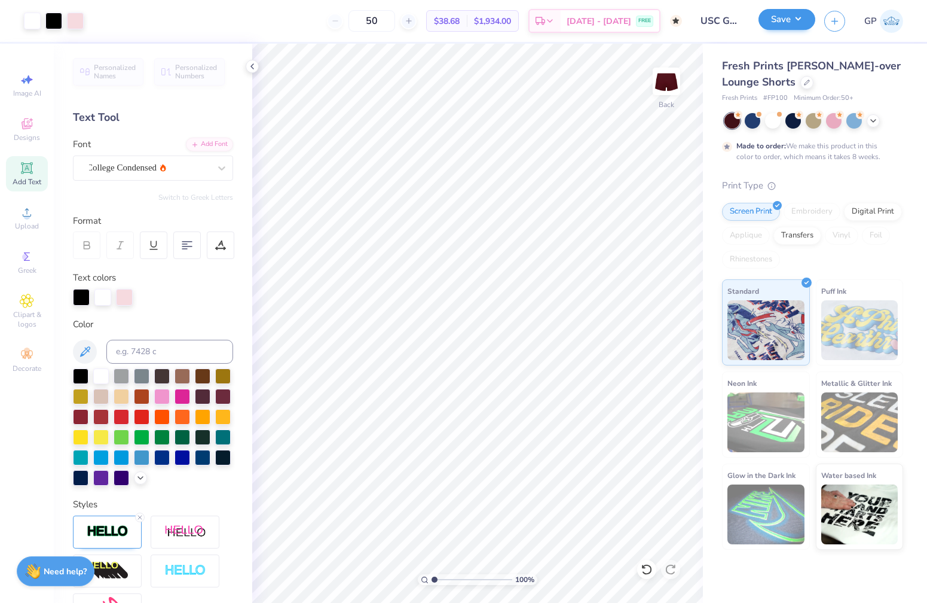
click at [770, 30] on div "Save" at bounding box center [787, 21] width 57 height 21
click at [791, 14] on button "Save" at bounding box center [787, 19] width 57 height 21
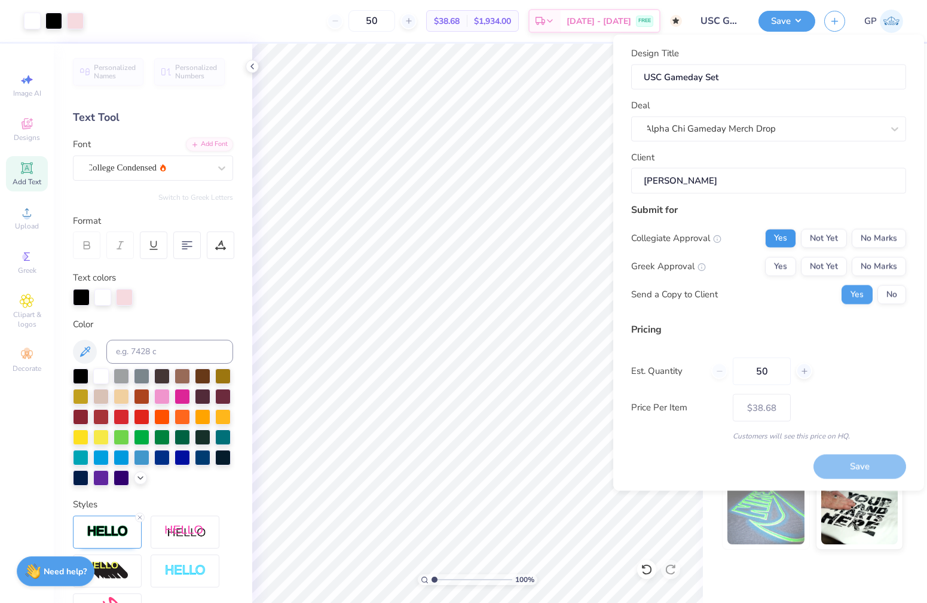
click at [786, 234] on button "Yes" at bounding box center [780, 237] width 31 height 19
click at [872, 260] on button "No Marks" at bounding box center [879, 266] width 54 height 19
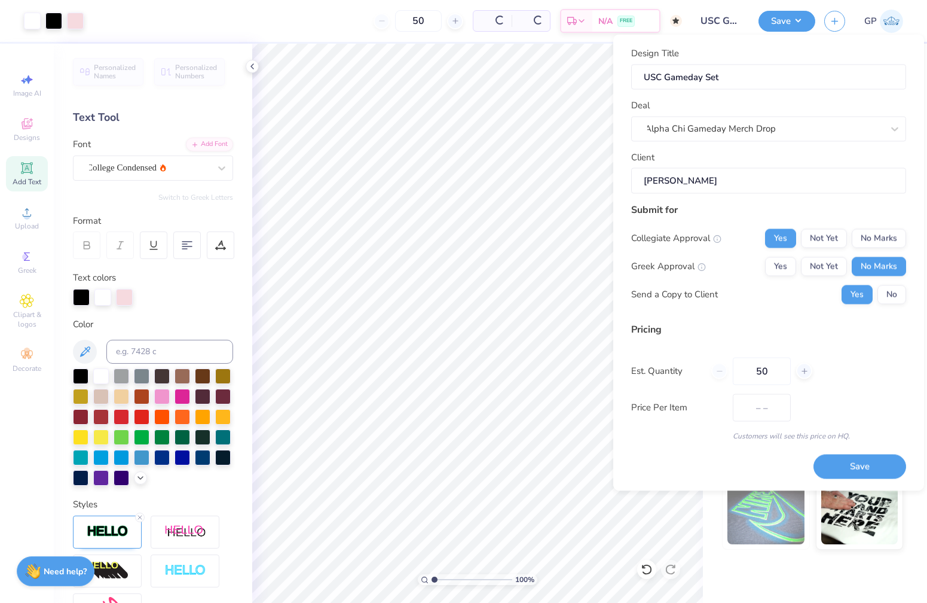
type input "$32.86"
drag, startPoint x: 778, startPoint y: 371, endPoint x: 734, endPoint y: 369, distance: 44.3
click at [734, 370] on input "50" at bounding box center [762, 371] width 58 height 28
type input "150"
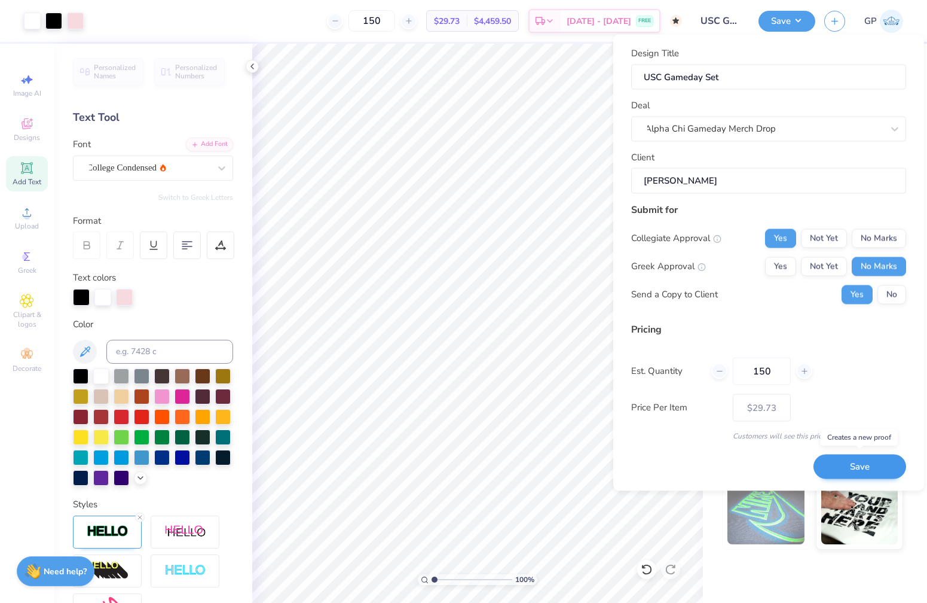
click at [857, 459] on button "Save" at bounding box center [860, 466] width 93 height 25
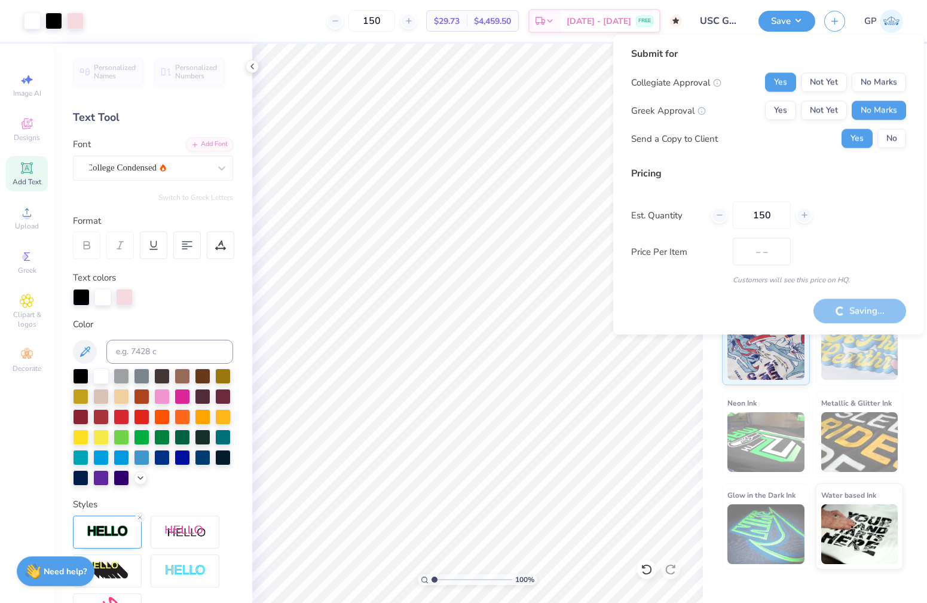
type input "$29.73"
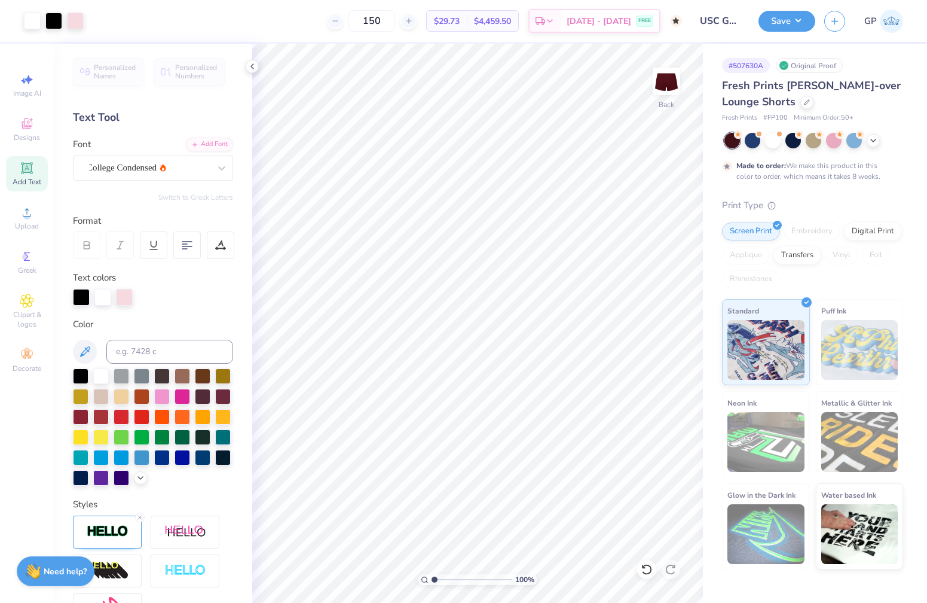
click at [902, 35] on div "Design Saved" at bounding box center [812, 37] width 212 height 54
click at [832, 18] on icon "button" at bounding box center [835, 19] width 10 height 10
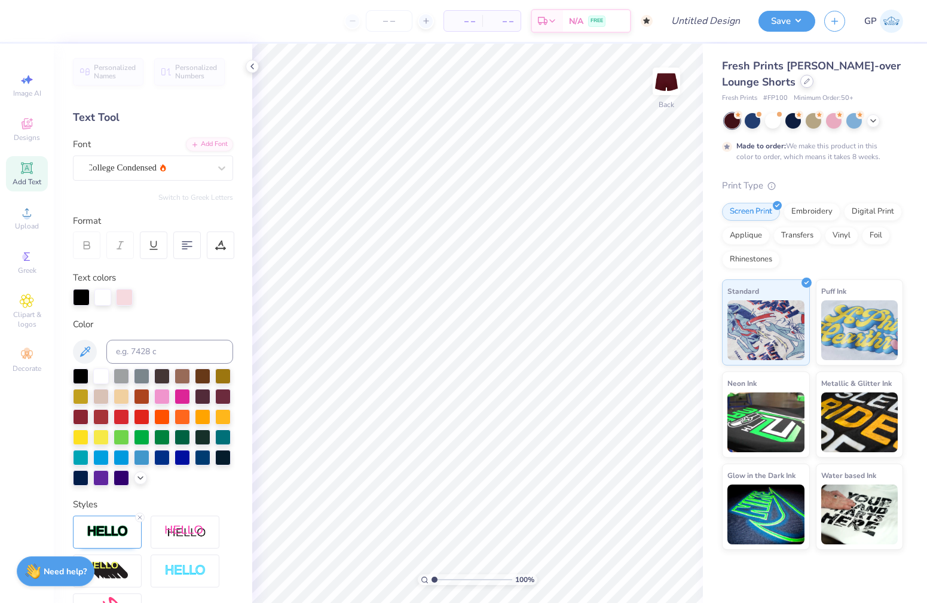
click at [808, 83] on icon at bounding box center [807, 81] width 6 height 6
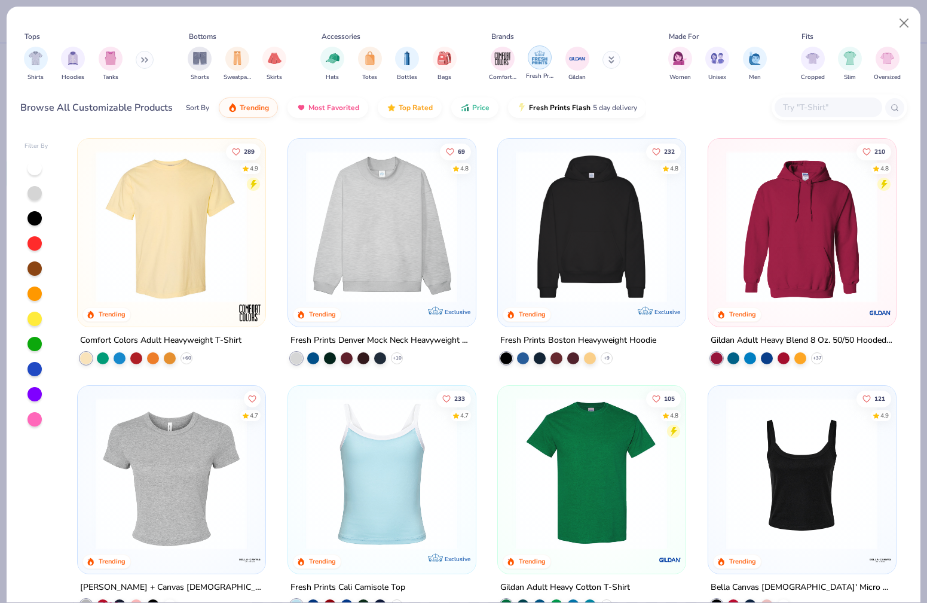
click at [538, 48] on img "filter for Fresh Prints" at bounding box center [540, 57] width 18 height 18
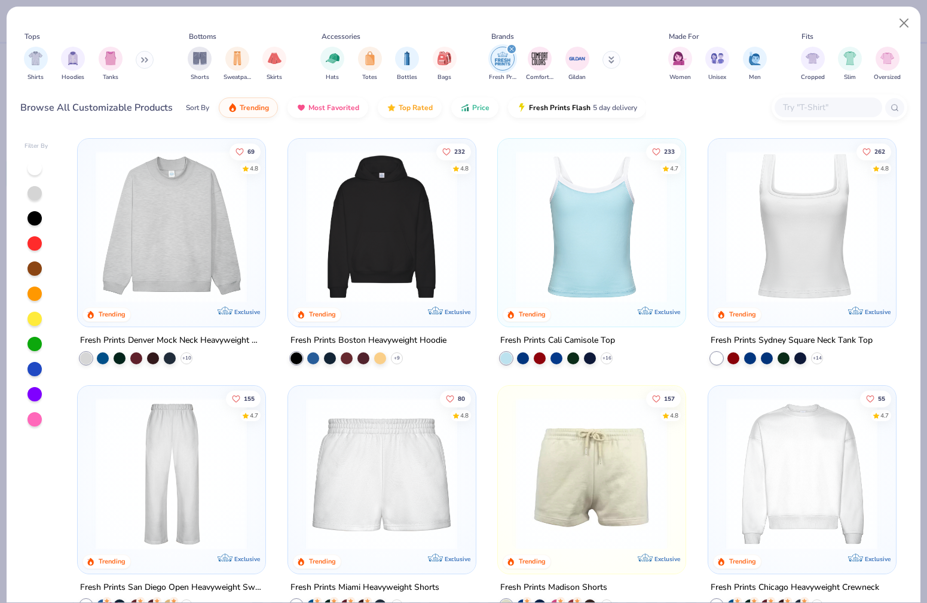
scroll to position [22, 0]
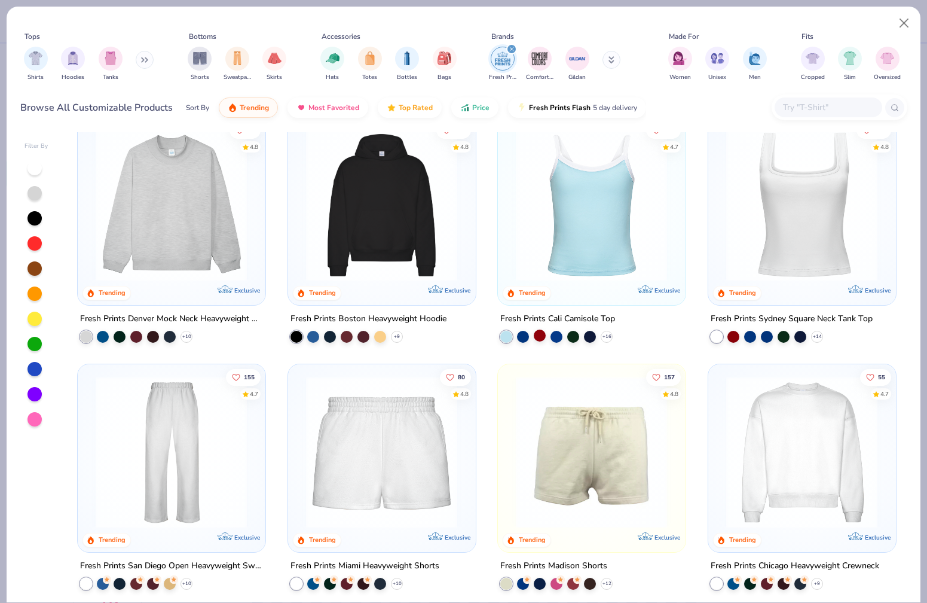
click at [539, 329] on div at bounding box center [540, 335] width 12 height 12
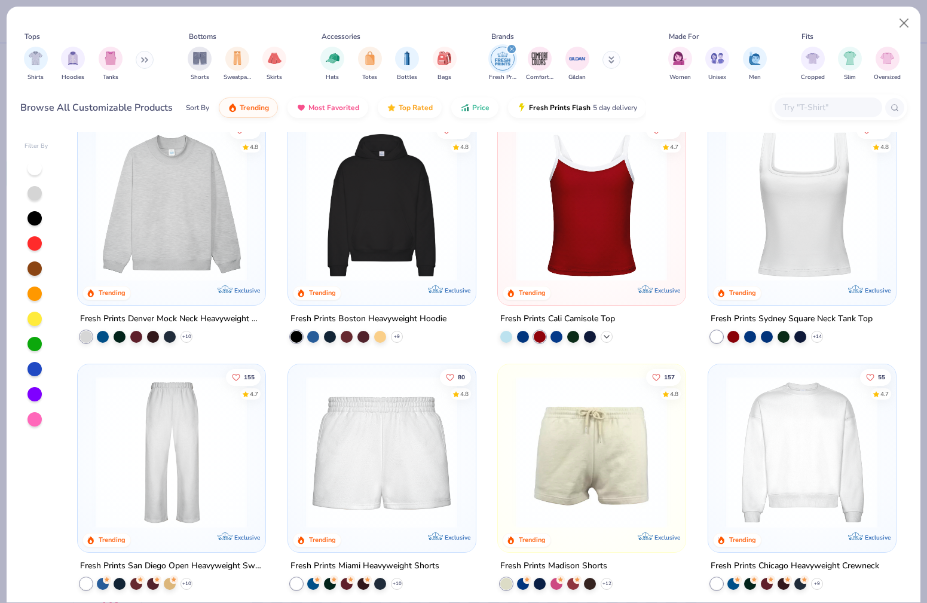
click at [606, 335] on polyline at bounding box center [607, 336] width 5 height 2
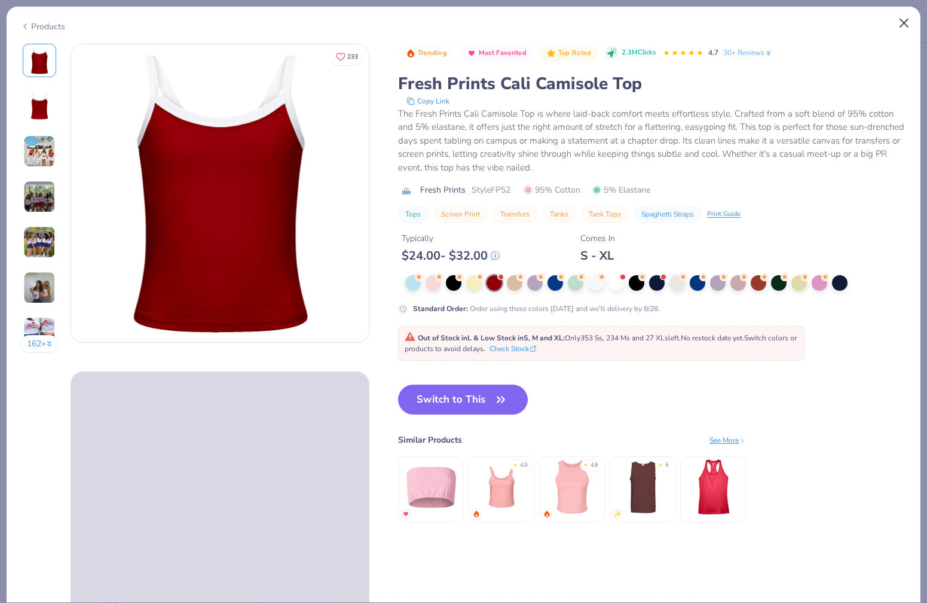
click at [905, 22] on button "Close" at bounding box center [904, 23] width 23 height 23
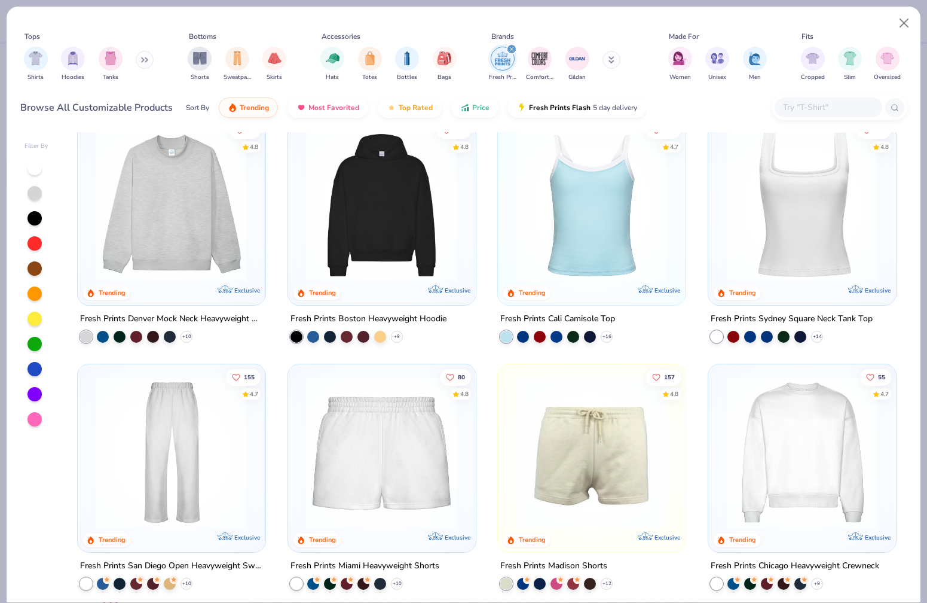
click at [32, 236] on div at bounding box center [35, 243] width 14 height 14
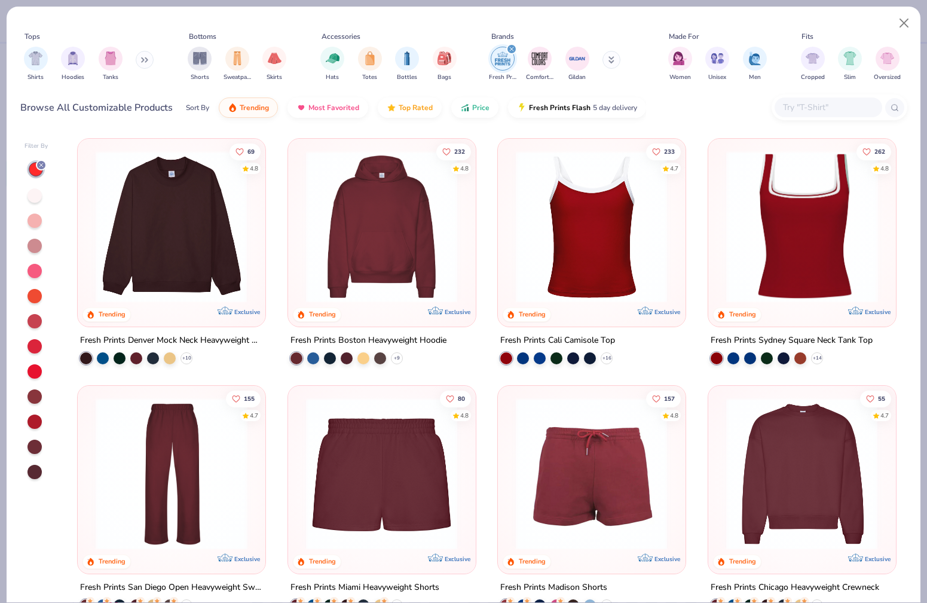
click at [35, 414] on div at bounding box center [35, 421] width 14 height 14
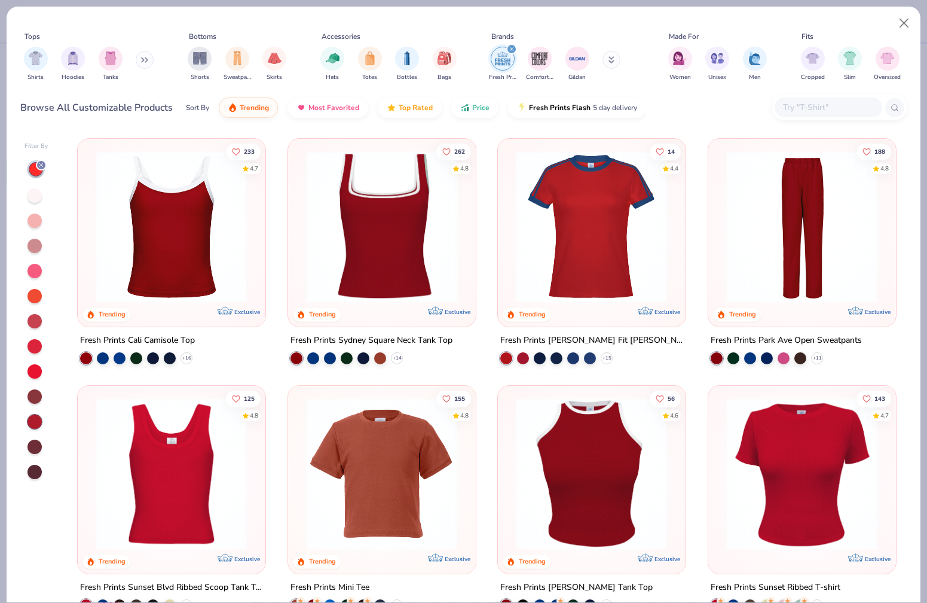
click at [361, 242] on img at bounding box center [381, 227] width 163 height 152
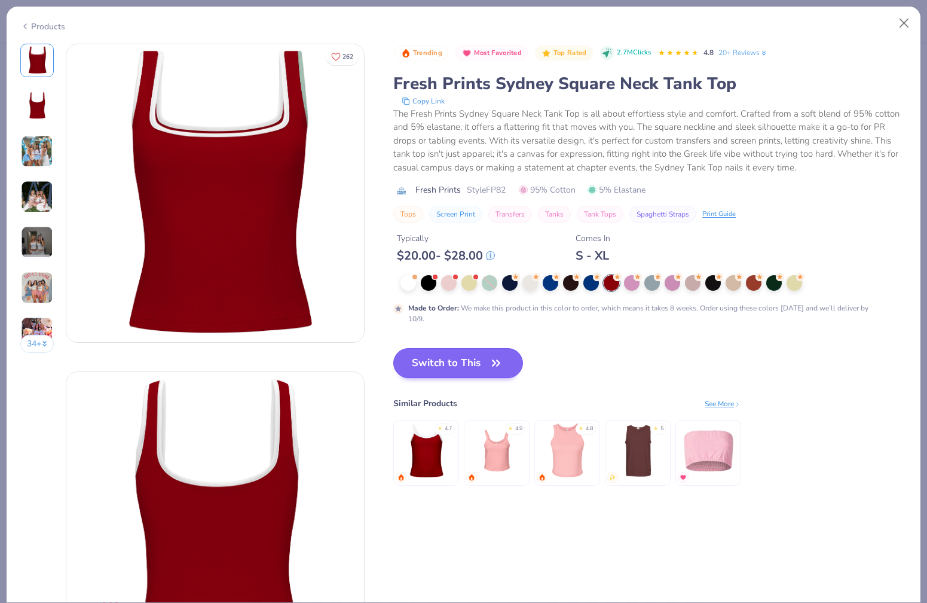
click at [393, 360] on button "Switch to This" at bounding box center [458, 363] width 130 height 30
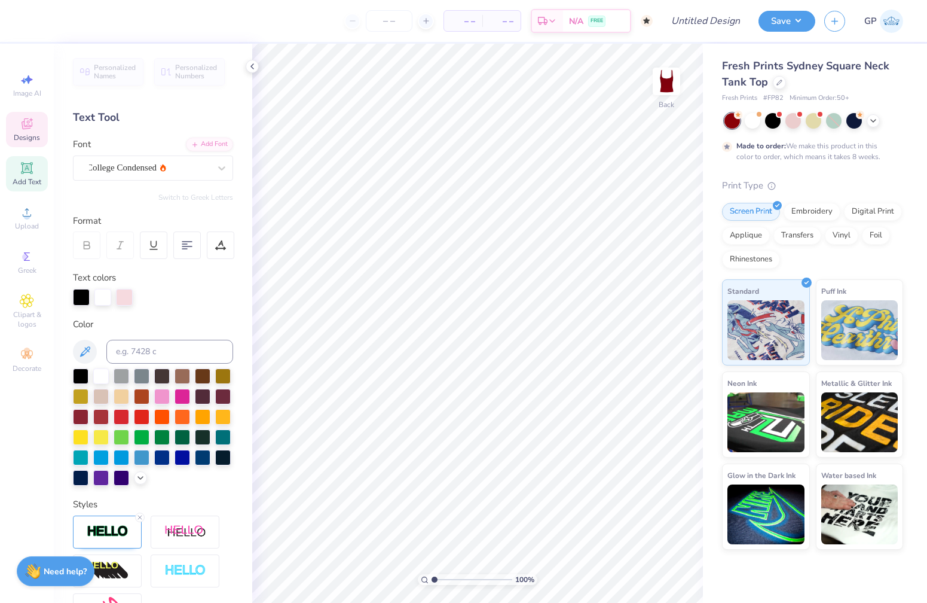
click at [22, 121] on icon at bounding box center [27, 124] width 14 height 14
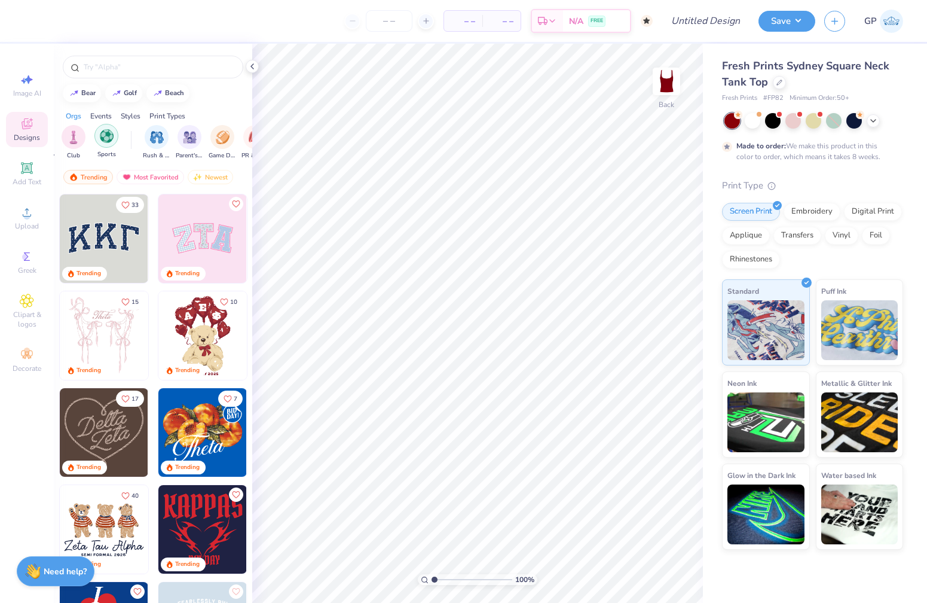
scroll to position [0, 75]
click at [210, 140] on img "filter for Game Day" at bounding box center [214, 136] width 14 height 14
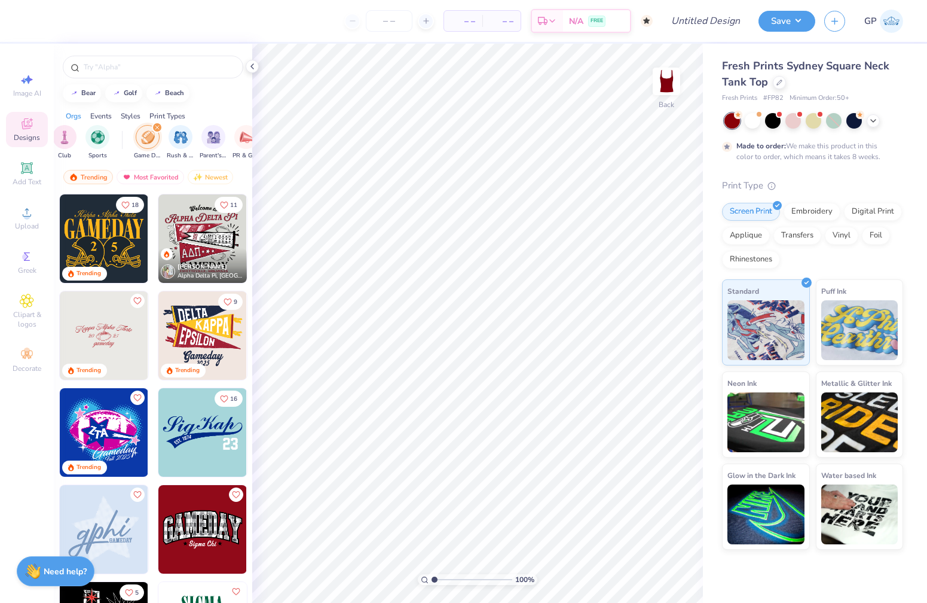
scroll to position [0, 0]
click at [781, 87] on div at bounding box center [779, 81] width 13 height 13
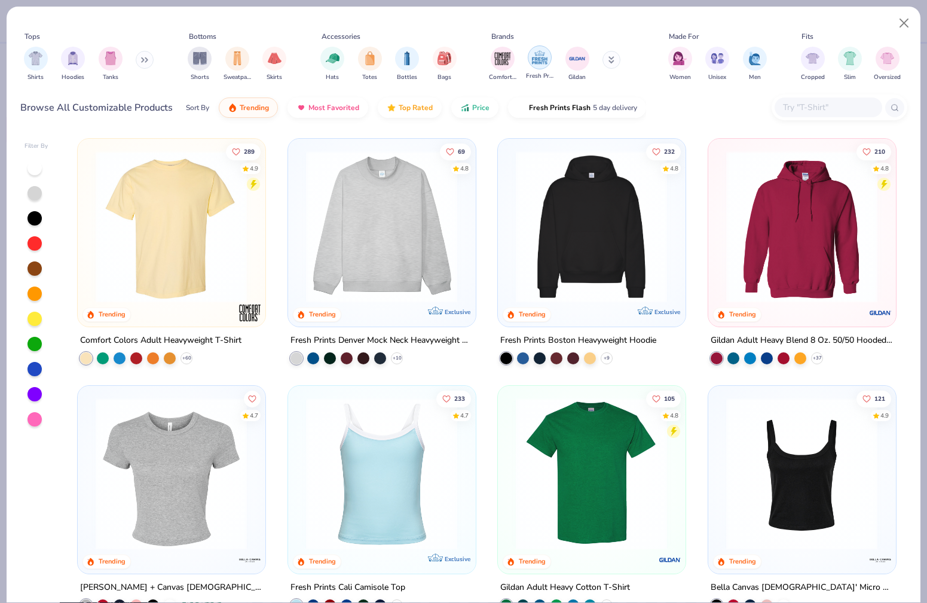
click at [542, 48] on img "filter for Fresh Prints" at bounding box center [540, 57] width 18 height 18
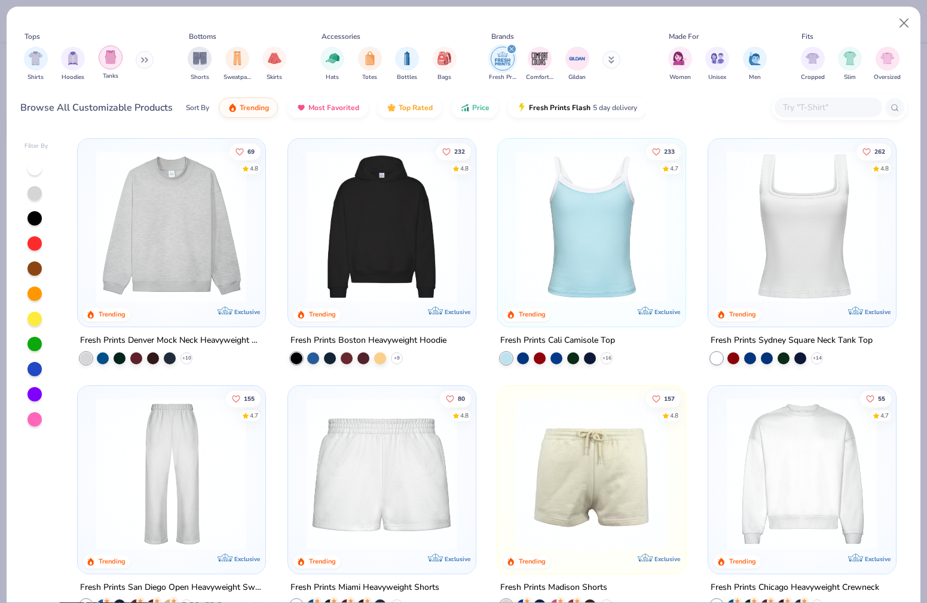
click at [99, 46] on div "filter for Tanks" at bounding box center [111, 57] width 24 height 24
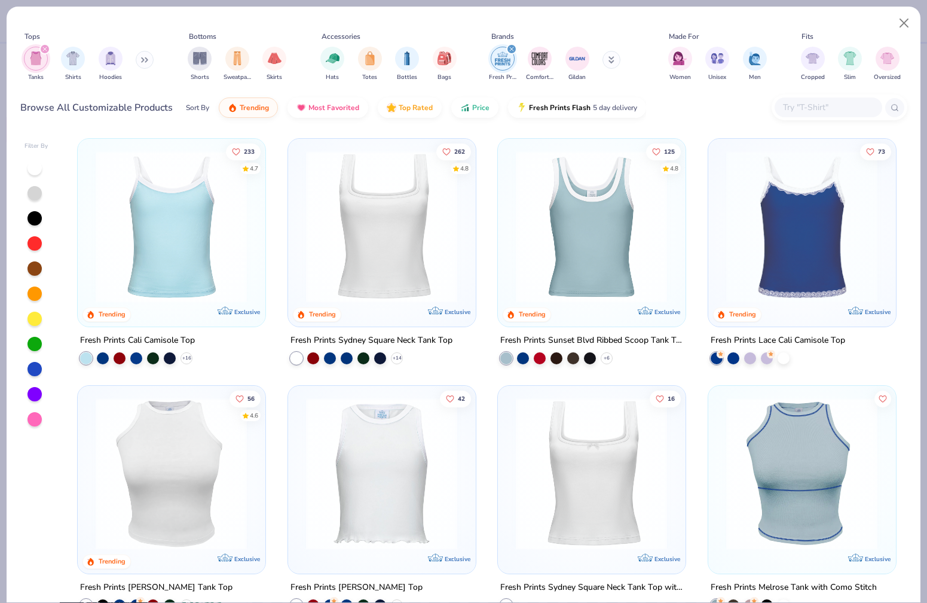
click at [365, 265] on img at bounding box center [381, 227] width 163 height 152
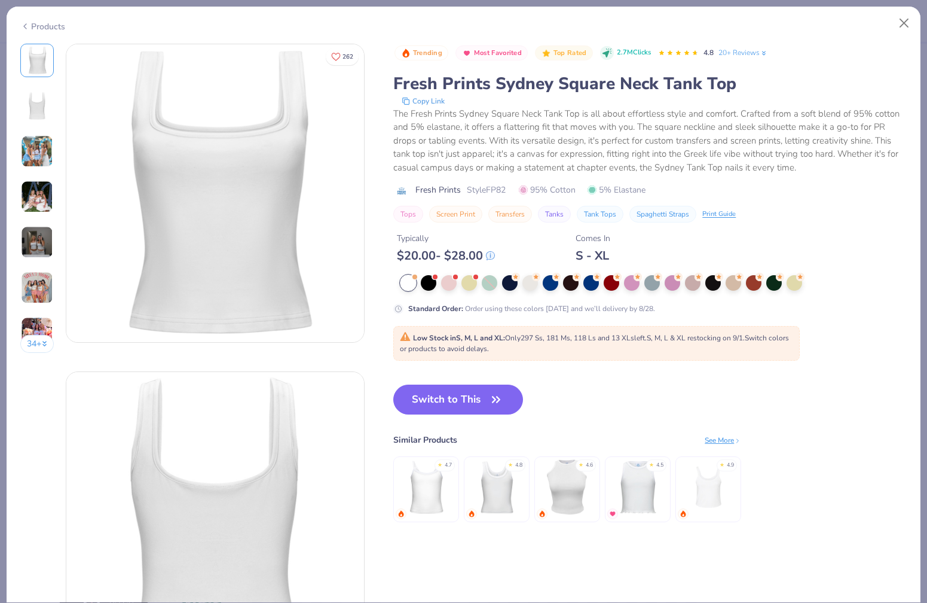
click at [28, 248] on img at bounding box center [37, 242] width 32 height 32
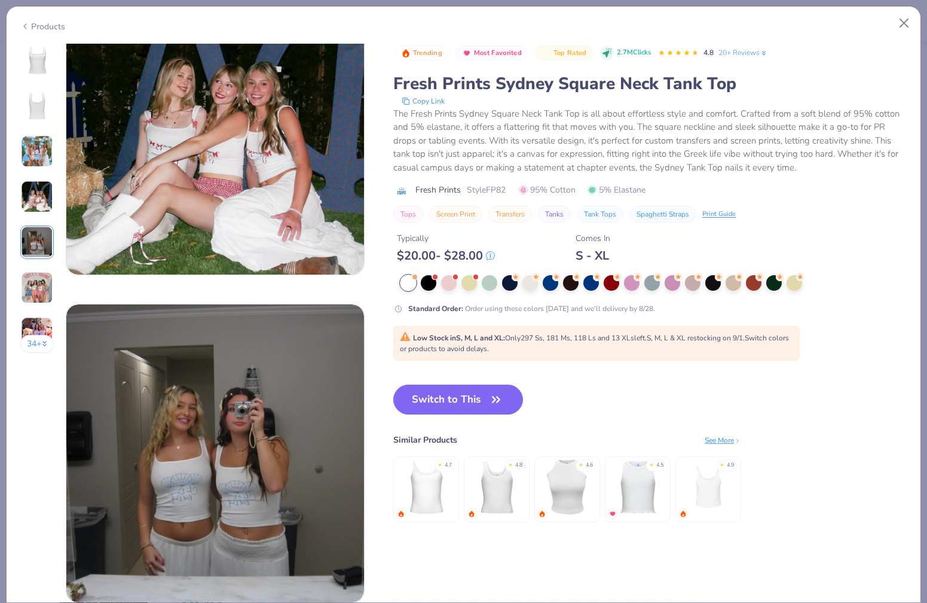
scroll to position [1072, 0]
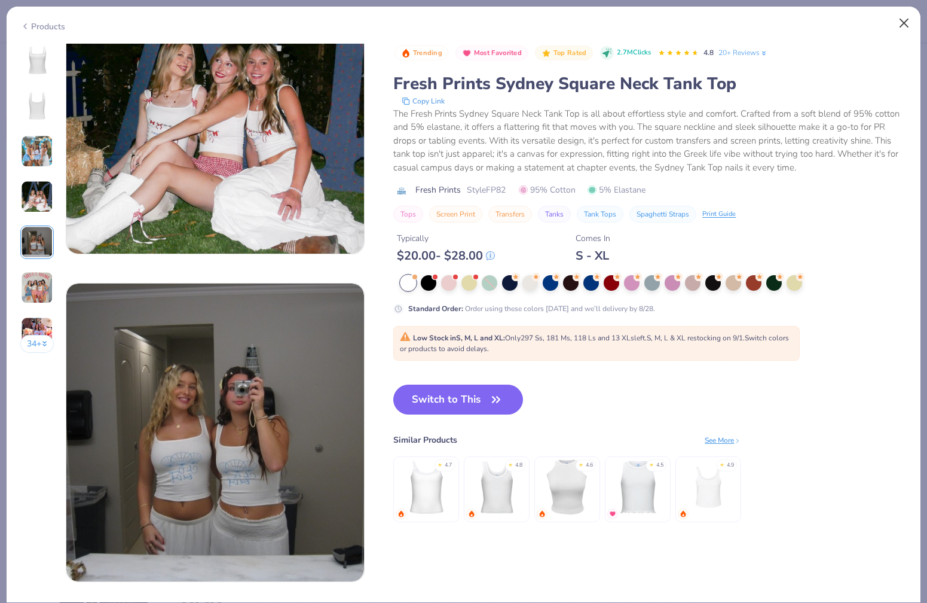
click at [899, 28] on button "Close" at bounding box center [904, 23] width 23 height 23
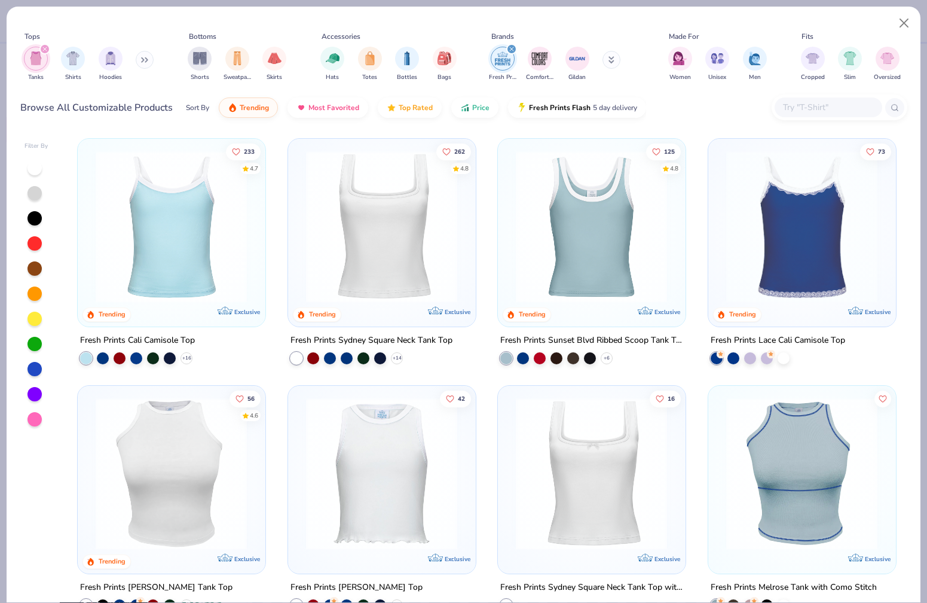
click at [511, 47] on icon "filter for Fresh Prints" at bounding box center [511, 49] width 5 height 5
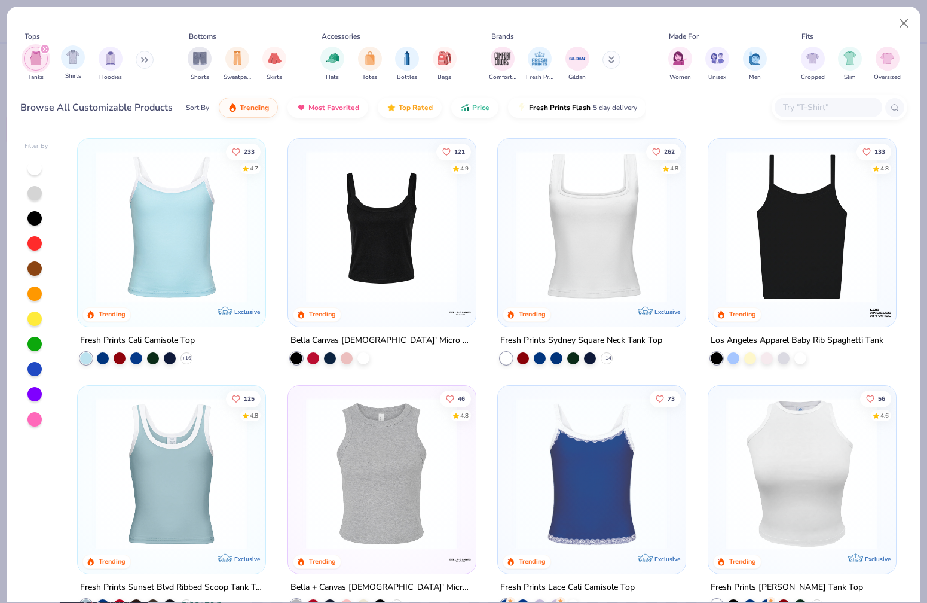
click at [45, 47] on icon "filter for Tanks" at bounding box center [45, 49] width 4 height 4
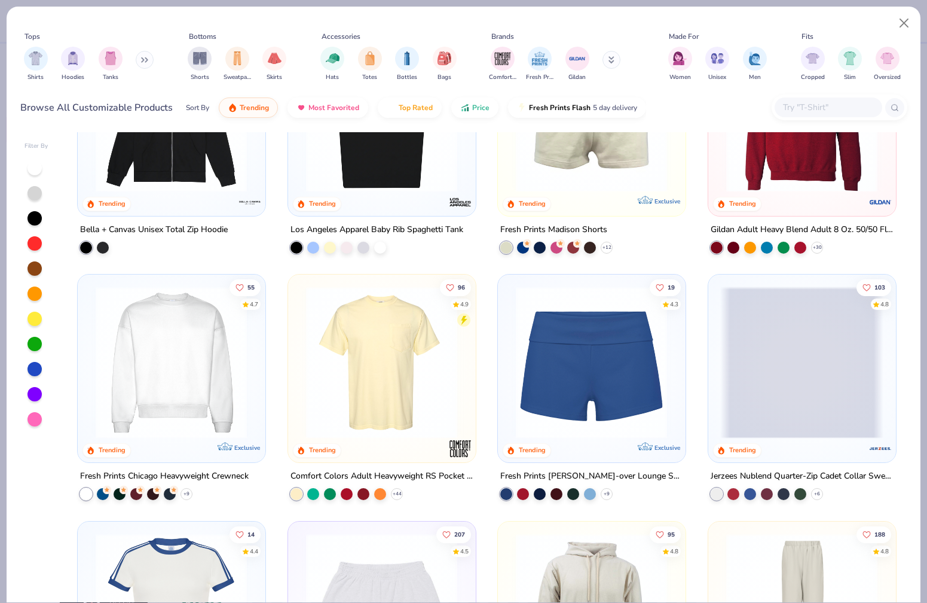
scroll to position [1076, 0]
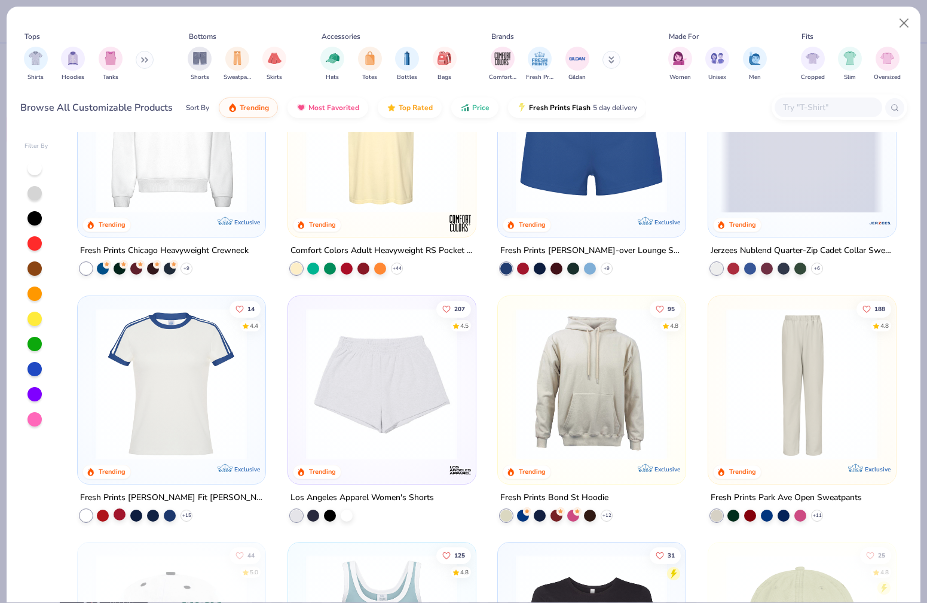
click at [121, 508] on div at bounding box center [120, 514] width 12 height 12
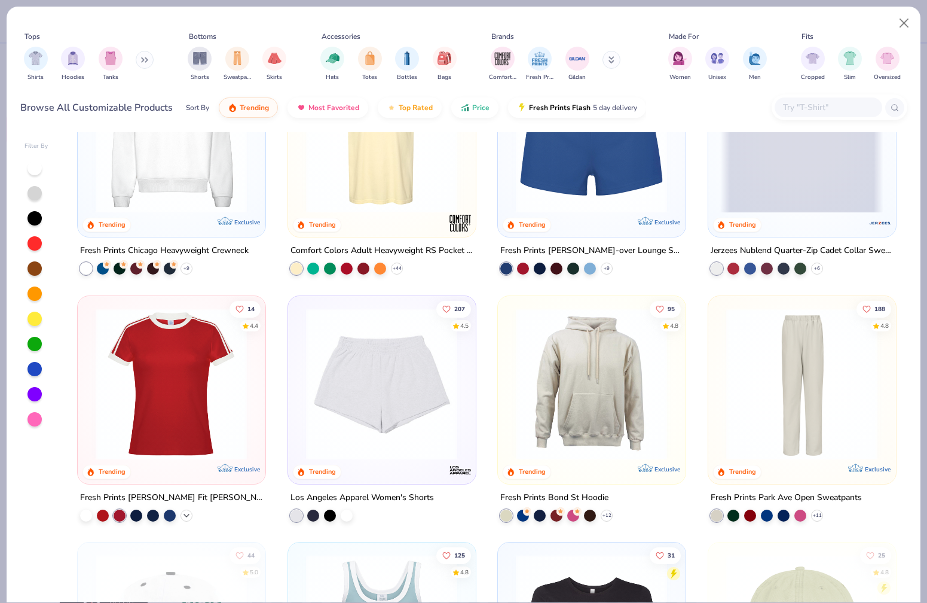
click at [190, 510] on icon at bounding box center [187, 515] width 10 height 10
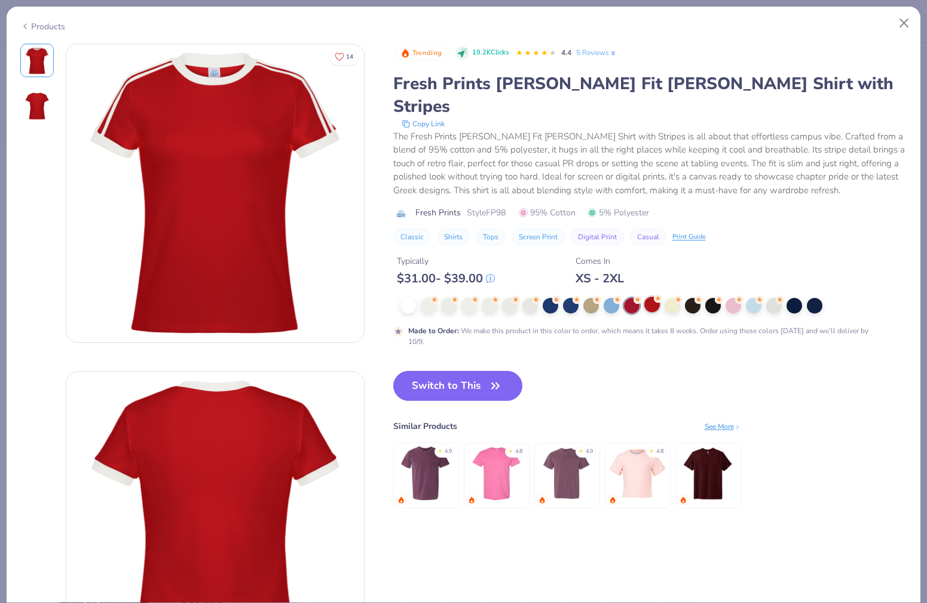
click at [645, 297] on div at bounding box center [653, 305] width 16 height 16
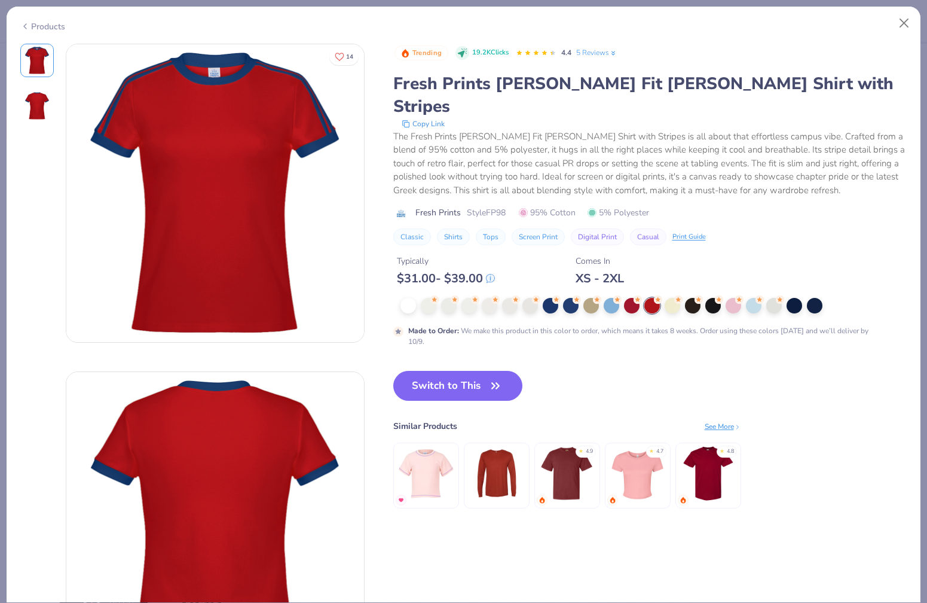
drag, startPoint x: 901, startPoint y: 22, endPoint x: 694, endPoint y: 156, distance: 246.8
click at [901, 22] on button "Close" at bounding box center [904, 23] width 23 height 23
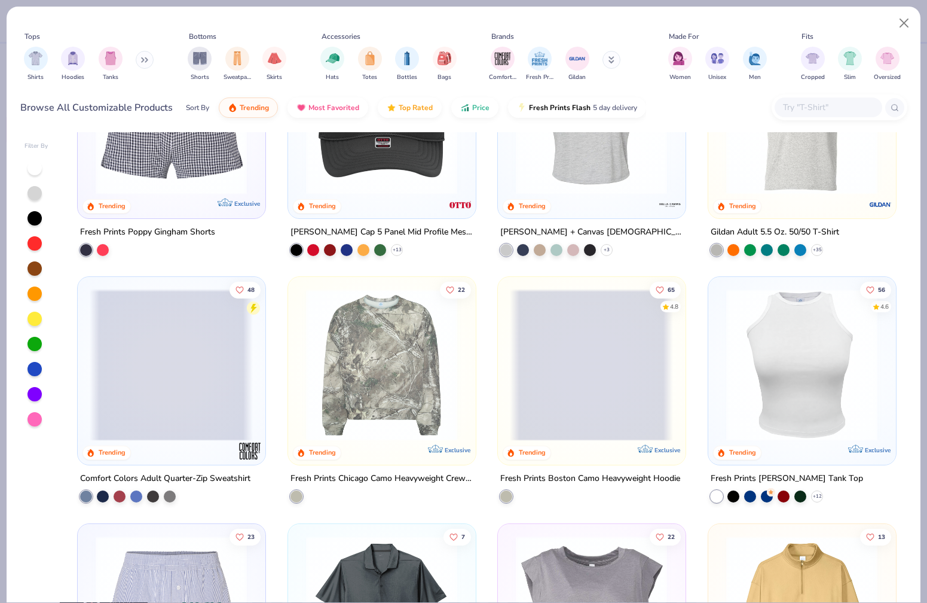
scroll to position [3361, 0]
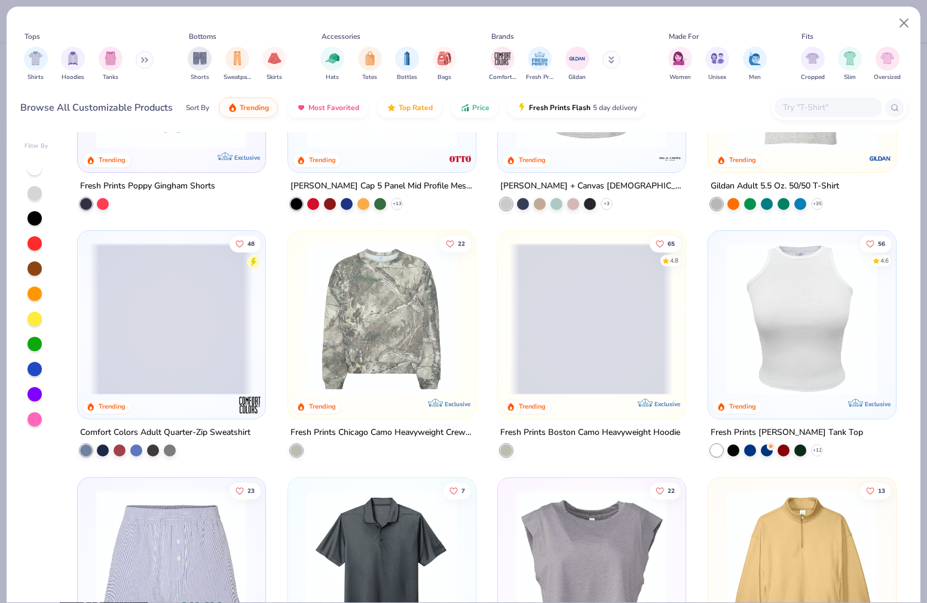
click at [829, 100] on input "text" at bounding box center [828, 107] width 92 height 14
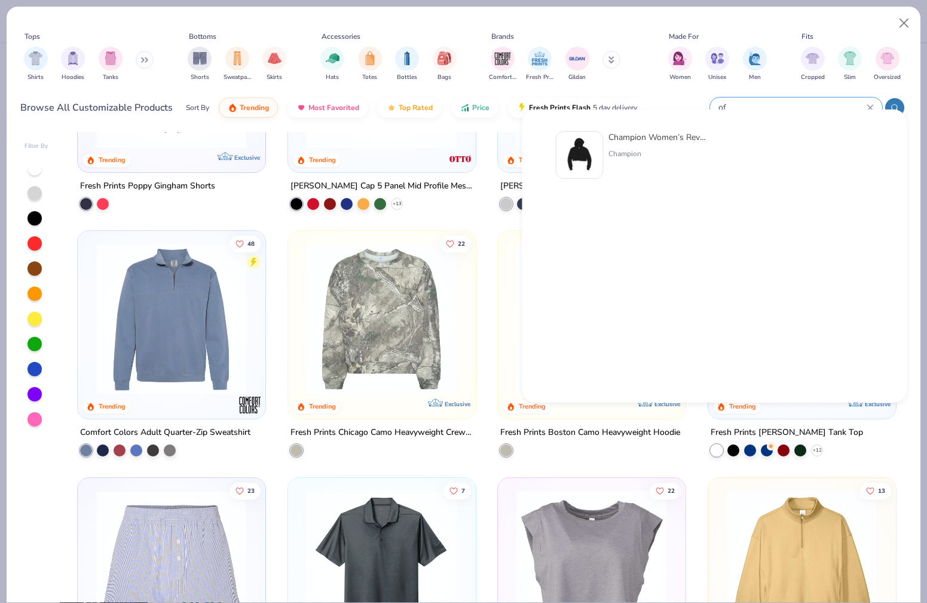
type input "o"
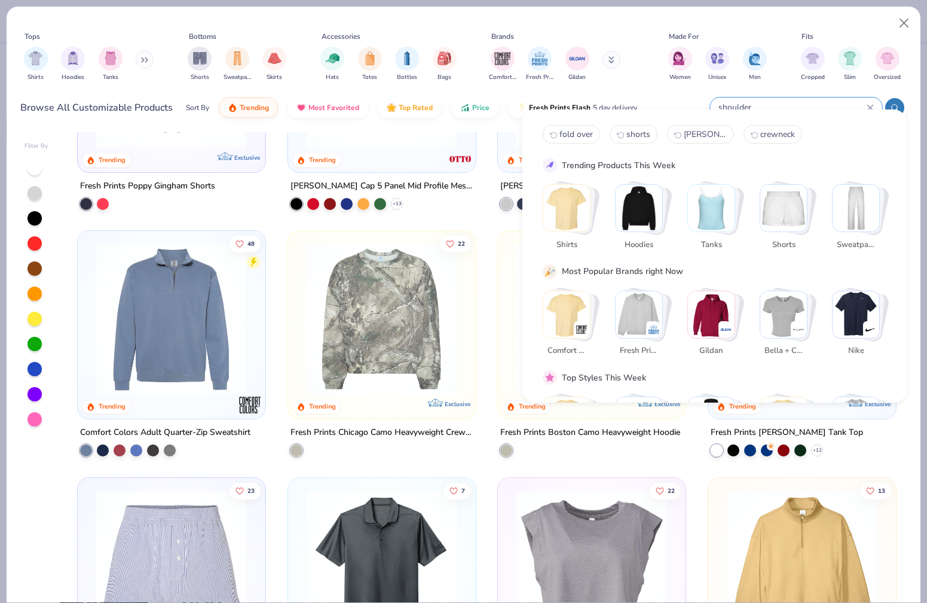
type input "shoulder"
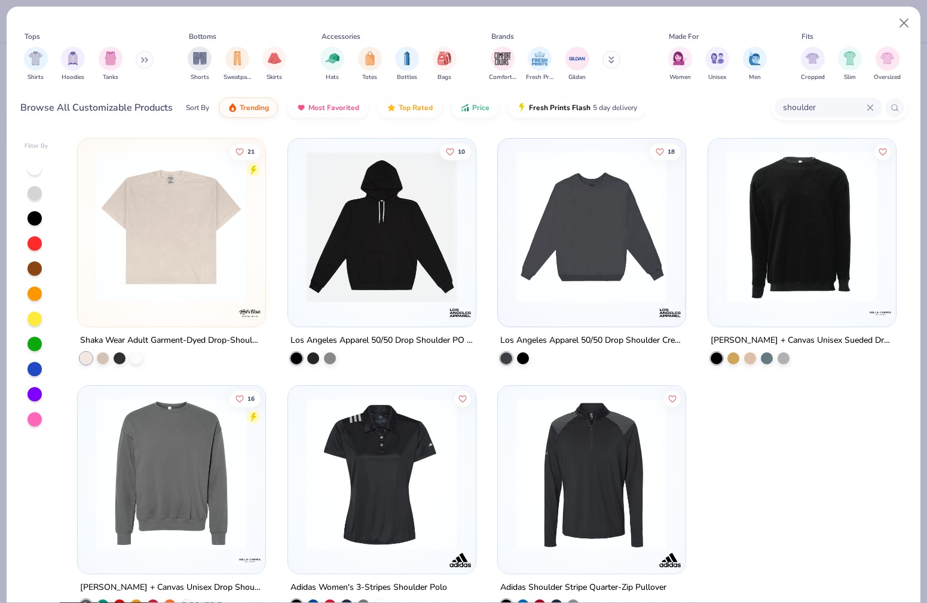
scroll to position [0, 0]
click at [872, 104] on icon at bounding box center [870, 107] width 7 height 7
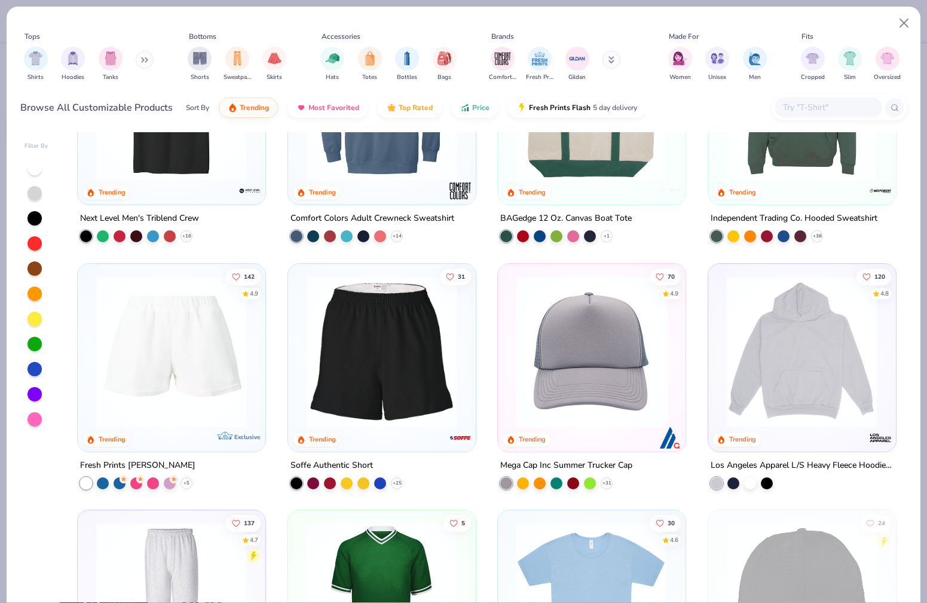
scroll to position [2305, 0]
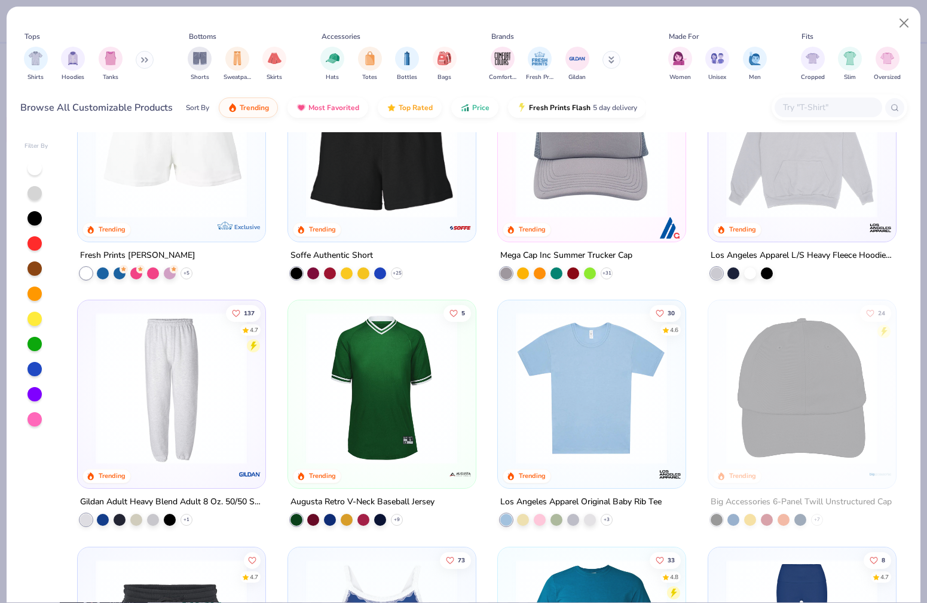
click at [146, 57] on icon at bounding box center [144, 60] width 7 height 6
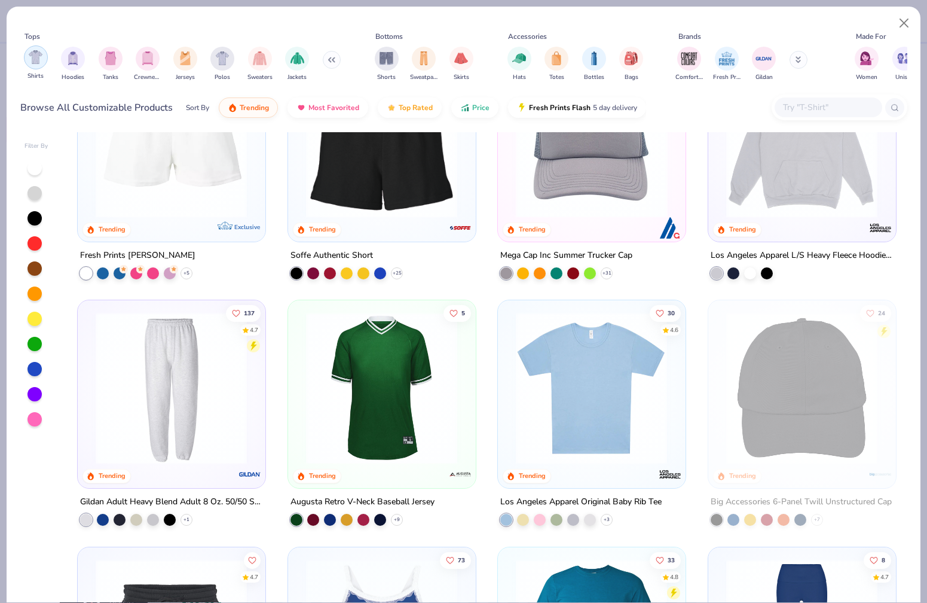
click at [35, 50] on img "filter for Shirts" at bounding box center [36, 57] width 14 height 14
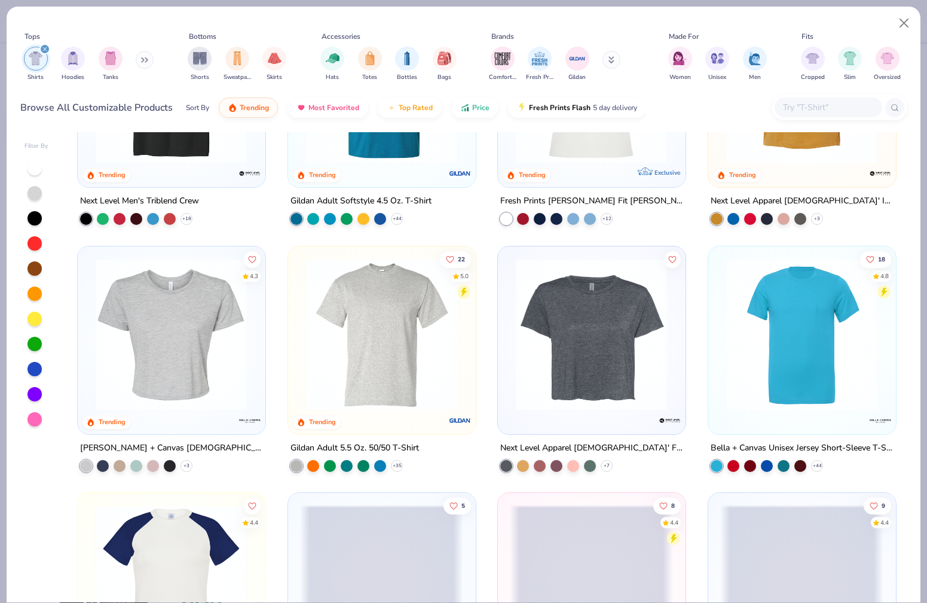
scroll to position [878, 0]
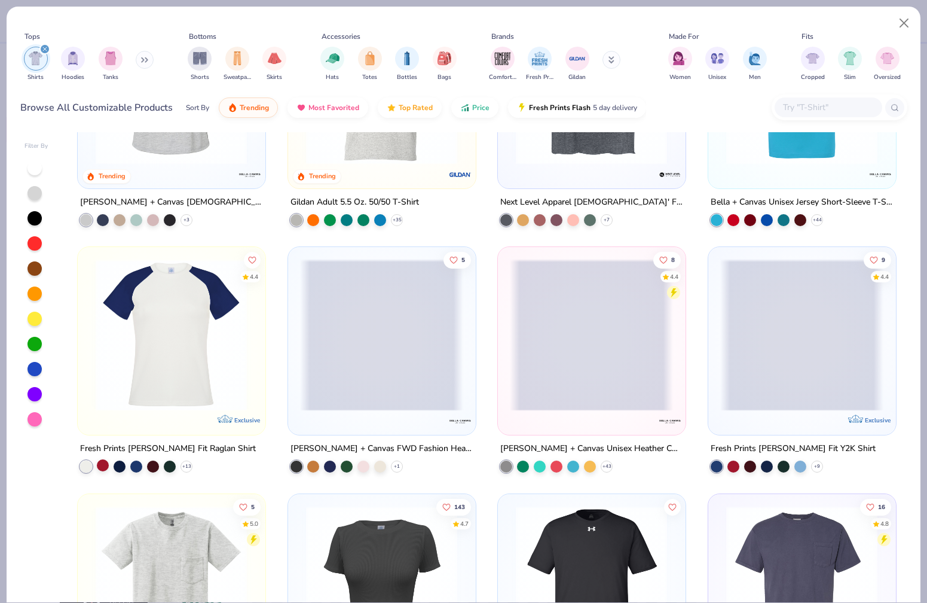
click at [103, 459] on div at bounding box center [103, 465] width 12 height 12
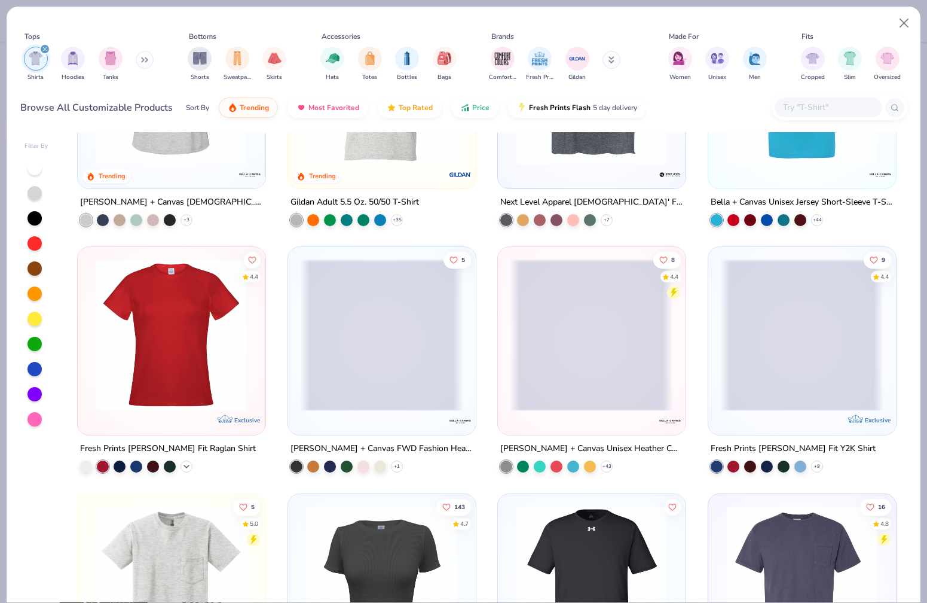
click at [191, 460] on div "+ 13" at bounding box center [187, 466] width 12 height 12
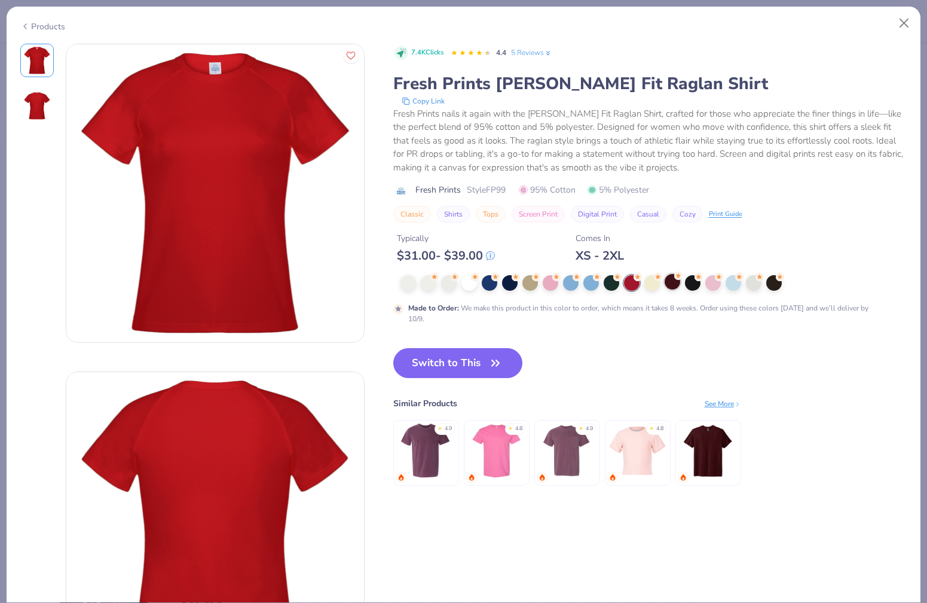
click at [665, 286] on div at bounding box center [673, 282] width 16 height 16
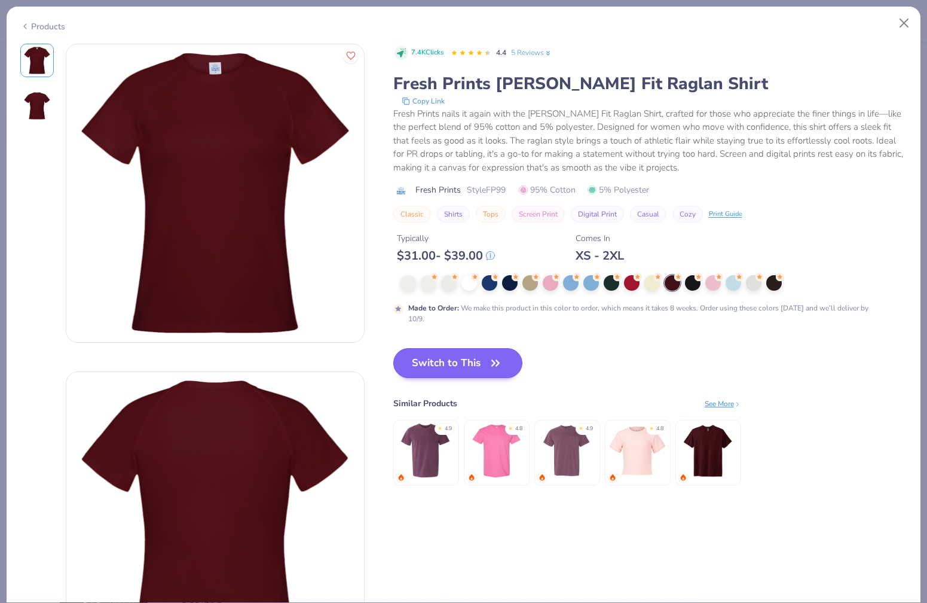
click at [393, 364] on button "Switch to This" at bounding box center [458, 363] width 130 height 30
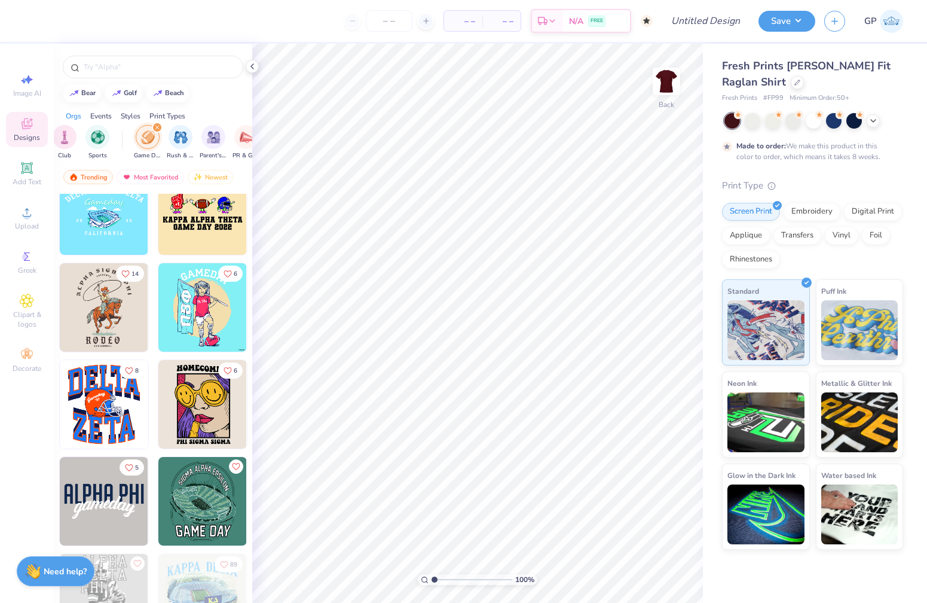
scroll to position [7813, 0]
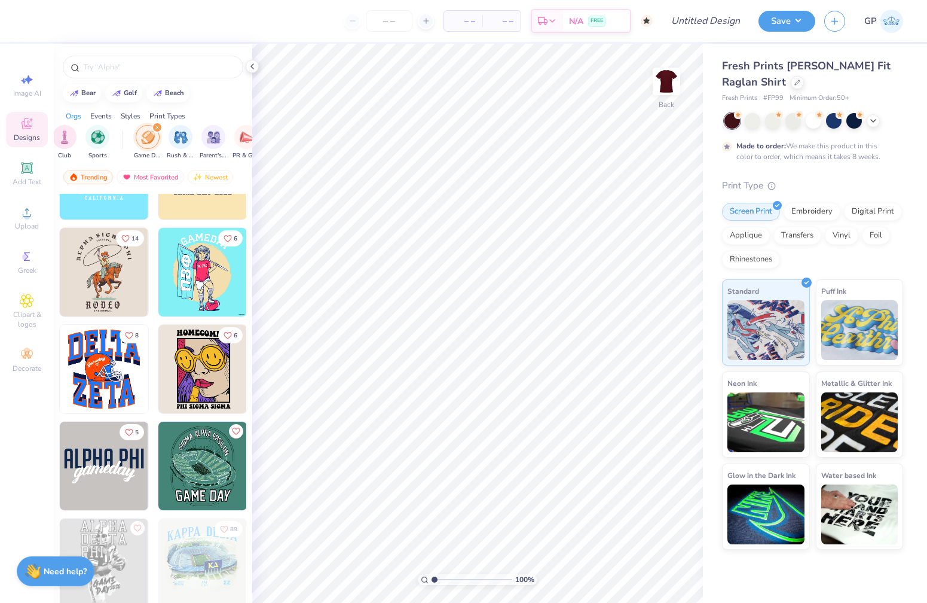
click at [98, 464] on img at bounding box center [104, 466] width 88 height 88
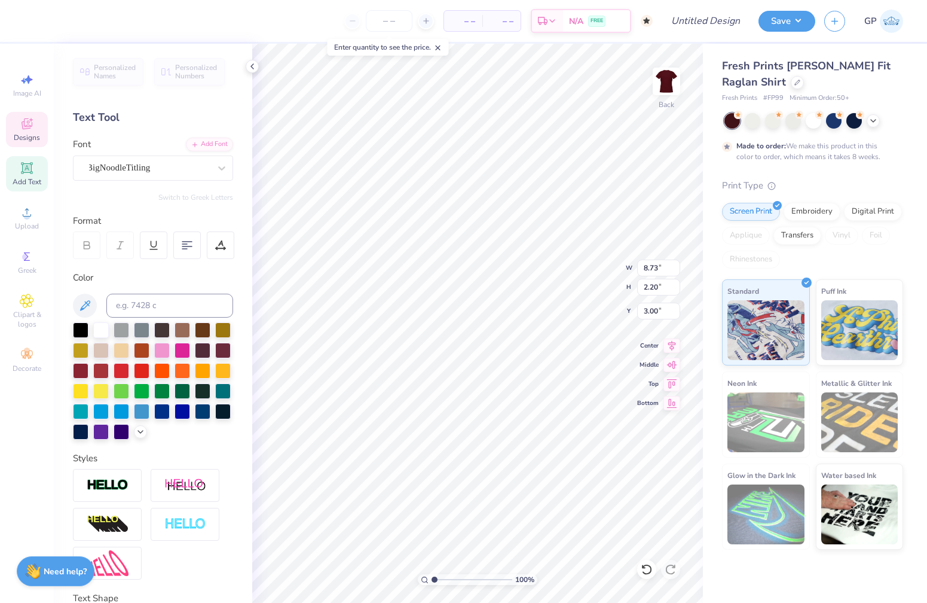
scroll to position [0, 2]
click at [100, 331] on div at bounding box center [101, 329] width 16 height 16
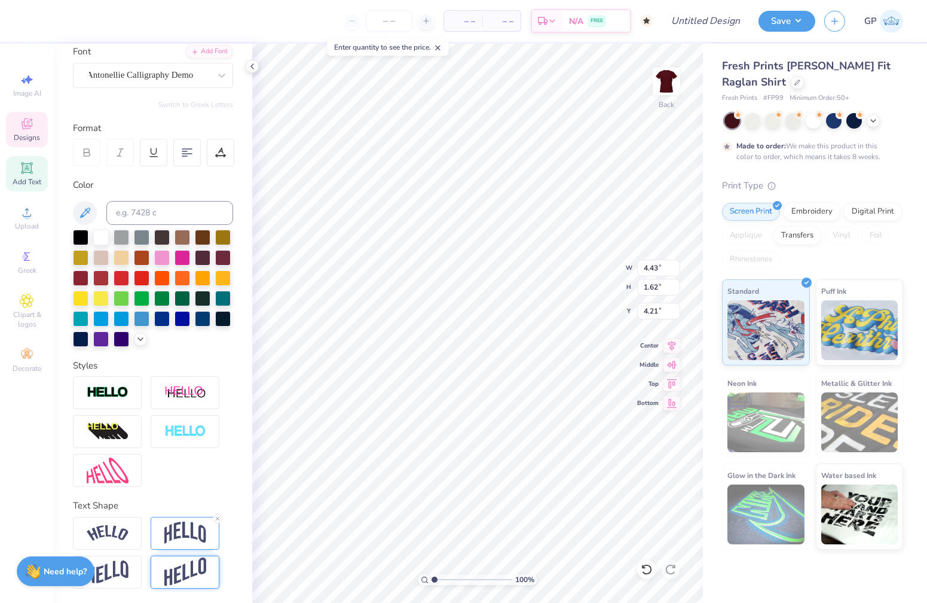
scroll to position [93, 0]
click at [220, 519] on icon at bounding box center [217, 518] width 7 height 7
click at [193, 569] on img at bounding box center [185, 571] width 42 height 29
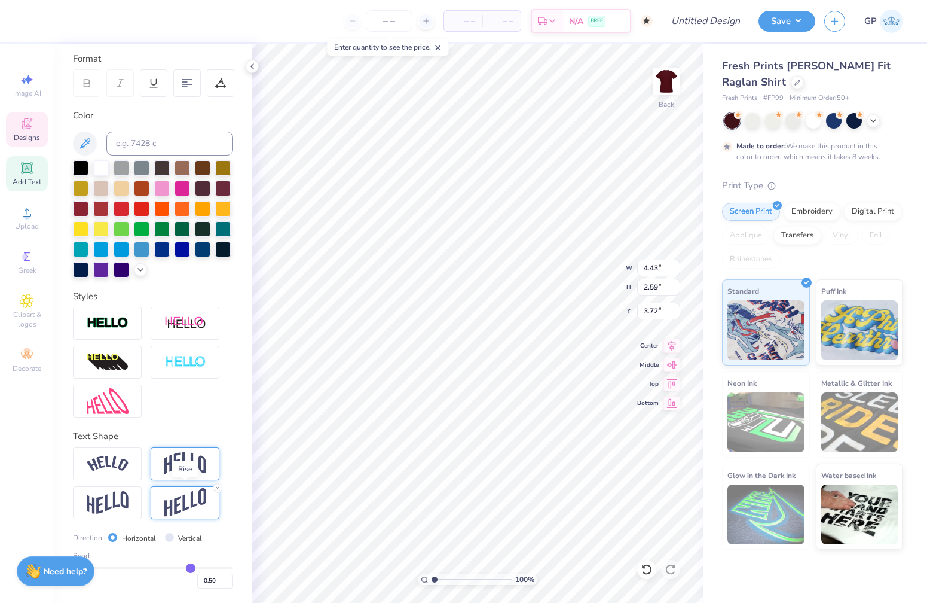
scroll to position [163, 0]
click at [170, 568] on div "0.50" at bounding box center [153, 578] width 160 height 22
click at [168, 566] on div "Bend 0.50" at bounding box center [153, 569] width 160 height 38
click at [169, 567] on input "range" at bounding box center [153, 568] width 160 height 2
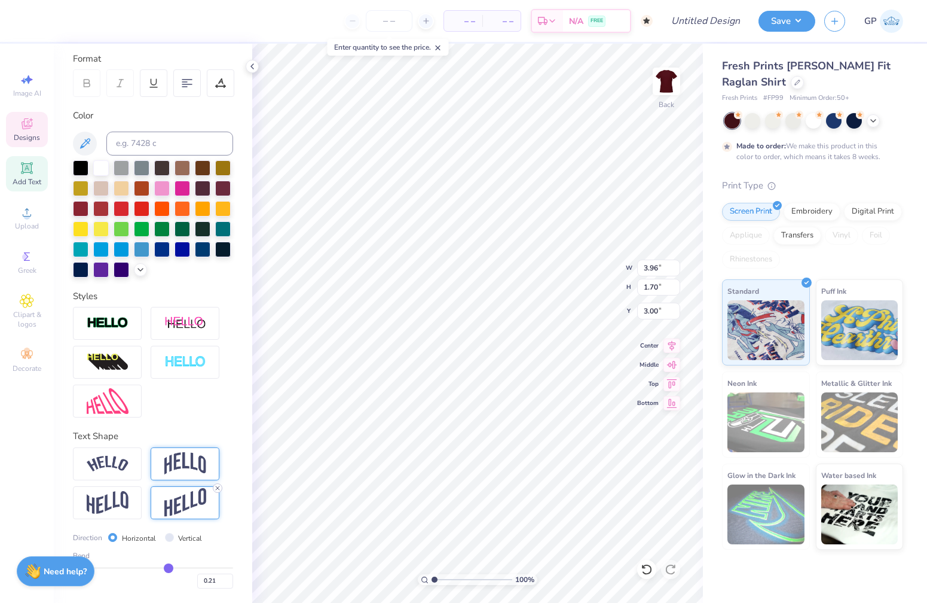
click at [215, 487] on icon at bounding box center [217, 487] width 7 height 7
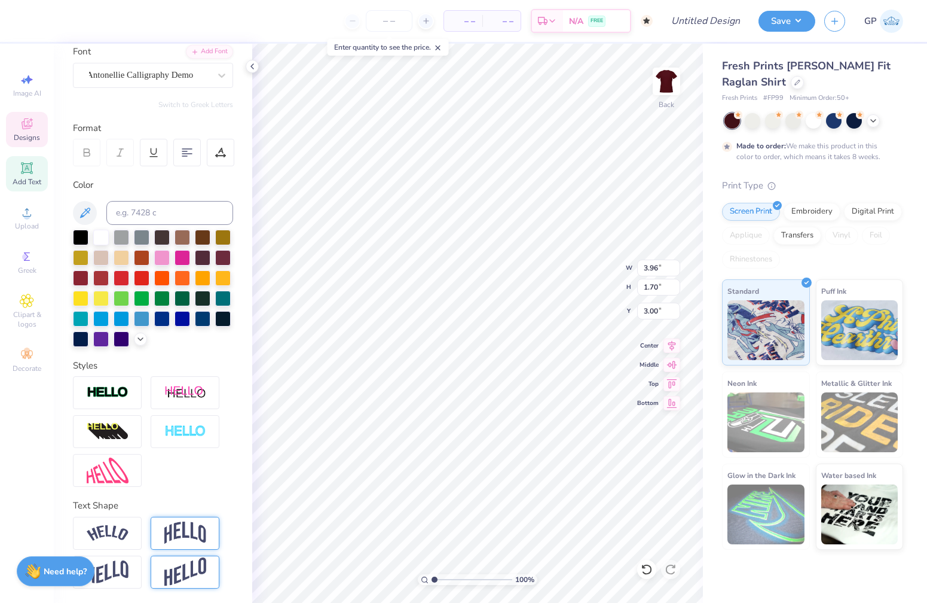
scroll to position [93, 0]
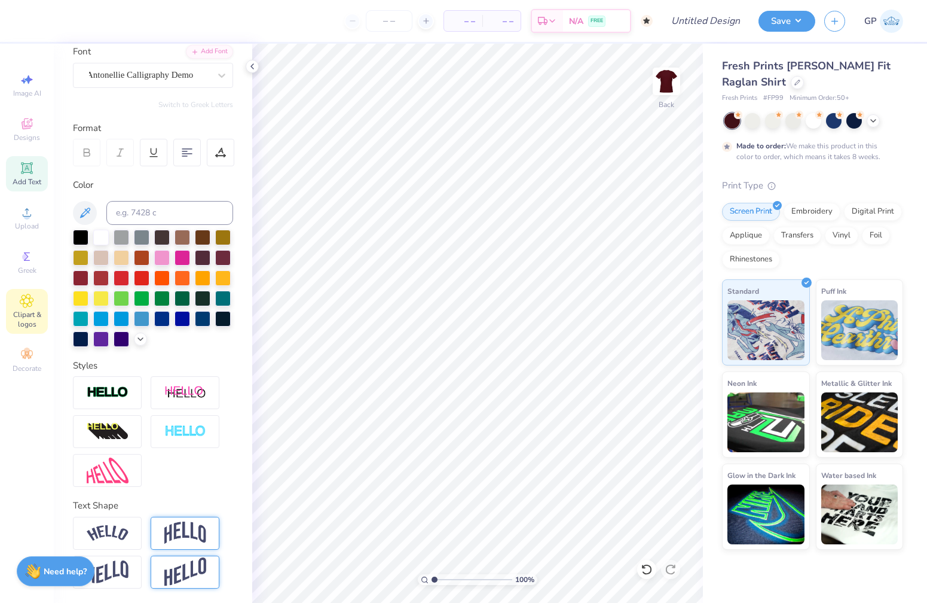
click at [26, 306] on icon at bounding box center [27, 301] width 14 height 14
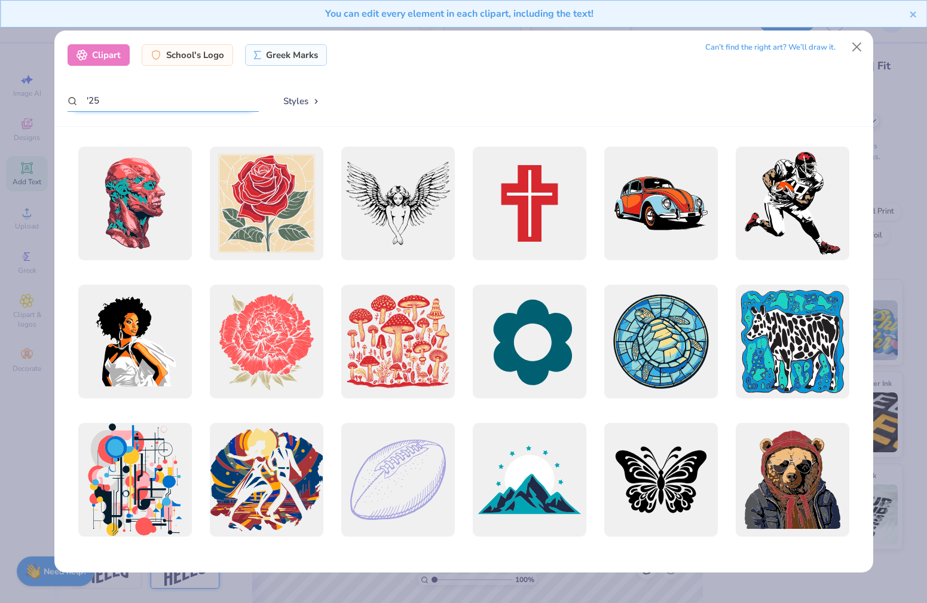
click at [187, 97] on input "'25" at bounding box center [163, 101] width 191 height 22
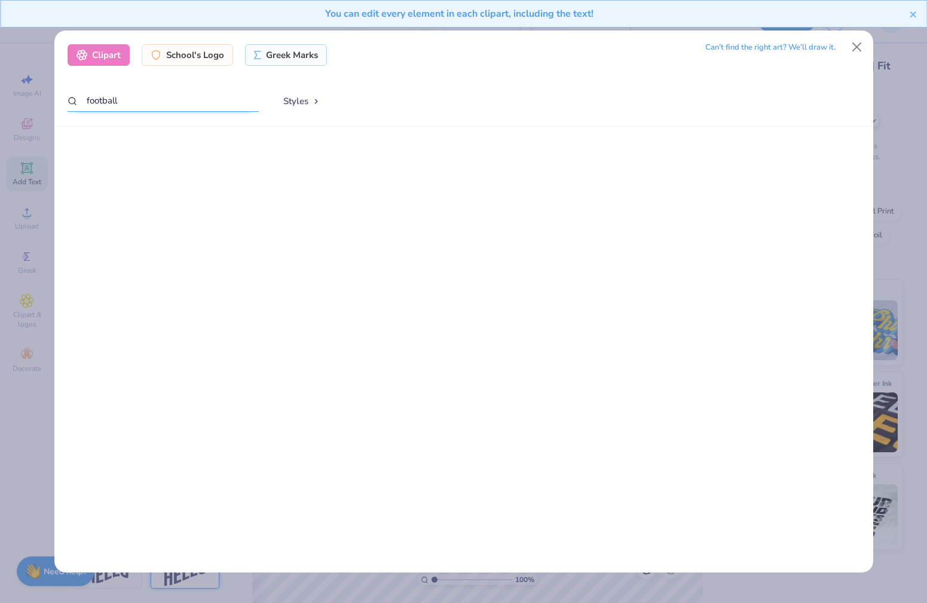
scroll to position [0, 0]
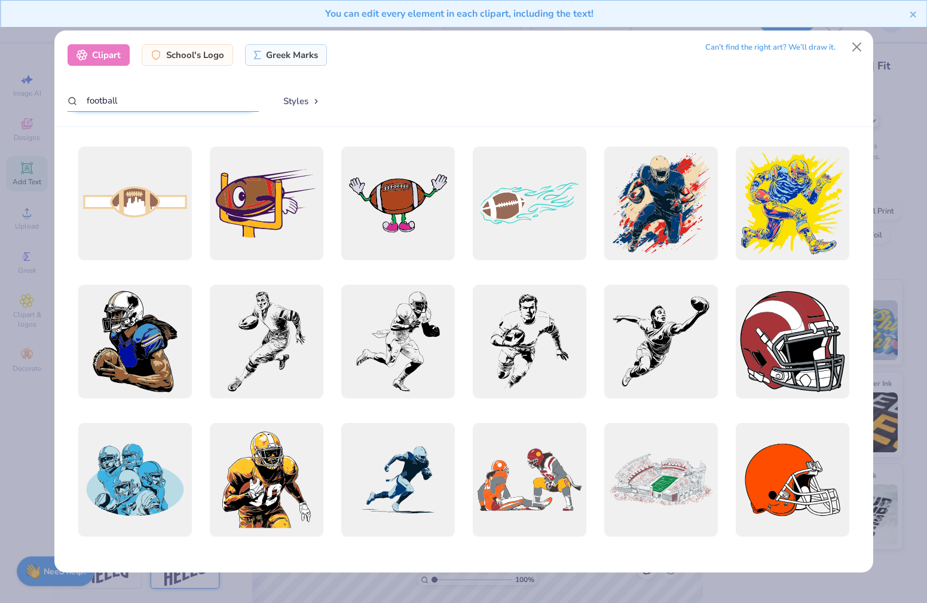
drag, startPoint x: 128, startPoint y: 101, endPoint x: 36, endPoint y: 95, distance: 92.3
click at [36, 95] on div "Clipart School's Logo Greek Marks Can’t find the right art? We’ll draw it. foot…" at bounding box center [463, 301] width 927 height 603
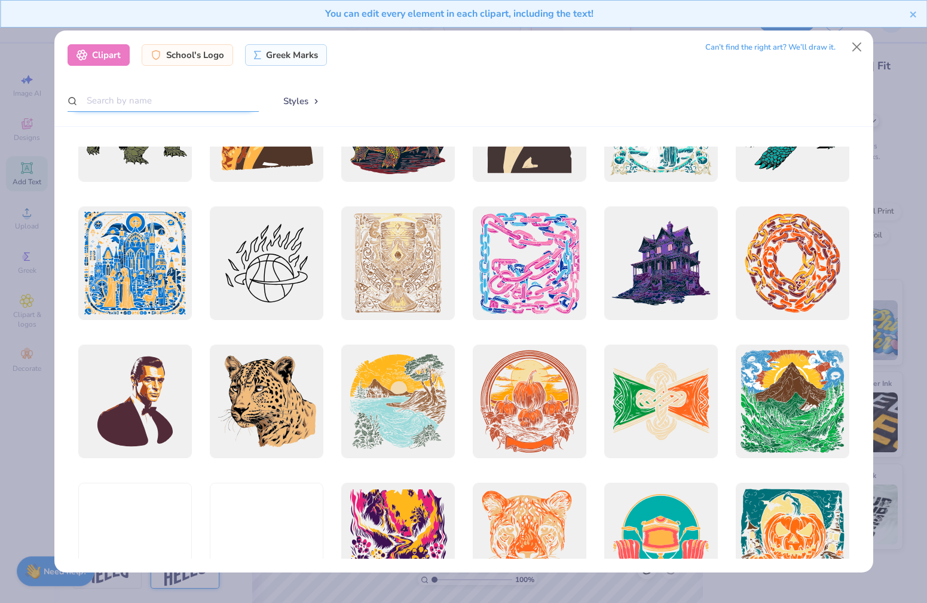
scroll to position [1455, 0]
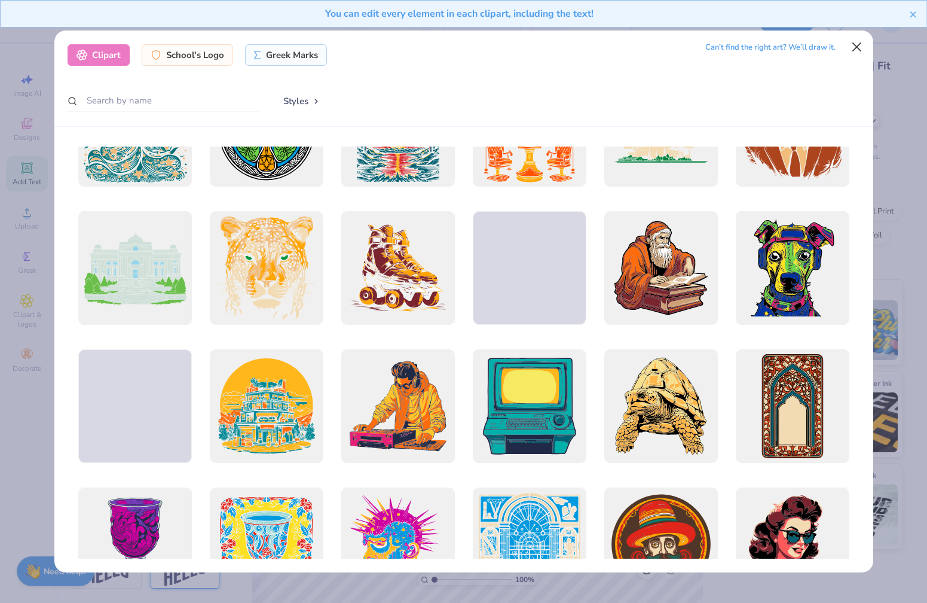
click at [855, 45] on button "Close" at bounding box center [856, 47] width 23 height 23
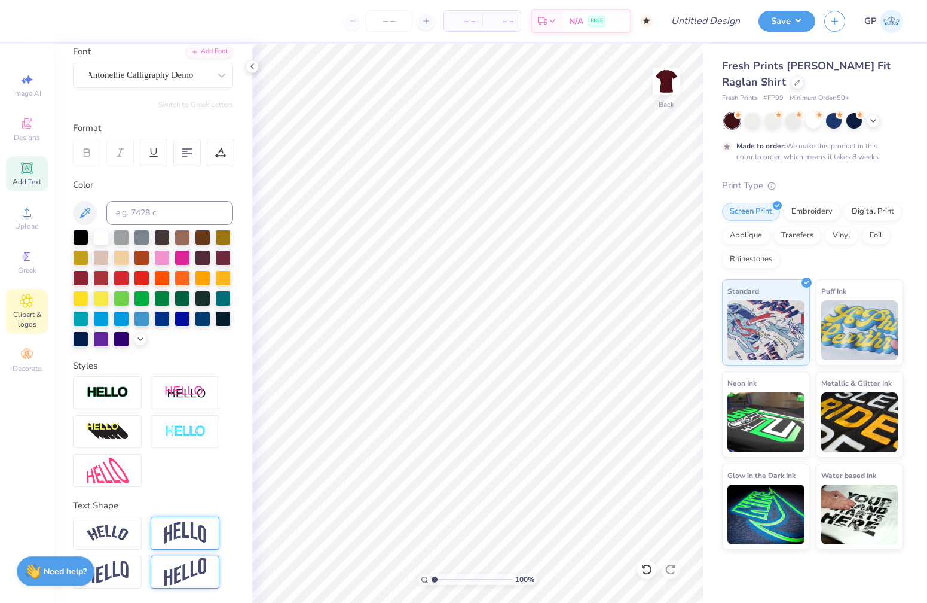
click at [29, 297] on icon at bounding box center [27, 301] width 14 height 14
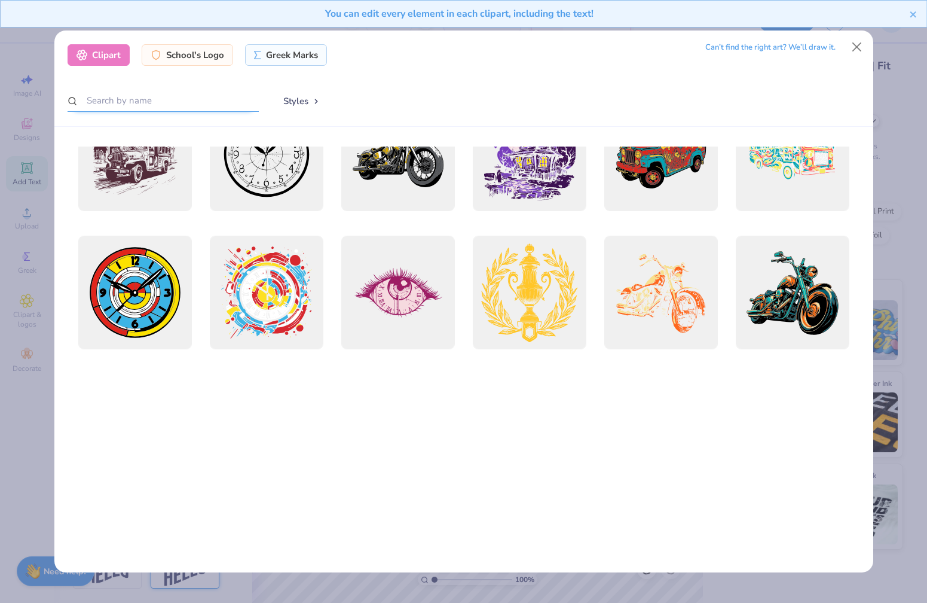
scroll to position [0, 0]
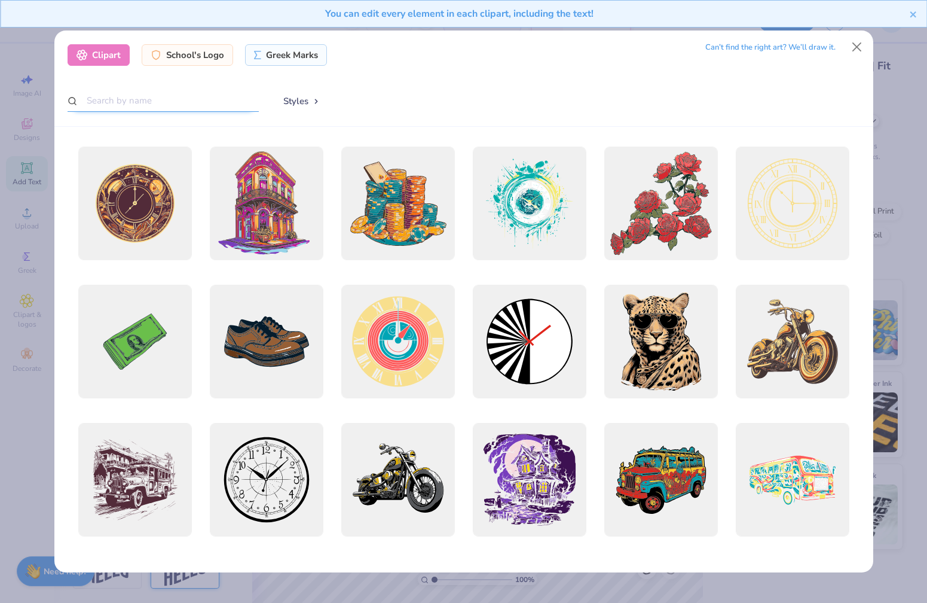
click at [169, 97] on input "text" at bounding box center [163, 101] width 191 height 22
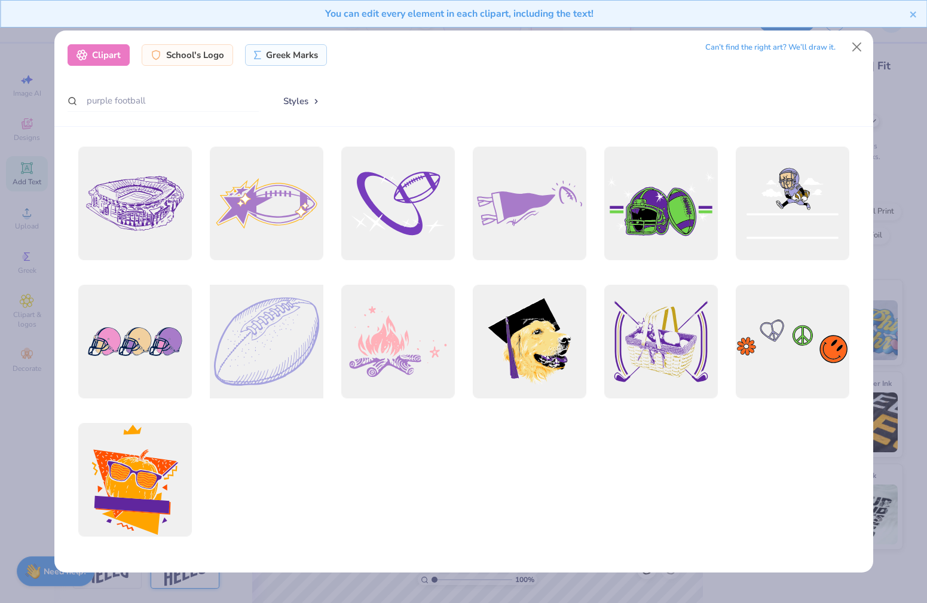
click at [250, 340] on div at bounding box center [266, 341] width 125 height 125
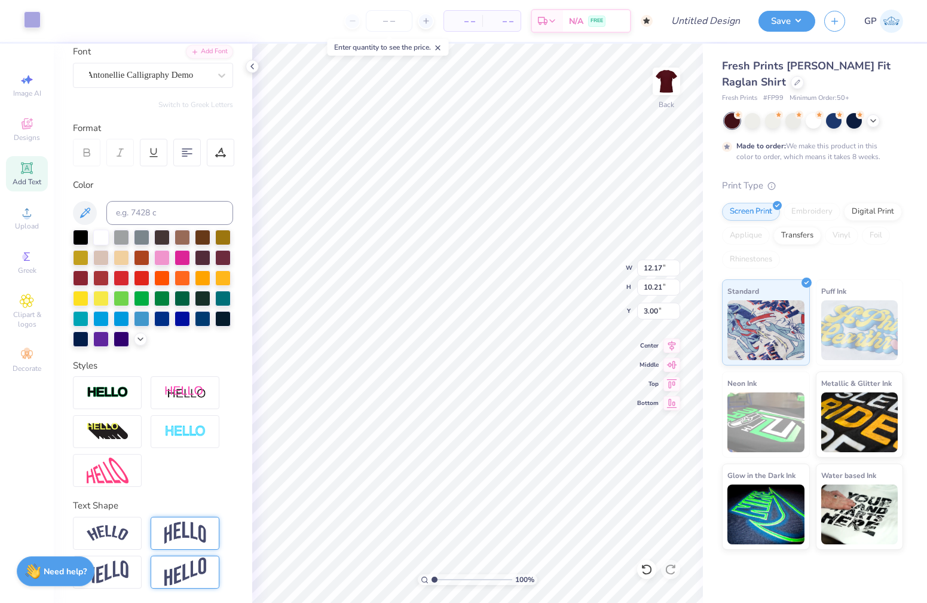
click at [32, 17] on div at bounding box center [32, 19] width 17 height 17
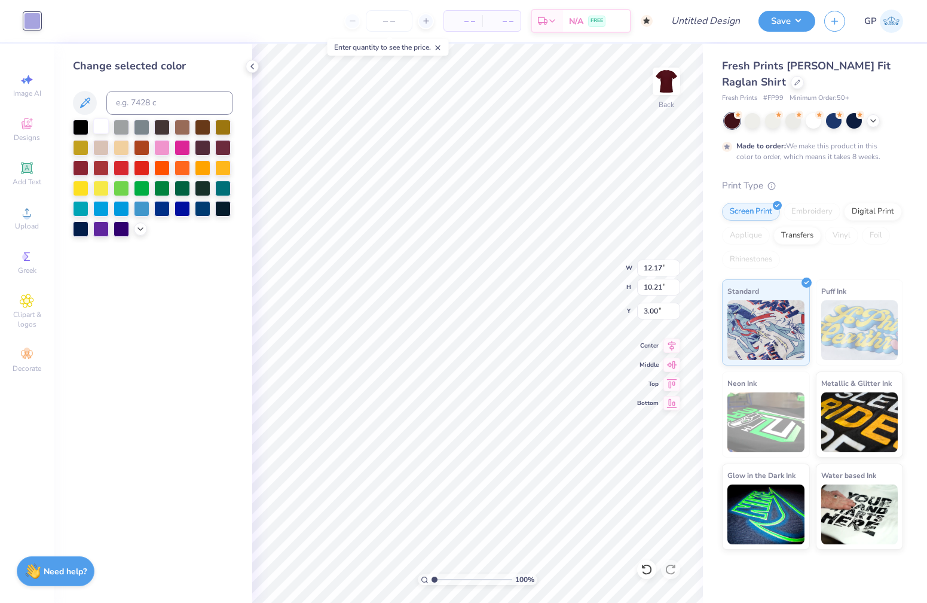
click at [97, 132] on div at bounding box center [101, 126] width 16 height 16
click at [100, 132] on div at bounding box center [101, 126] width 16 height 16
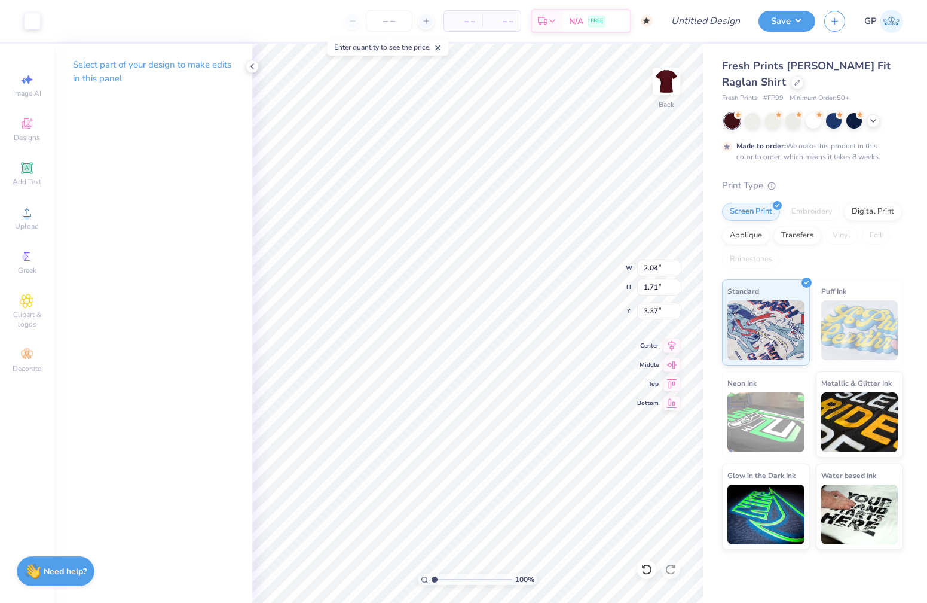
click at [247, 389] on div "Select part of your design to make edits in this panel" at bounding box center [153, 323] width 199 height 559
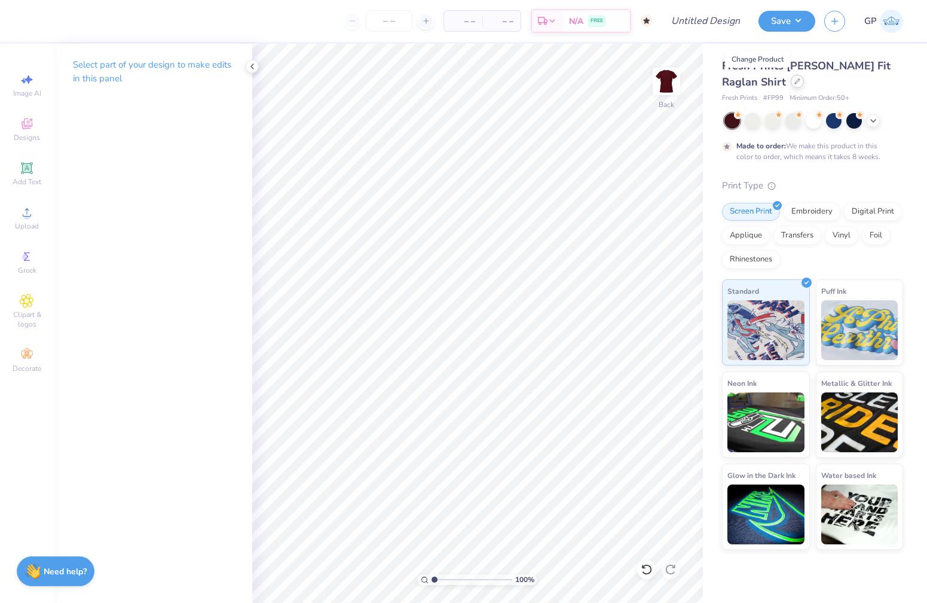
click at [795, 82] on icon at bounding box center [798, 81] width 6 height 6
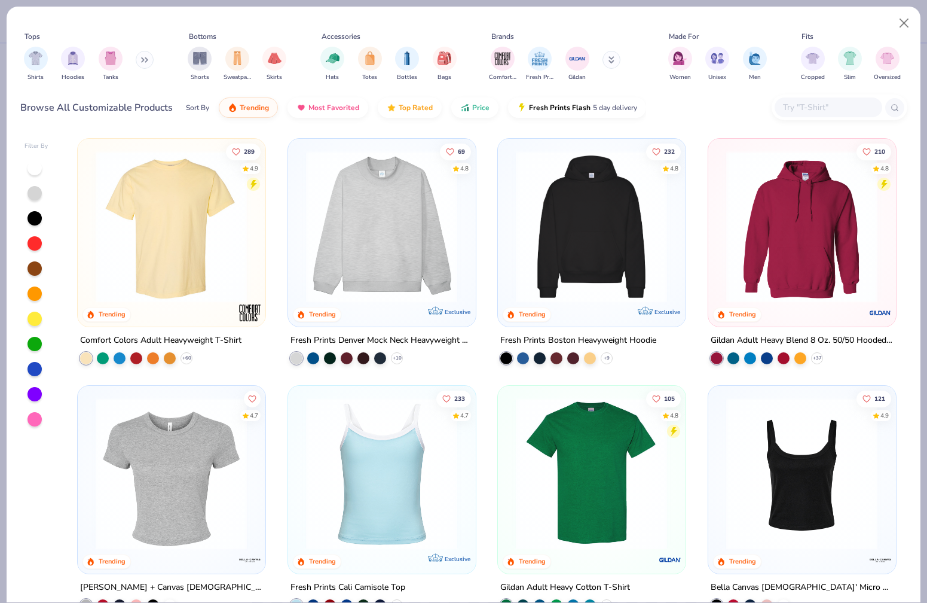
click at [826, 100] on input "text" at bounding box center [828, 107] width 92 height 14
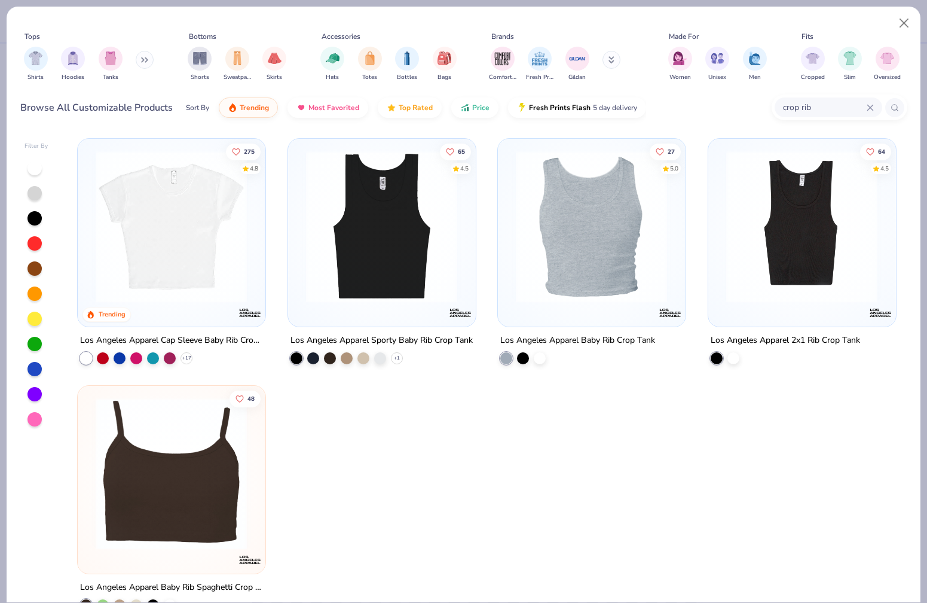
click at [826, 100] on input "crop rib" at bounding box center [824, 107] width 85 height 14
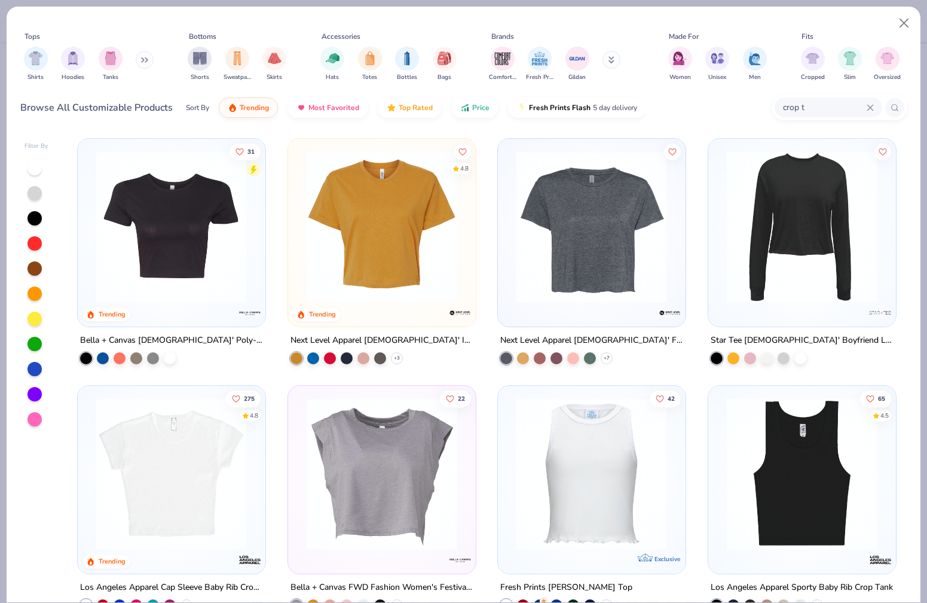
scroll to position [193, 0]
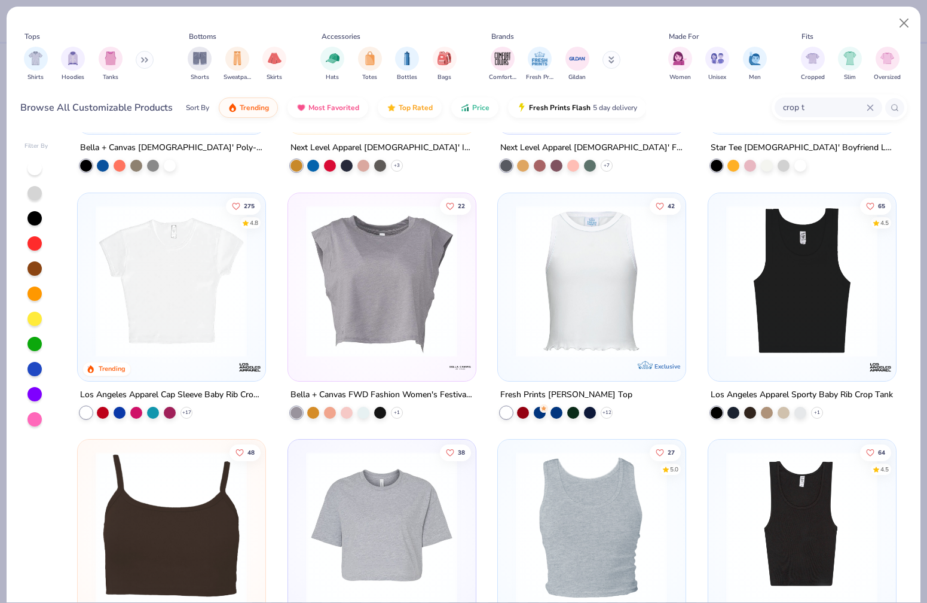
click at [787, 297] on img at bounding box center [802, 280] width 163 height 152
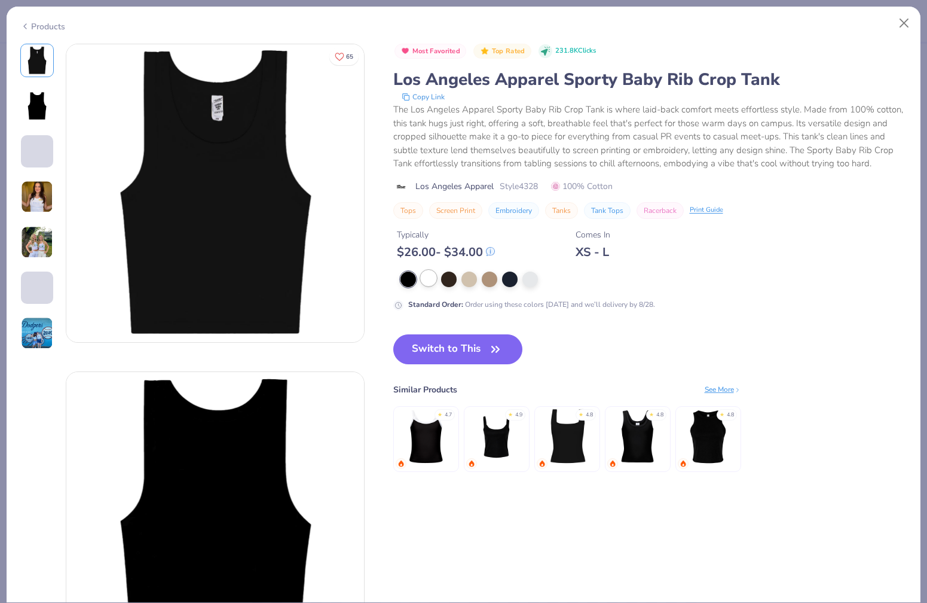
click at [421, 279] on div at bounding box center [429, 278] width 16 height 16
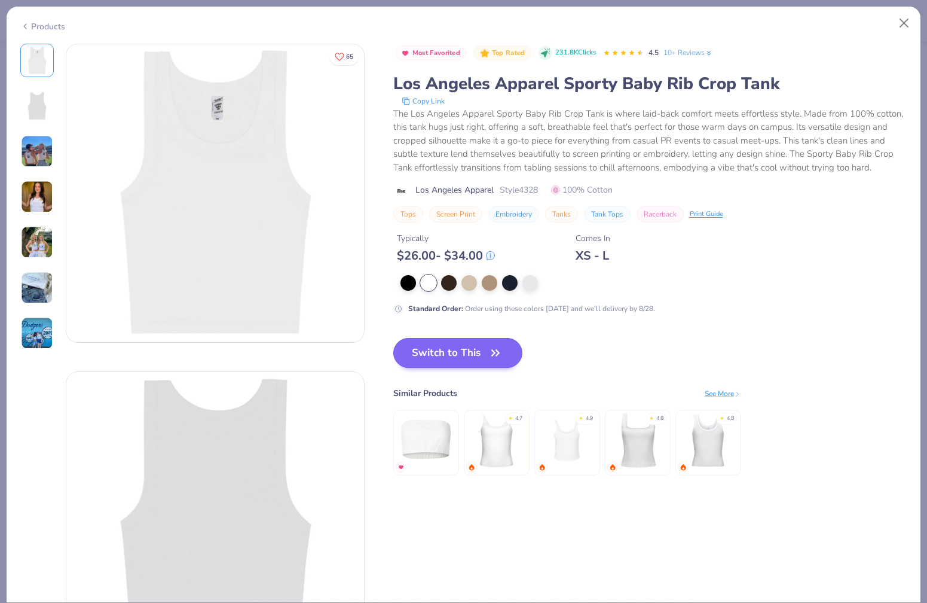
click at [393, 357] on button "Switch to This" at bounding box center [458, 353] width 130 height 30
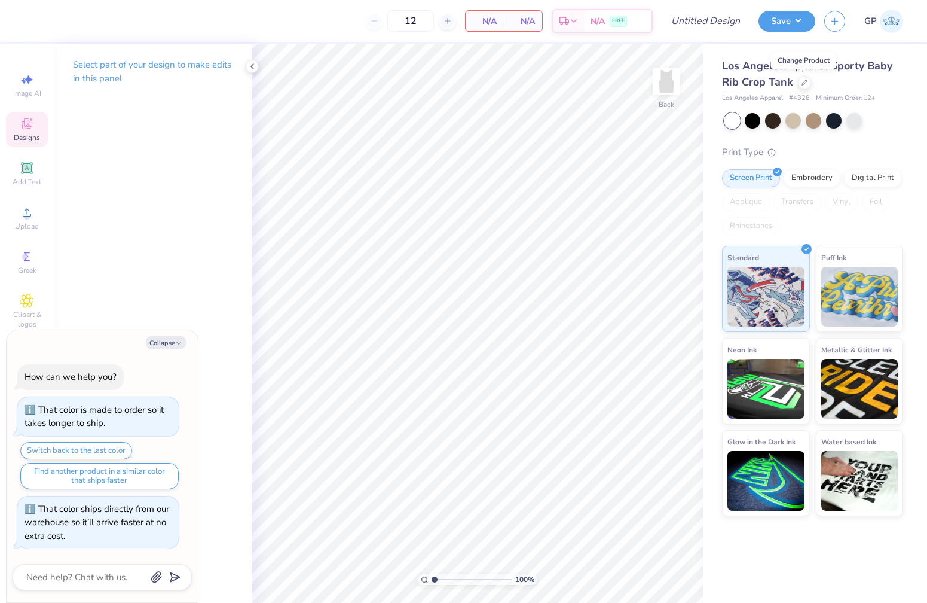
click at [25, 132] on div "Designs" at bounding box center [27, 129] width 42 height 35
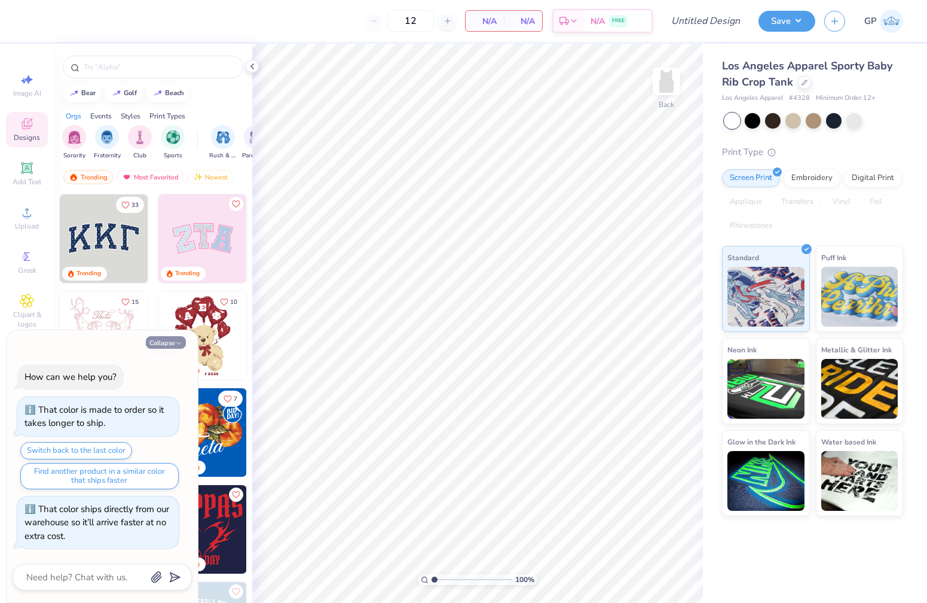
click at [171, 349] on button "Collapse" at bounding box center [166, 342] width 40 height 13
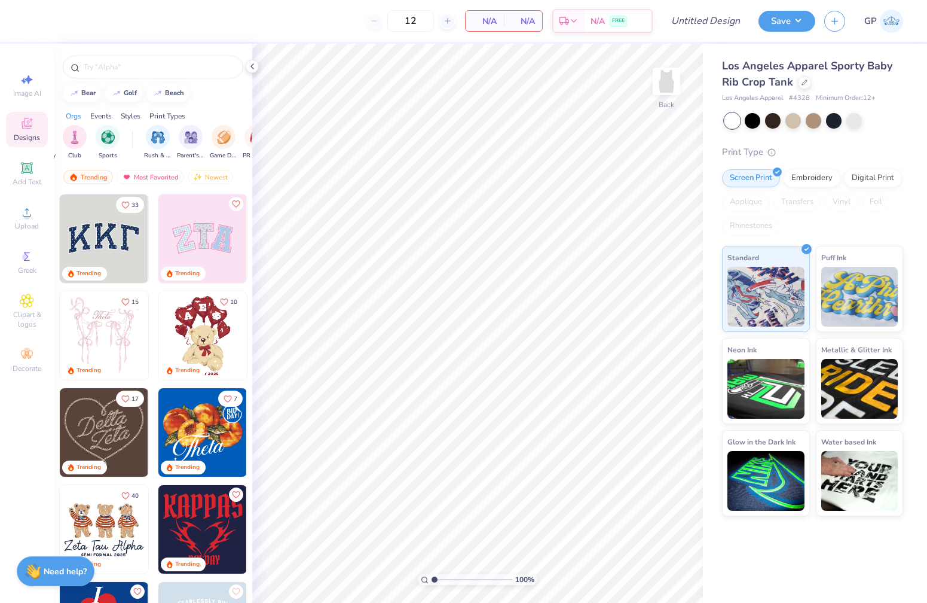
scroll to position [0, 66]
click at [218, 139] on img "filter for Game Day" at bounding box center [223, 136] width 14 height 14
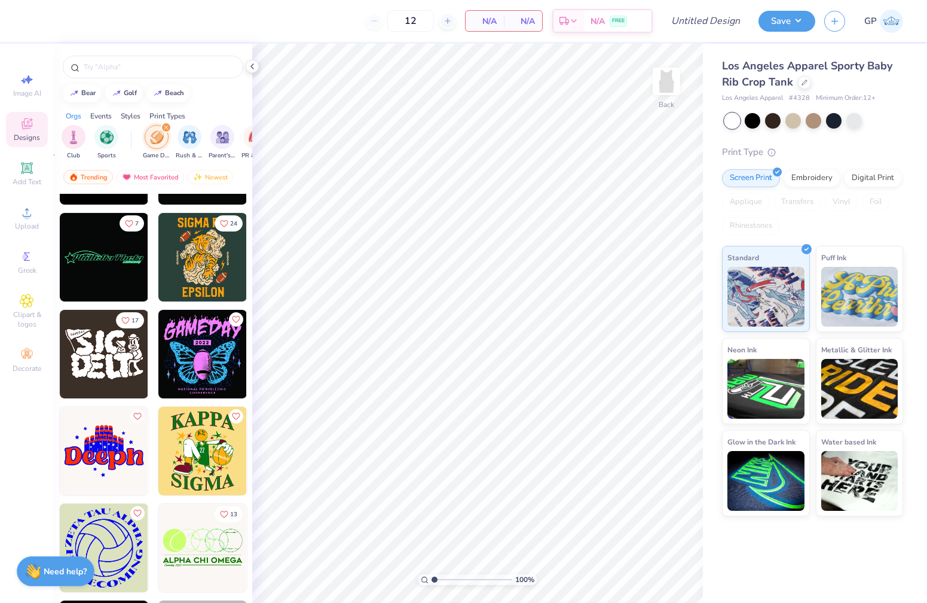
scroll to position [7816, 0]
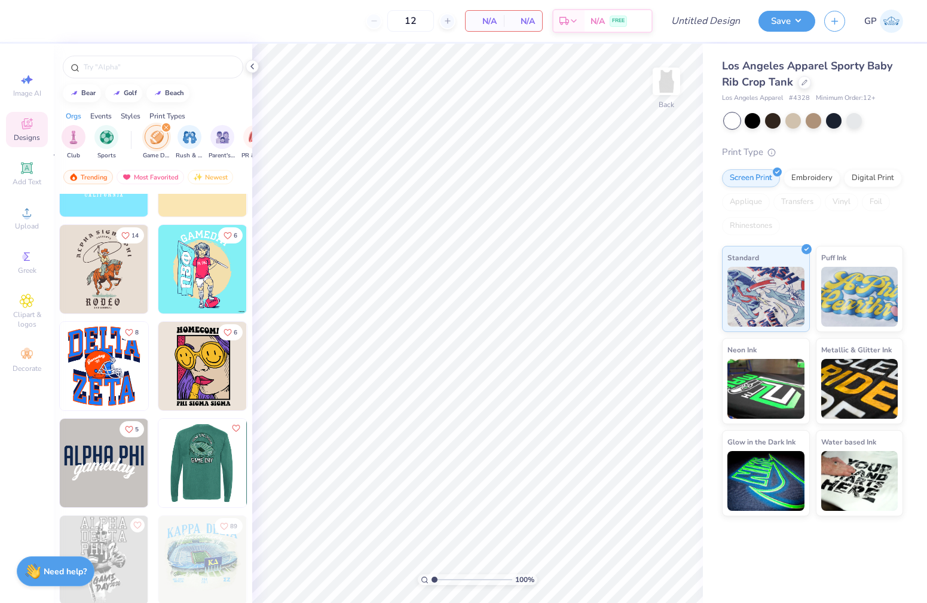
click at [91, 477] on img at bounding box center [104, 463] width 88 height 88
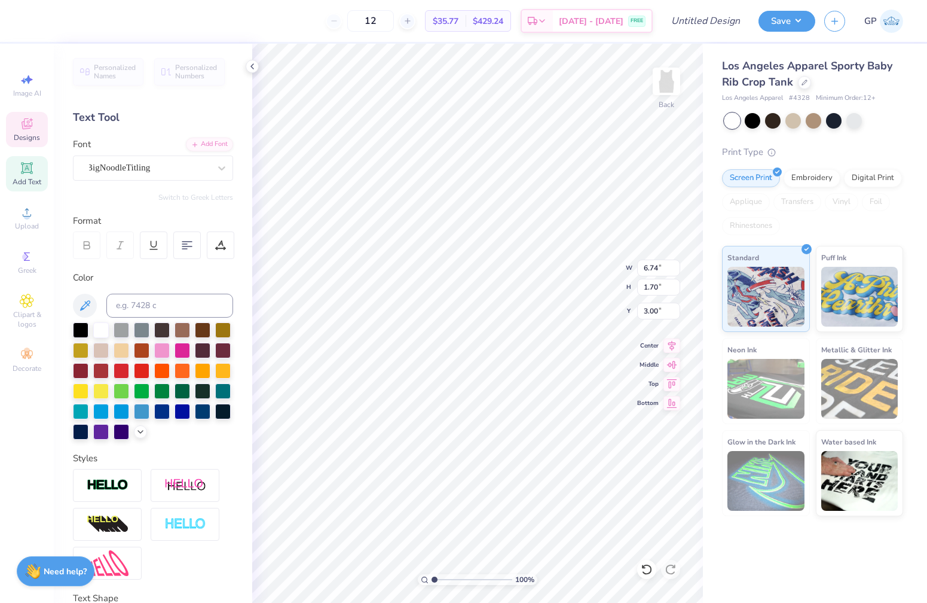
scroll to position [0, 2]
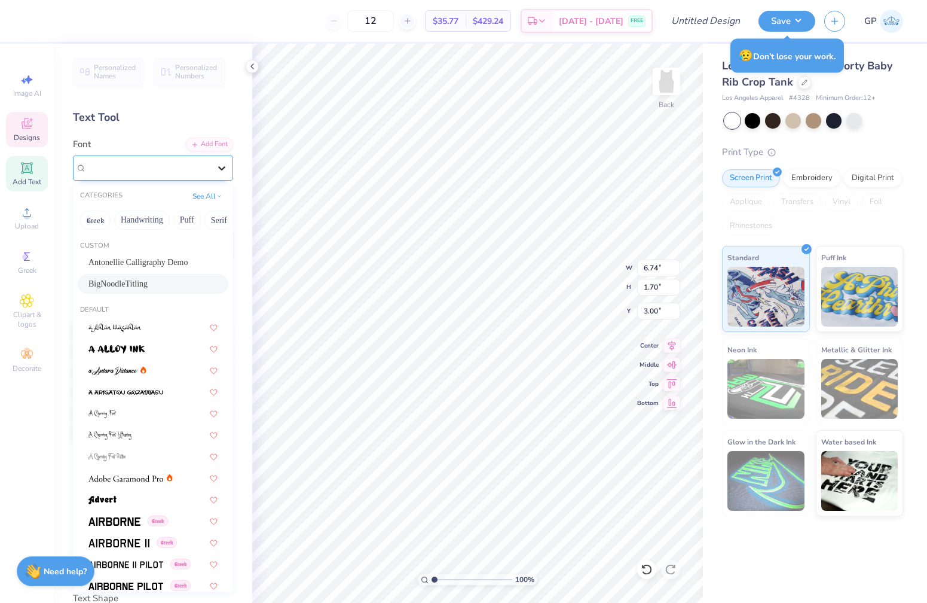
click at [221, 166] on icon at bounding box center [222, 168] width 12 height 12
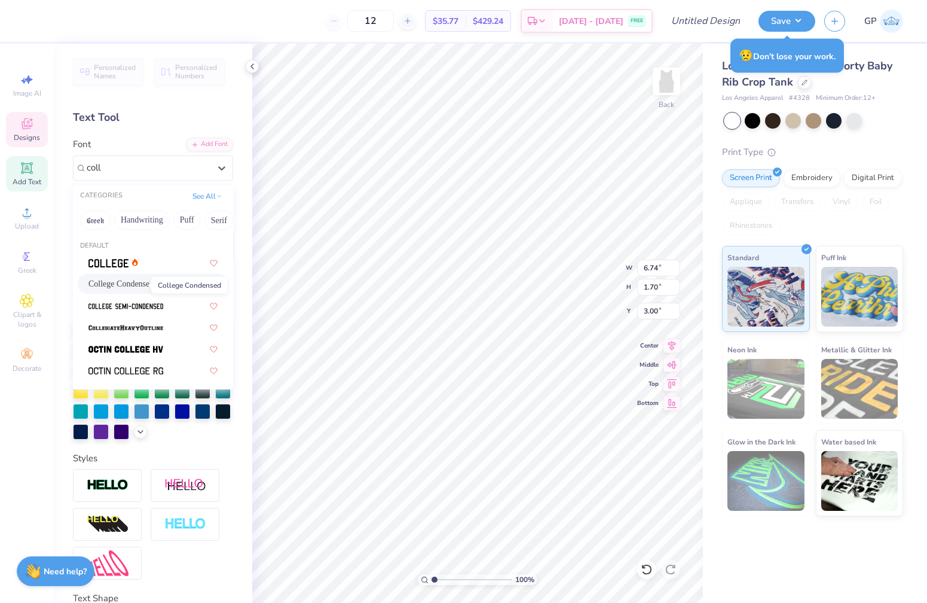
click at [135, 284] on span "College Condensed" at bounding box center [120, 283] width 65 height 13
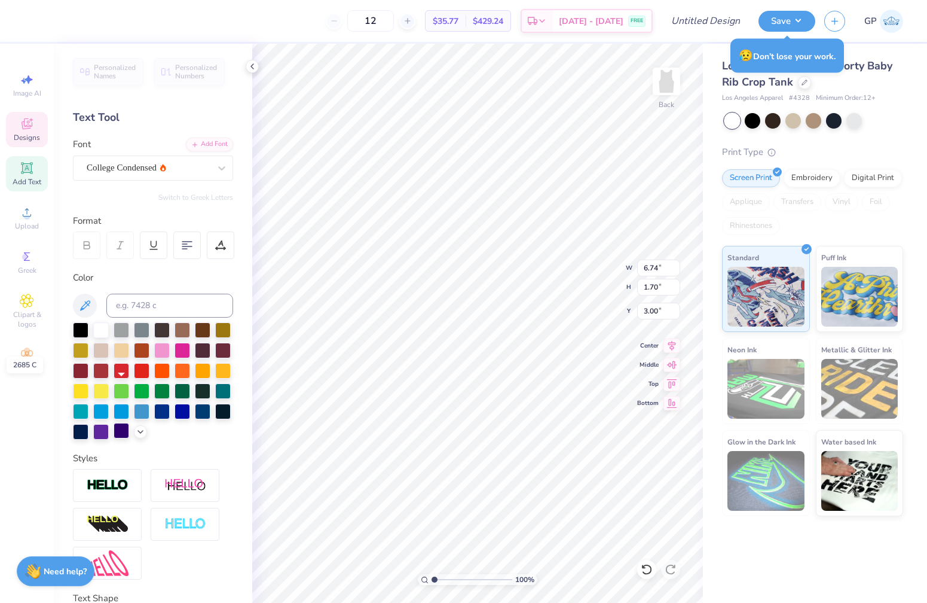
scroll to position [49, 0]
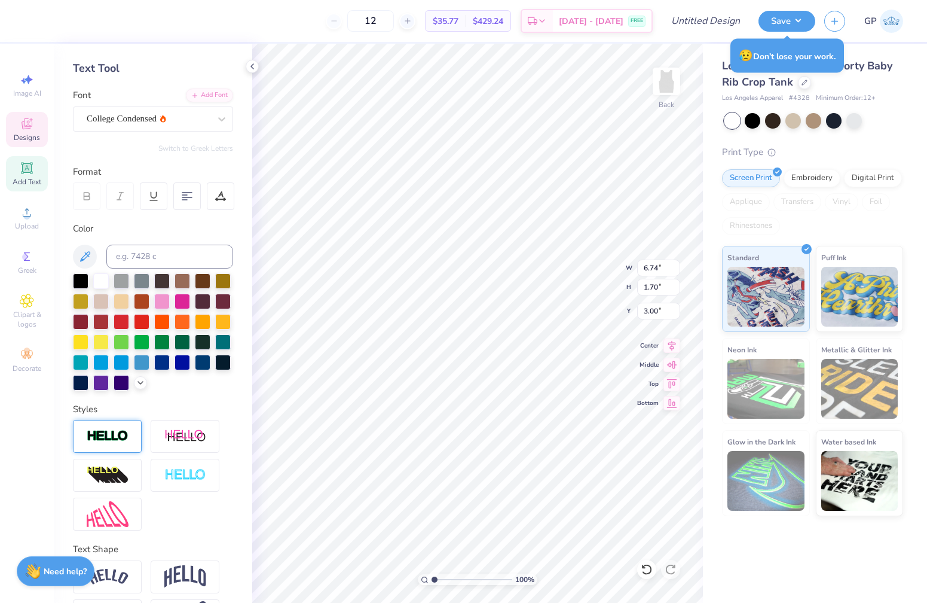
click at [116, 438] on img at bounding box center [108, 436] width 42 height 14
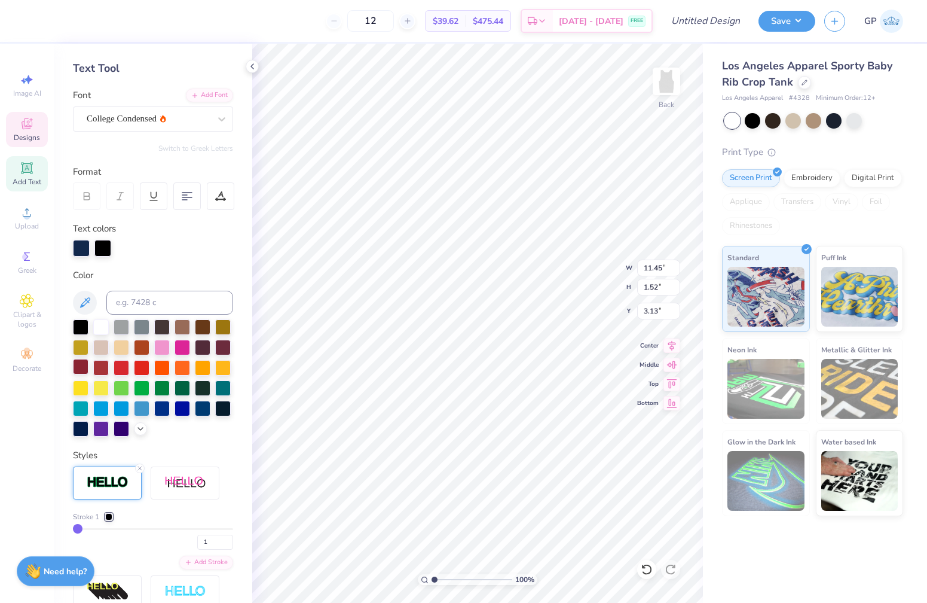
click at [85, 371] on div at bounding box center [81, 367] width 16 height 16
click at [81, 370] on div at bounding box center [81, 367] width 16 height 16
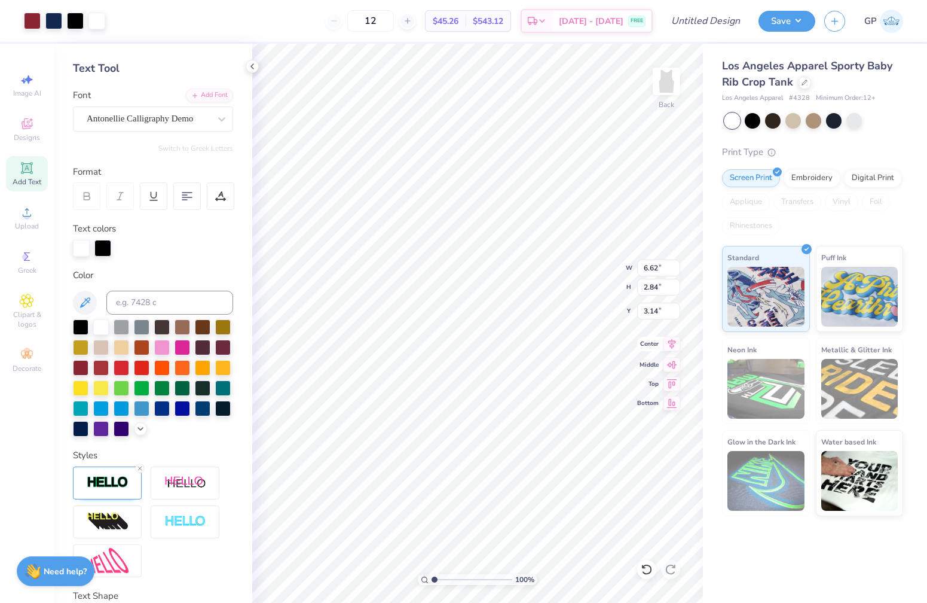
click at [669, 344] on icon at bounding box center [672, 344] width 17 height 14
click at [138, 469] on icon at bounding box center [139, 468] width 7 height 7
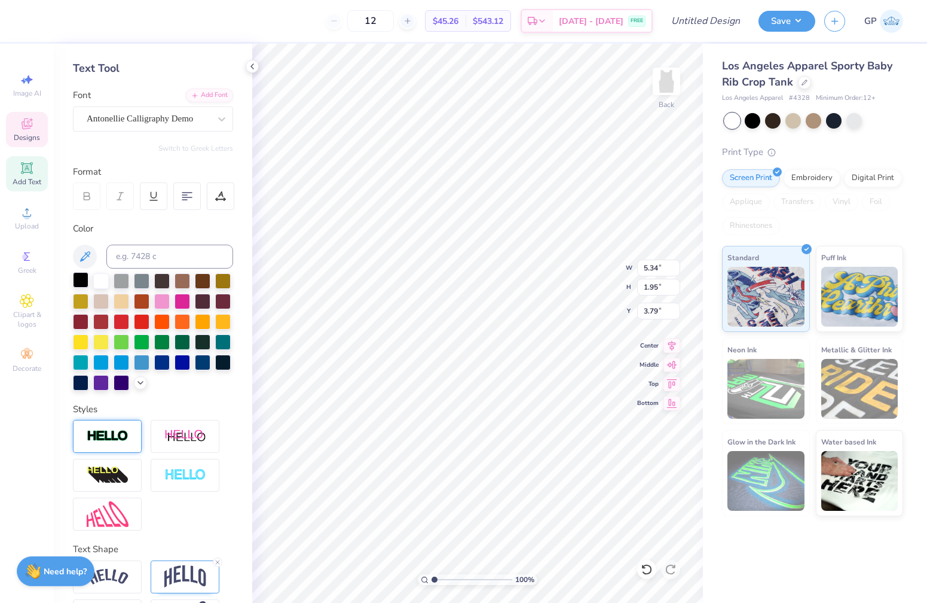
click at [81, 278] on div at bounding box center [81, 280] width 16 height 16
click at [78, 322] on div at bounding box center [81, 321] width 16 height 16
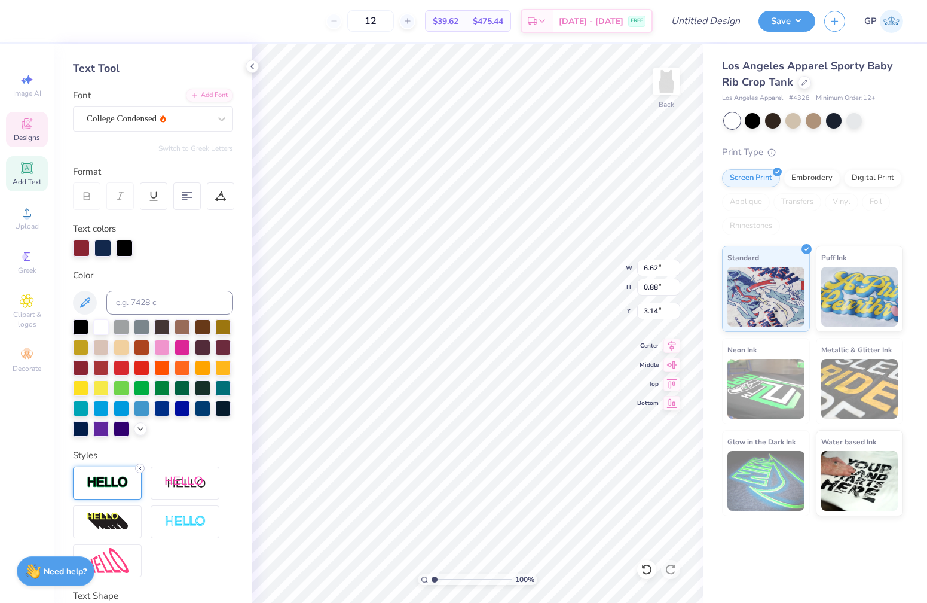
click at [141, 465] on icon at bounding box center [139, 468] width 7 height 7
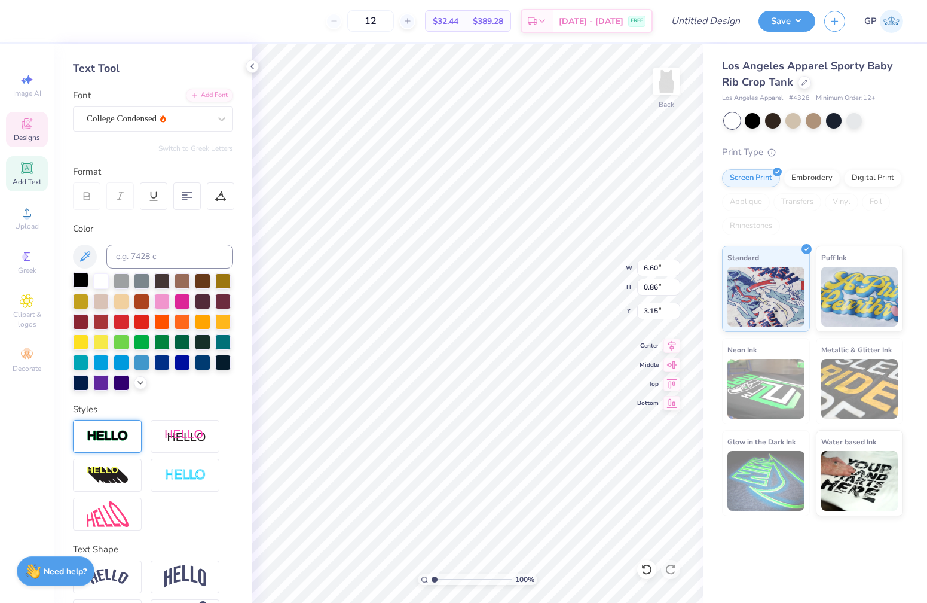
click at [81, 277] on div at bounding box center [81, 280] width 16 height 16
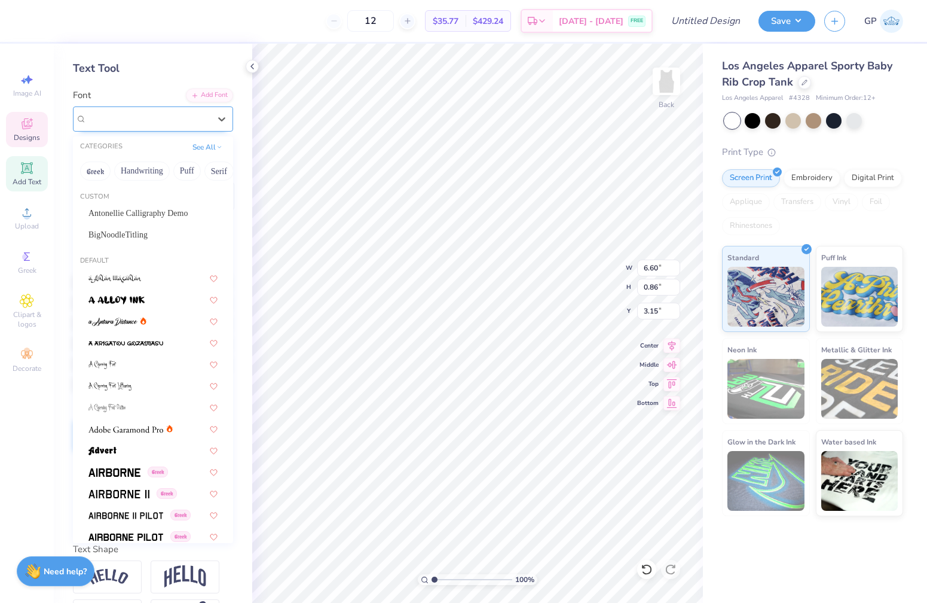
click at [196, 112] on div "College Condensed" at bounding box center [149, 118] width 126 height 19
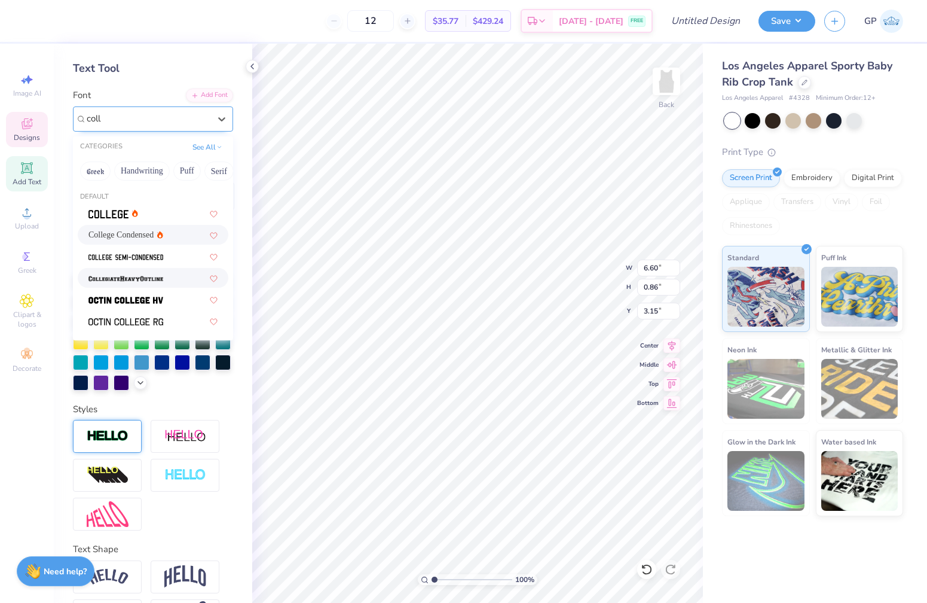
click at [102, 279] on img at bounding box center [125, 278] width 75 height 8
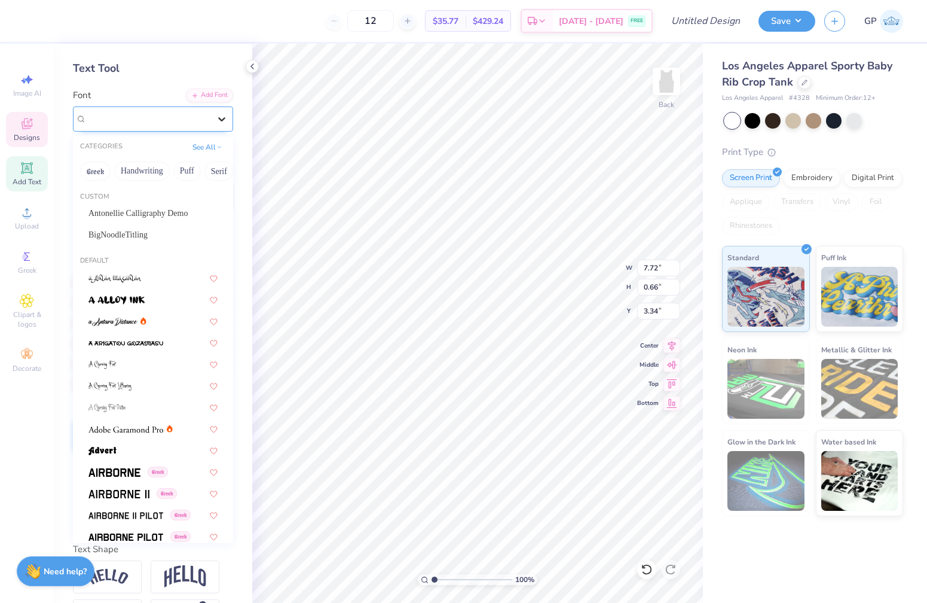
click at [218, 117] on icon at bounding box center [222, 119] width 12 height 12
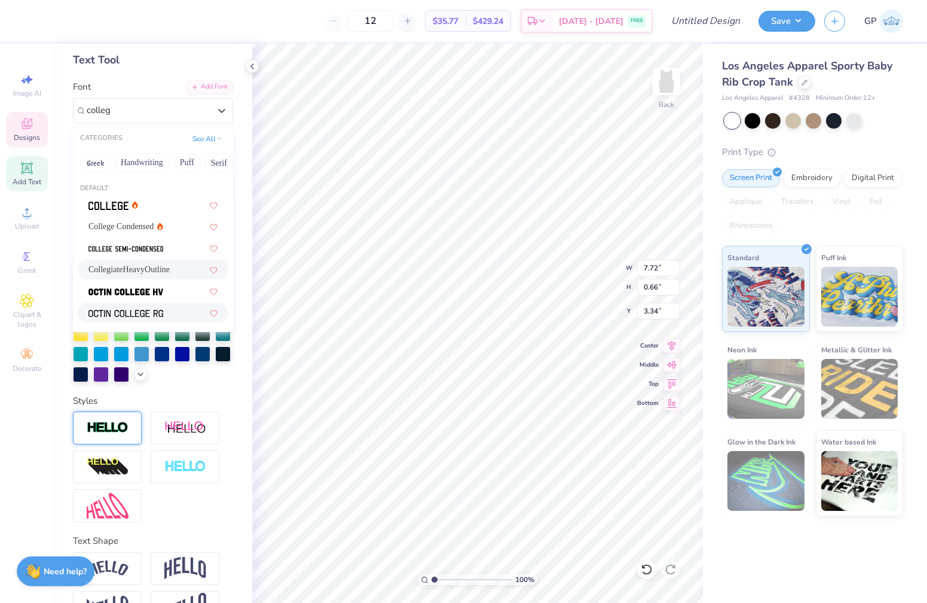
scroll to position [54, 0]
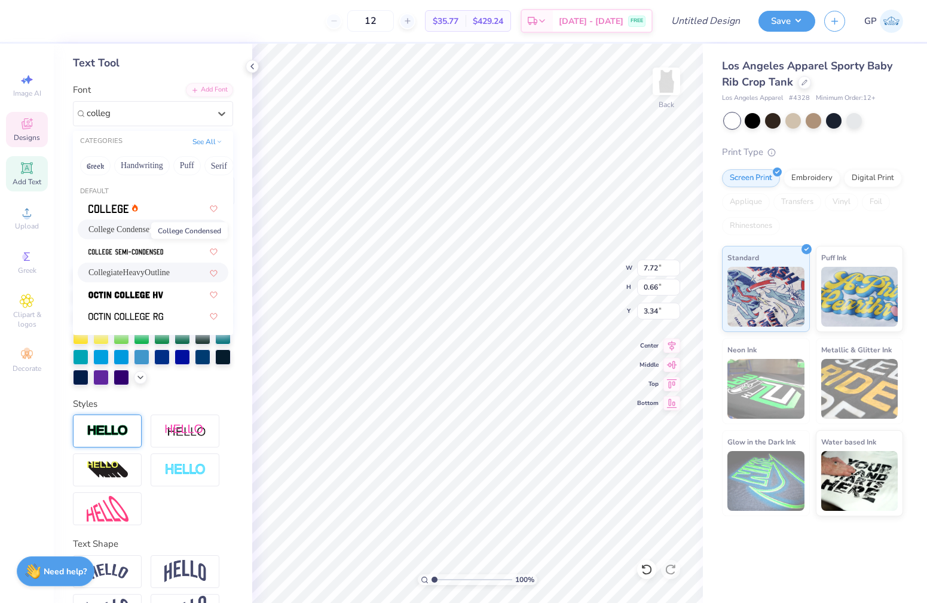
click at [124, 234] on span "College Condensed" at bounding box center [120, 229] width 65 height 13
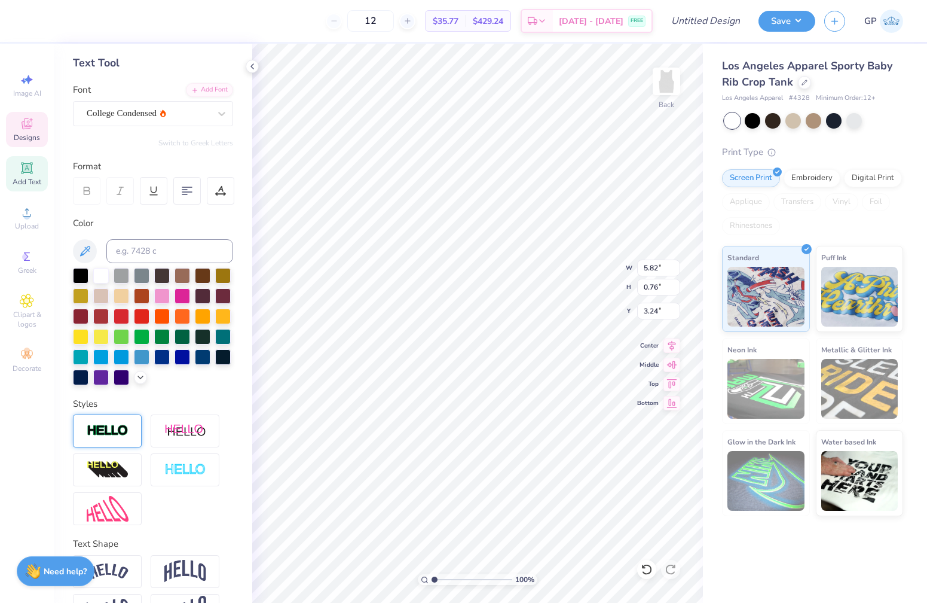
click at [191, 120] on div at bounding box center [148, 113] width 123 height 16
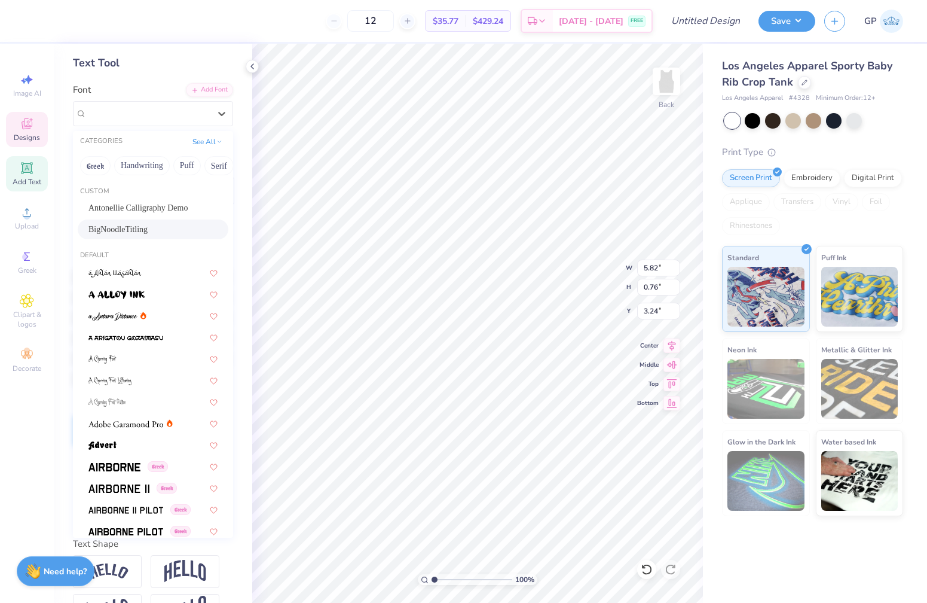
click at [139, 228] on div "BigNoodleTitling" at bounding box center [152, 229] width 129 height 13
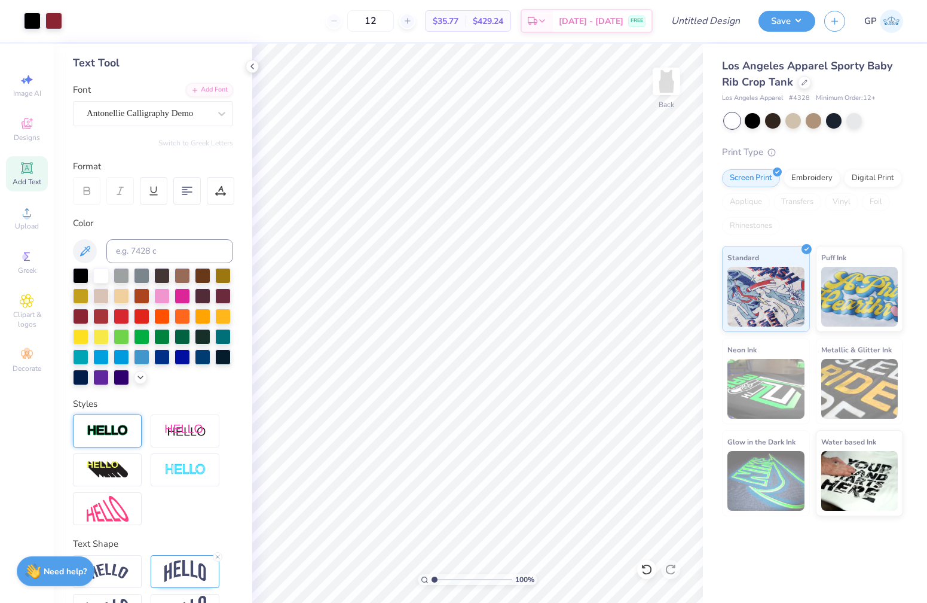
scroll to position [0, 0]
click at [701, 28] on input "Design Title" at bounding box center [720, 21] width 59 height 24
click at [796, 26] on button "Save" at bounding box center [787, 19] width 57 height 21
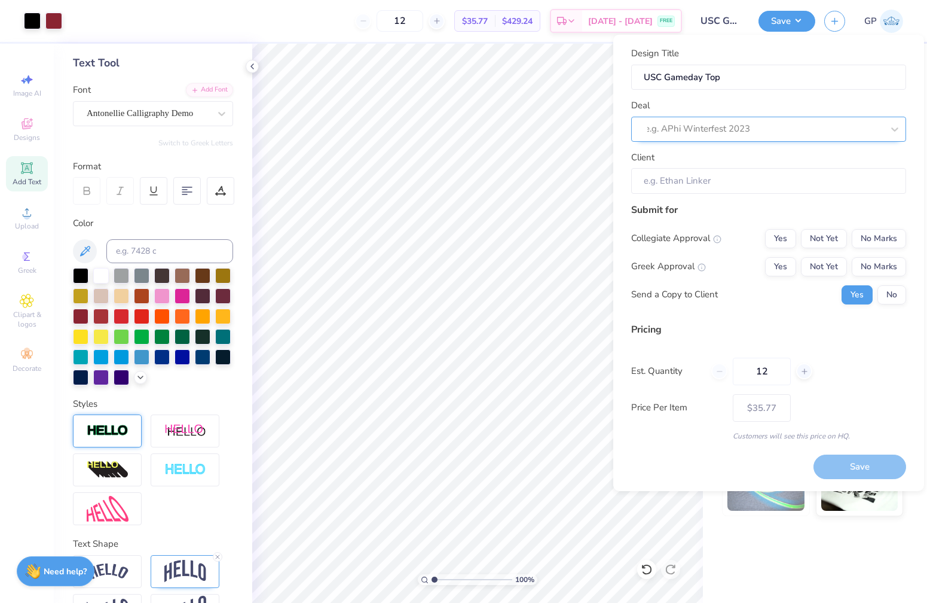
click at [767, 124] on div at bounding box center [764, 129] width 238 height 16
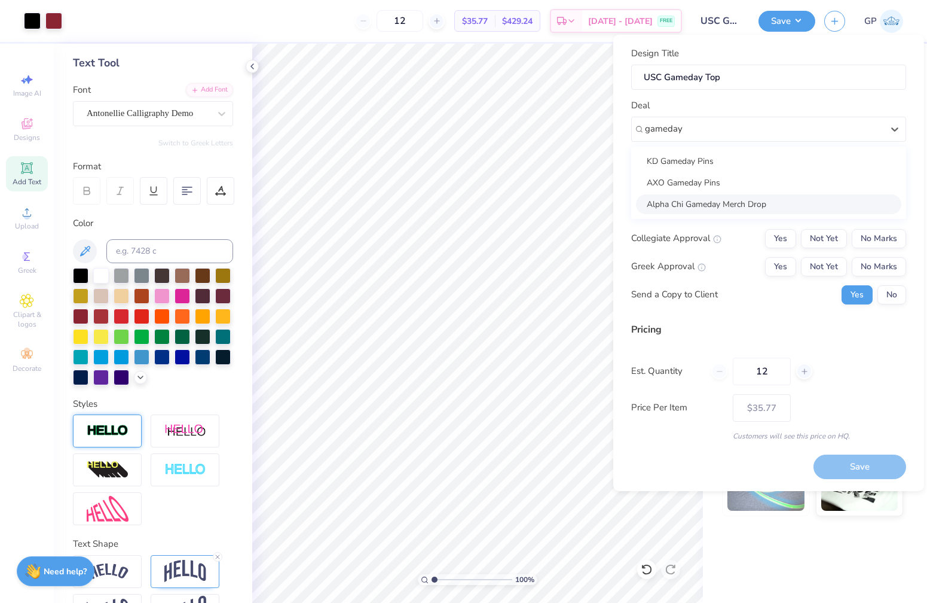
click at [731, 200] on div "Alpha Chi Gameday Merch Drop" at bounding box center [768, 204] width 265 height 20
click at [791, 233] on button "Yes" at bounding box center [780, 238] width 31 height 19
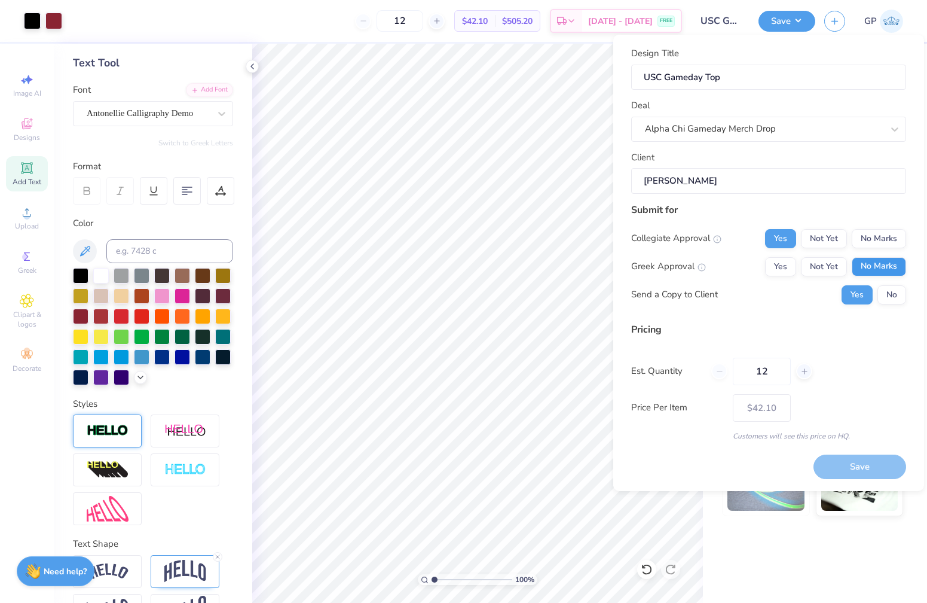
click at [876, 265] on button "No Marks" at bounding box center [879, 266] width 54 height 19
drag, startPoint x: 776, startPoint y: 379, endPoint x: 710, endPoint y: 358, distance: 69.0
click at [710, 358] on div "Est. Quantity 12" at bounding box center [768, 372] width 275 height 28
click at [863, 462] on button "Save" at bounding box center [860, 466] width 93 height 25
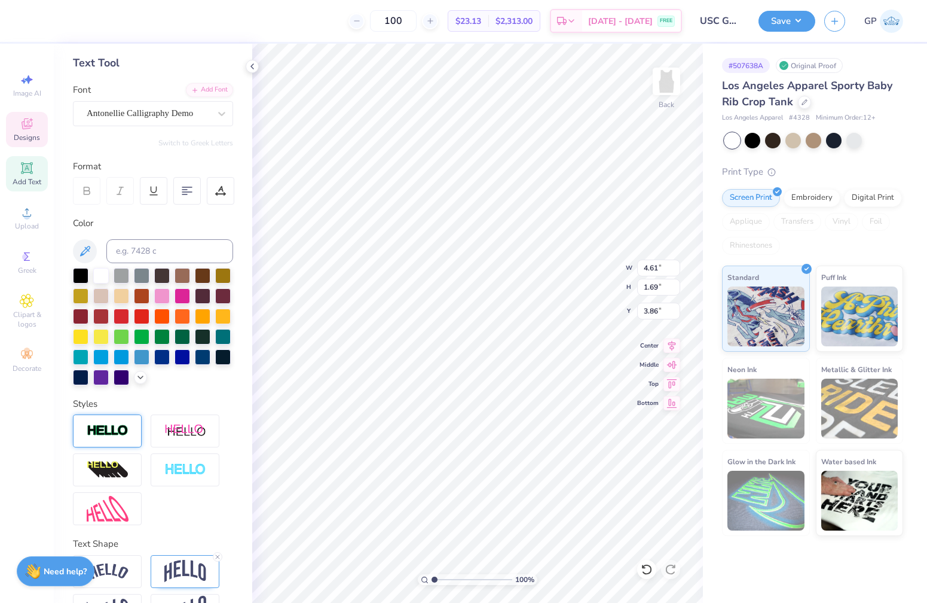
scroll to position [0, 2]
click at [783, 22] on button "Save" at bounding box center [787, 19] width 57 height 21
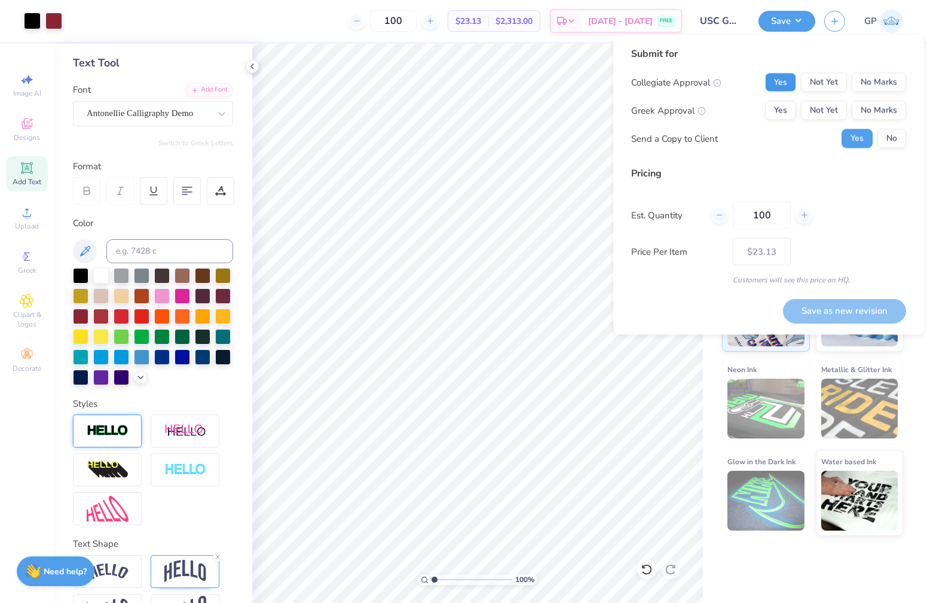
click at [784, 84] on button "Yes" at bounding box center [780, 82] width 31 height 19
click at [883, 117] on button "No Marks" at bounding box center [879, 110] width 54 height 19
click at [834, 313] on button "Save as new revision" at bounding box center [844, 310] width 123 height 25
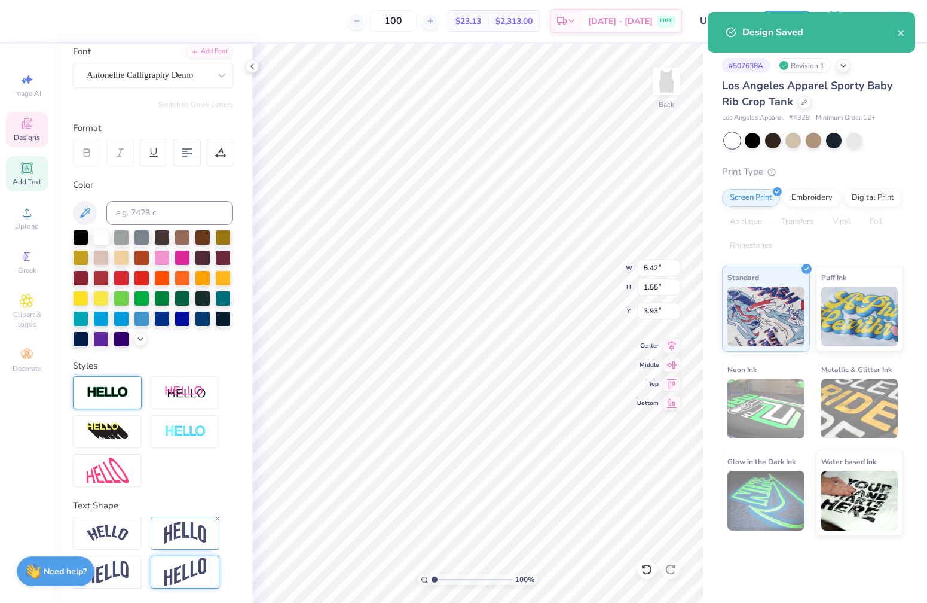
scroll to position [93, 0]
click at [199, 573] on img at bounding box center [185, 571] width 42 height 29
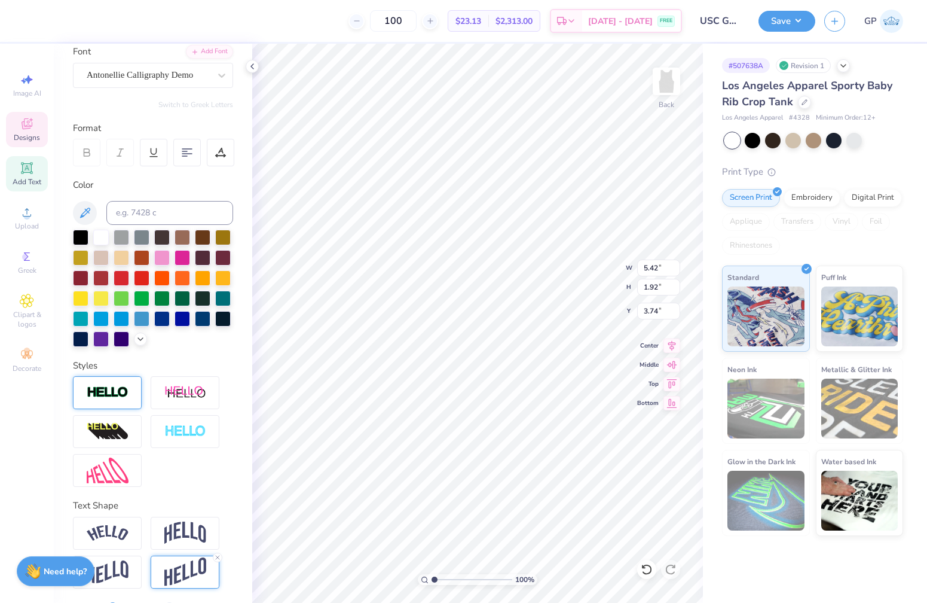
click at [121, 392] on img at bounding box center [108, 393] width 42 height 14
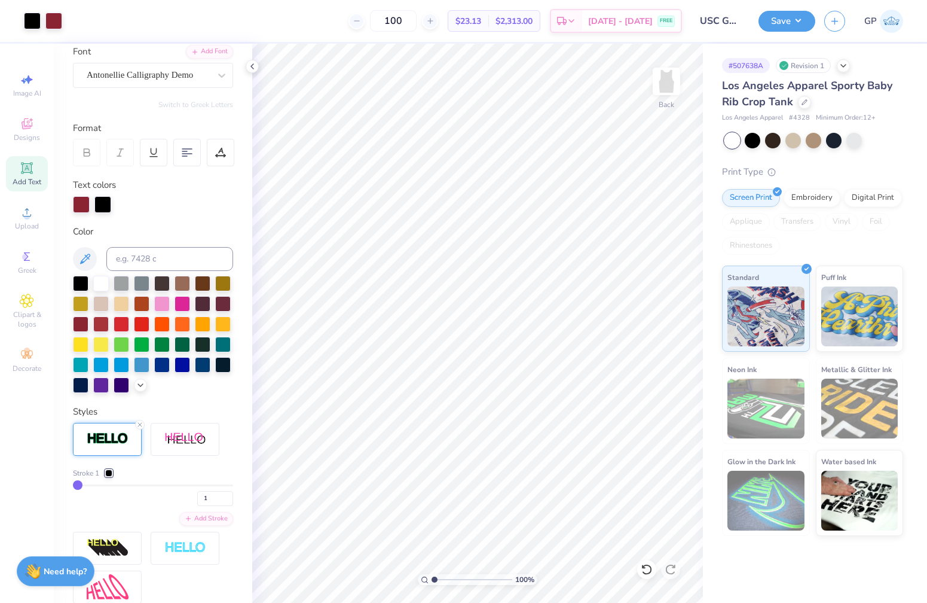
click at [773, 33] on div "Save GP" at bounding box center [843, 21] width 169 height 42
click at [782, 28] on button "Save" at bounding box center [787, 19] width 57 height 21
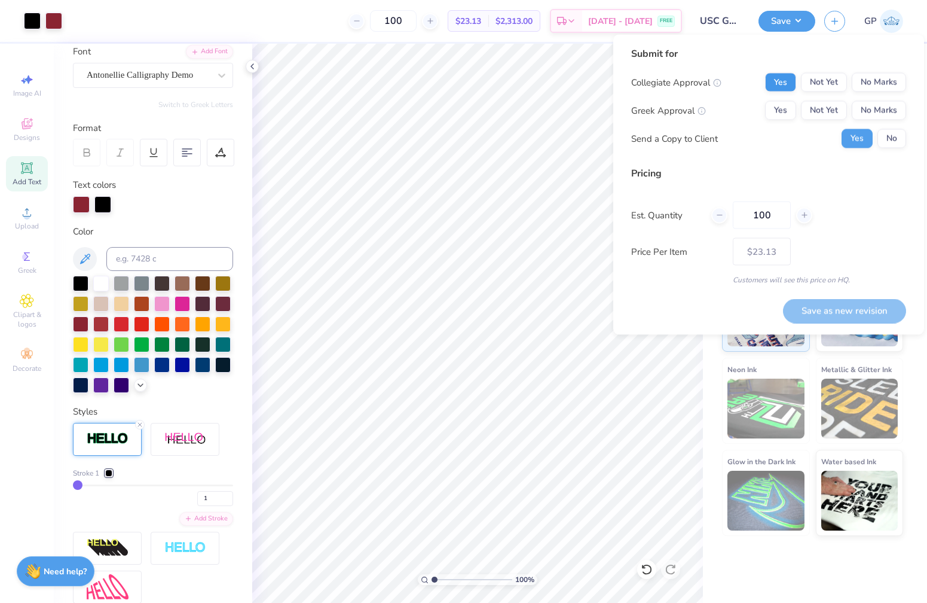
click at [784, 84] on button "Yes" at bounding box center [780, 82] width 31 height 19
click at [886, 115] on button "No Marks" at bounding box center [879, 110] width 54 height 19
click at [831, 309] on button "Save as new revision" at bounding box center [844, 310] width 123 height 25
